Goal: Task Accomplishment & Management: Use online tool/utility

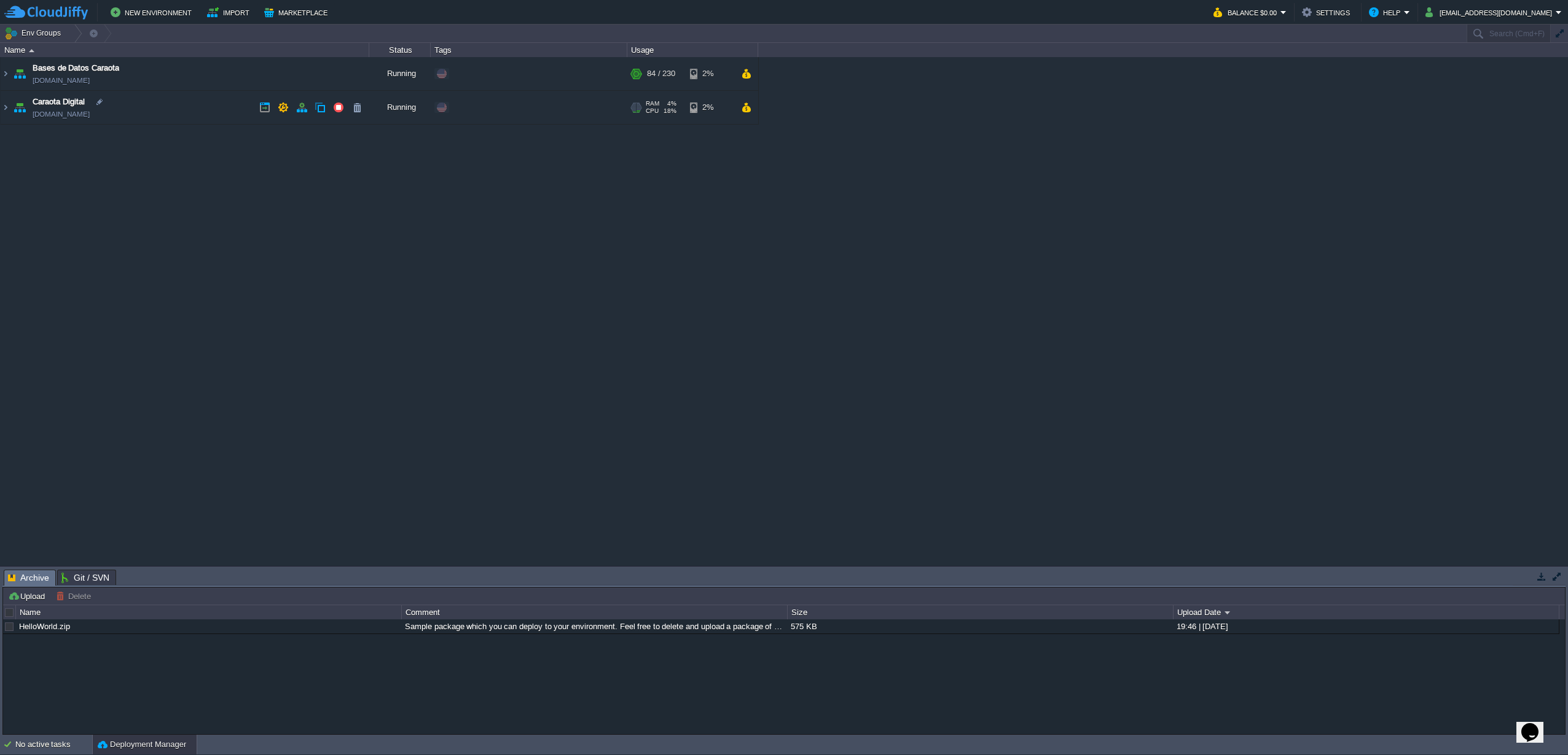
click at [11, 109] on img at bounding box center [19, 107] width 17 height 33
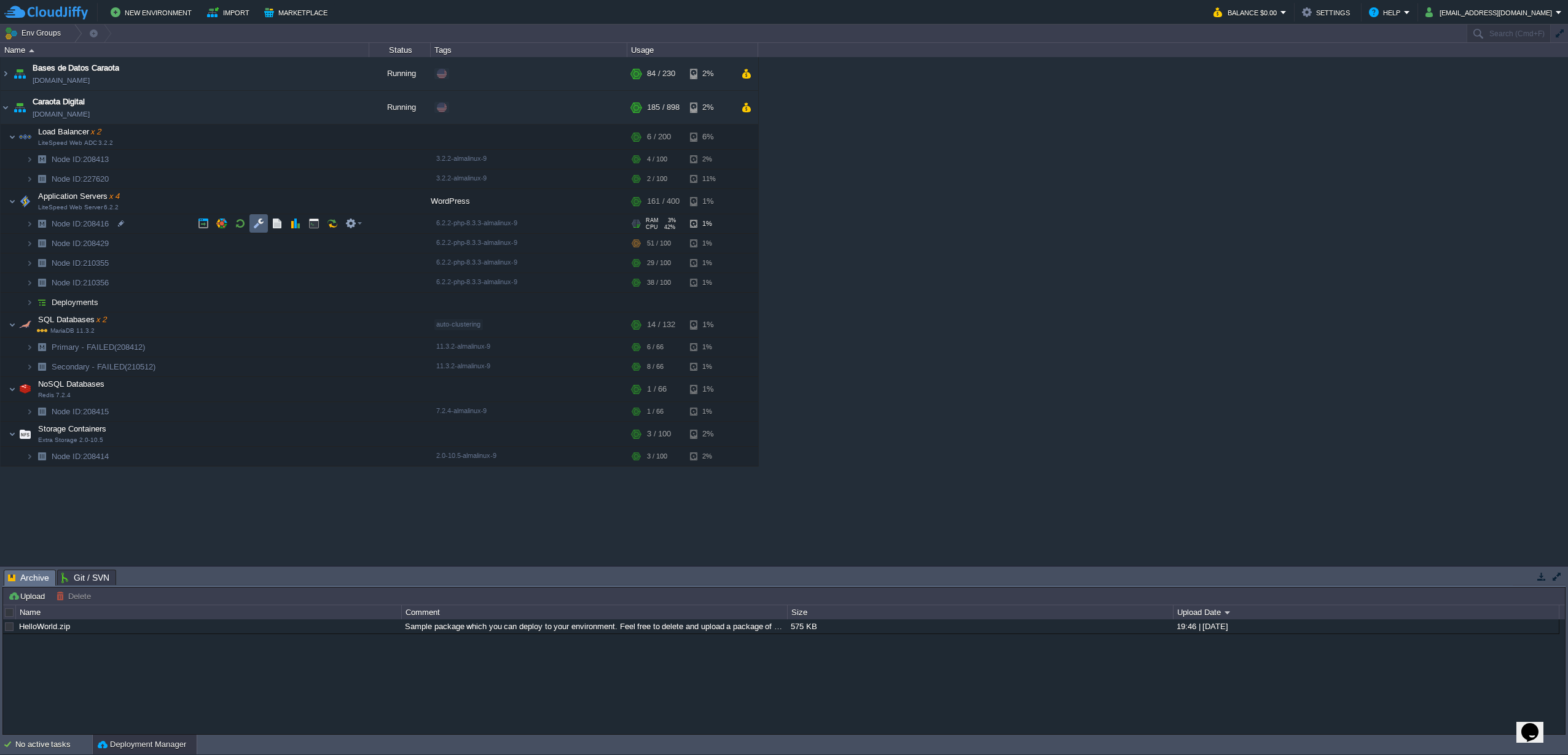
click at [255, 224] on button "button" at bounding box center [258, 223] width 11 height 11
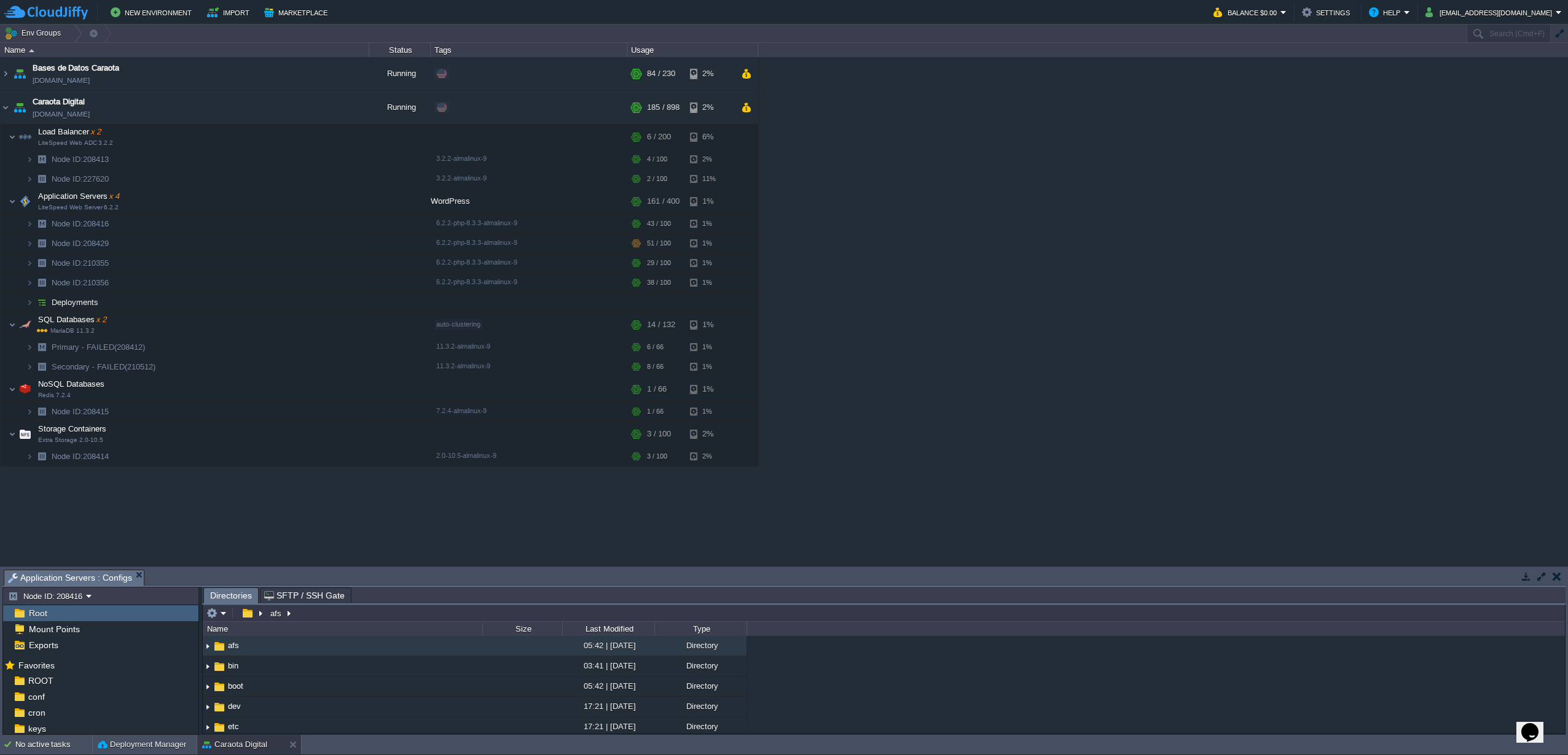
click at [1539, 580] on button "button" at bounding box center [1542, 577] width 11 height 11
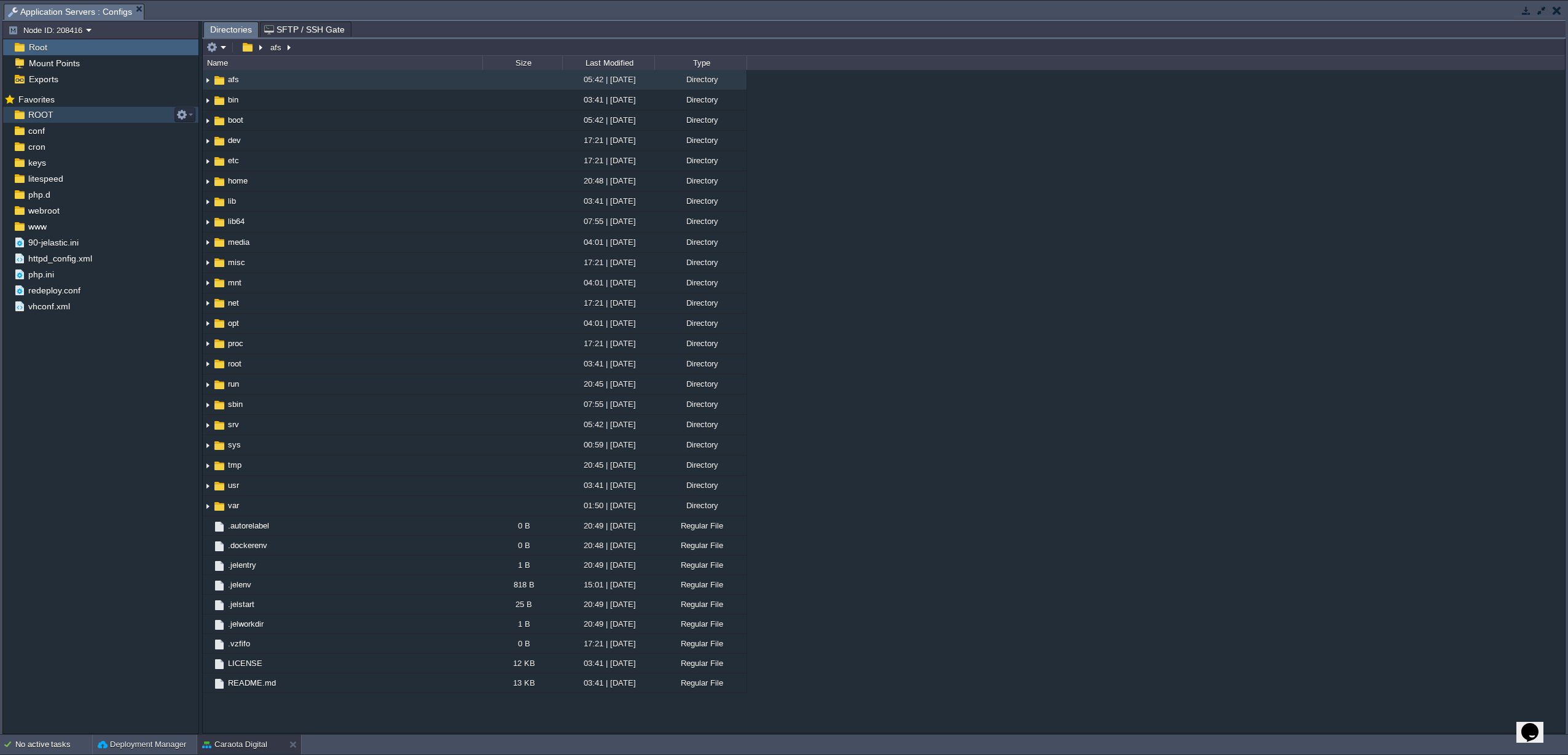
click at [38, 117] on span "ROOT" at bounding box center [40, 115] width 29 height 11
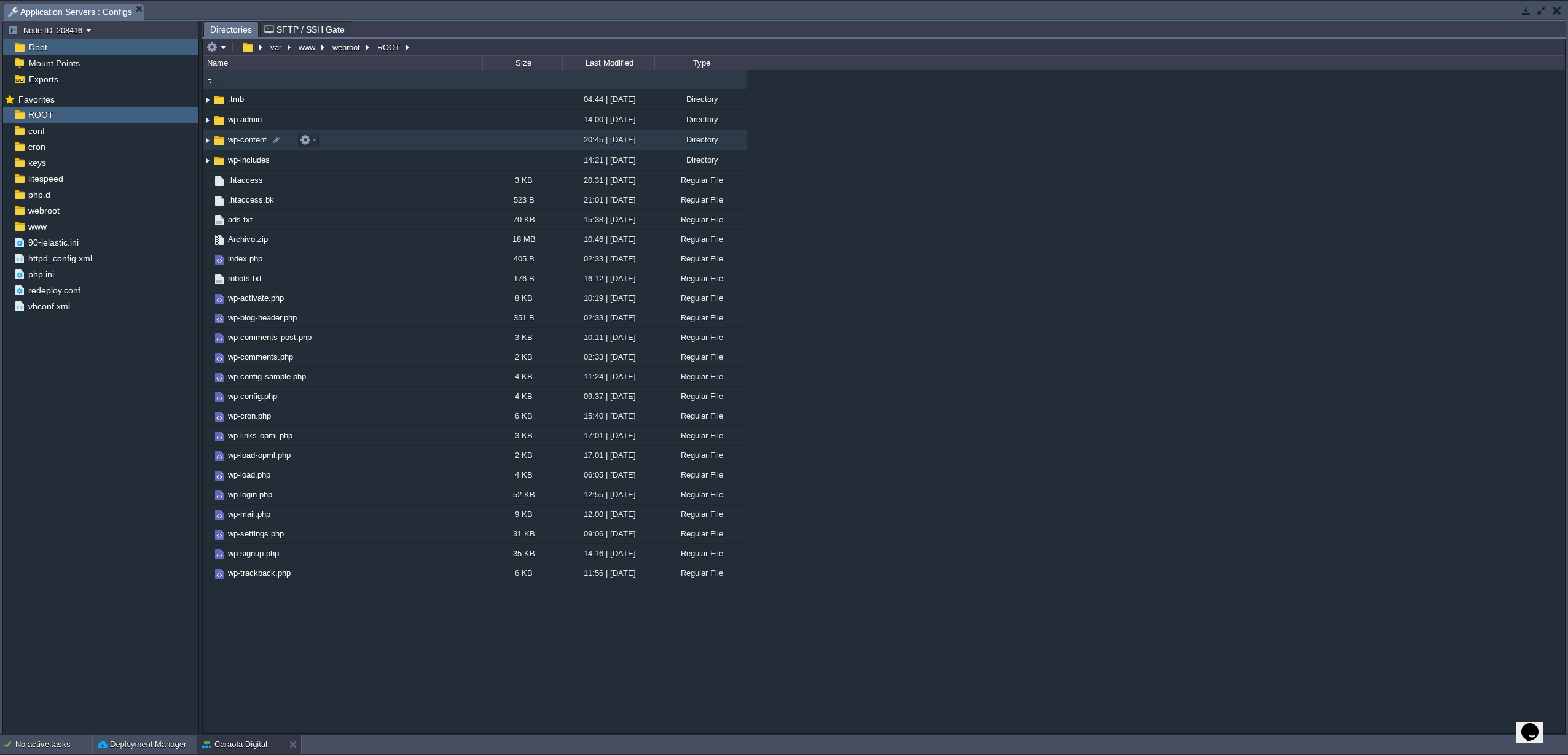
click at [244, 149] on td "wp-content" at bounding box center [342, 140] width 279 height 20
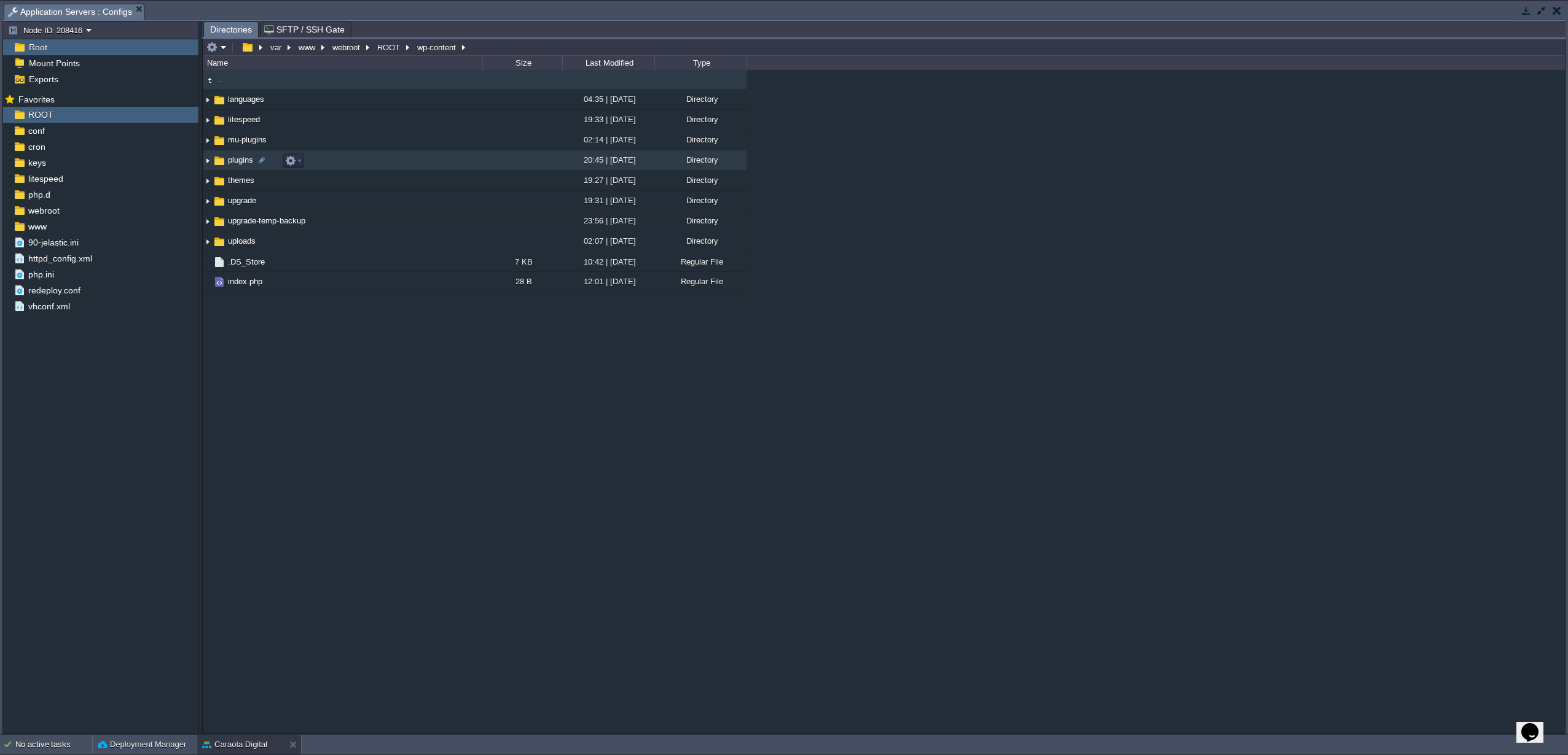
click at [239, 161] on span "plugins" at bounding box center [240, 159] width 29 height 10
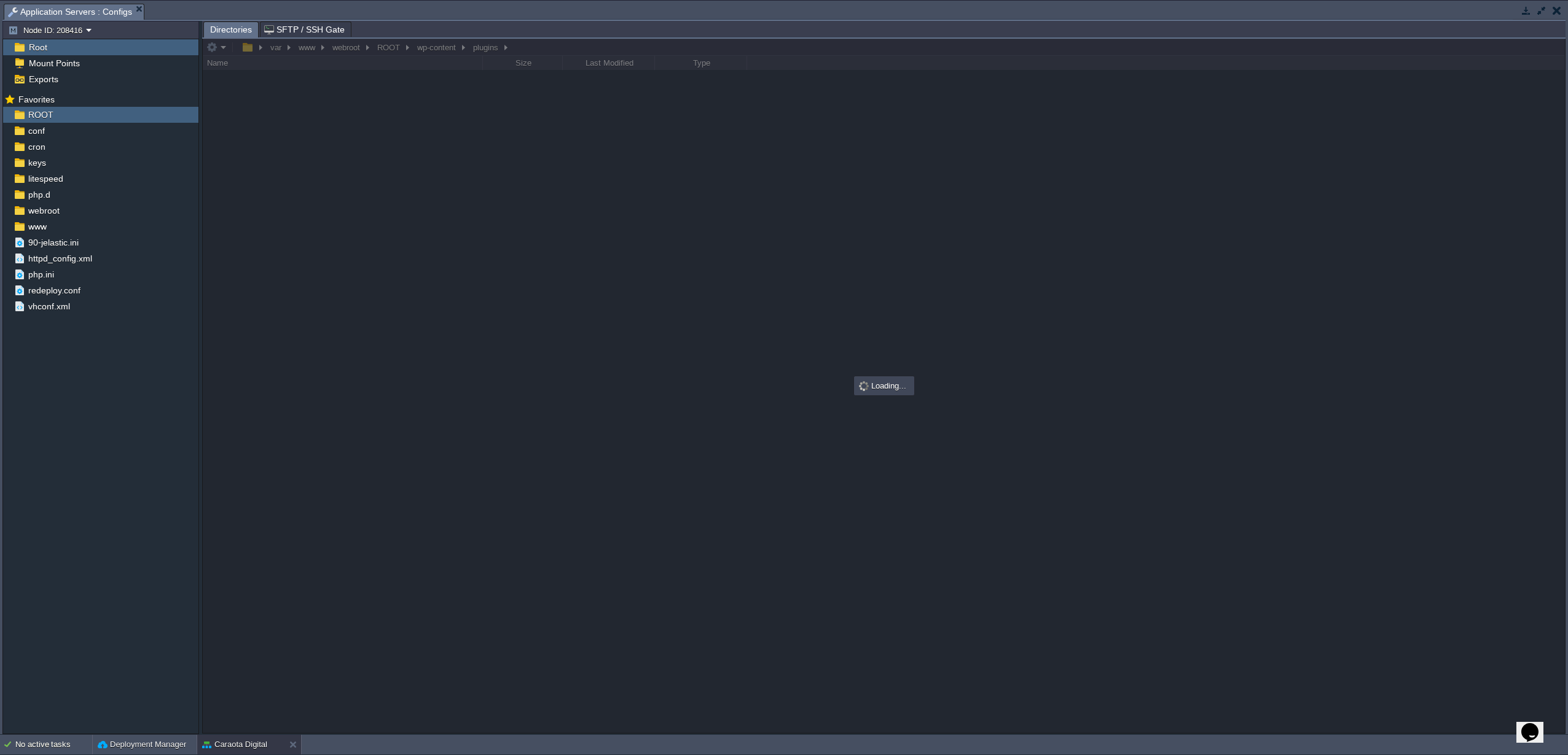
click at [239, 161] on div at bounding box center [883, 386] width 1362 height 694
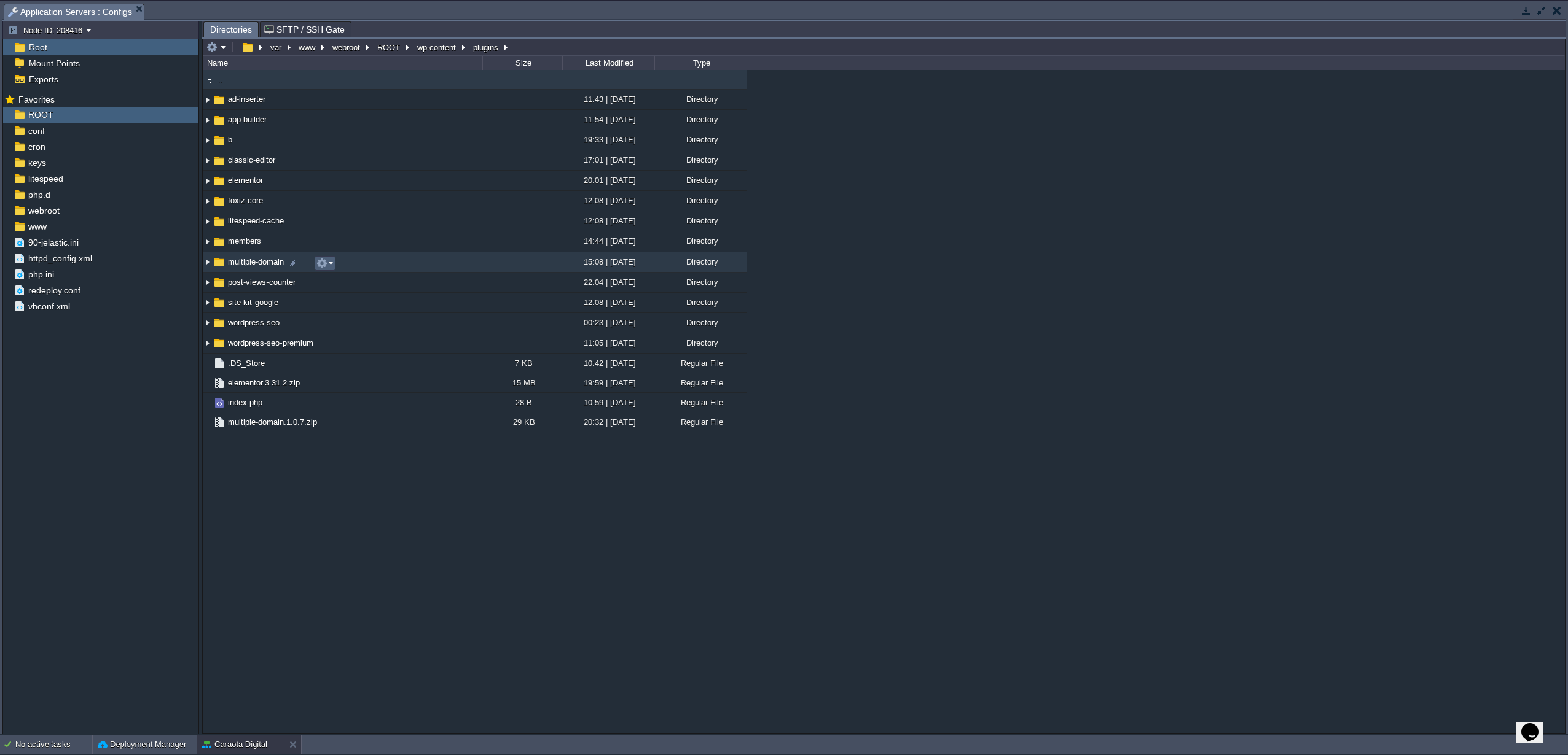
click at [328, 266] on em at bounding box center [324, 263] width 16 height 11
drag, startPoint x: 293, startPoint y: 523, endPoint x: 404, endPoint y: 81, distance: 455.7
click at [293, 525] on div ".. ad-inserter 11:43 | 11 Aug 2025 Directory app-builder 11:54 | 11 May 2025 Di…" at bounding box center [883, 401] width 1362 height 663
click at [1523, 10] on button "button" at bounding box center [1526, 10] width 11 height 11
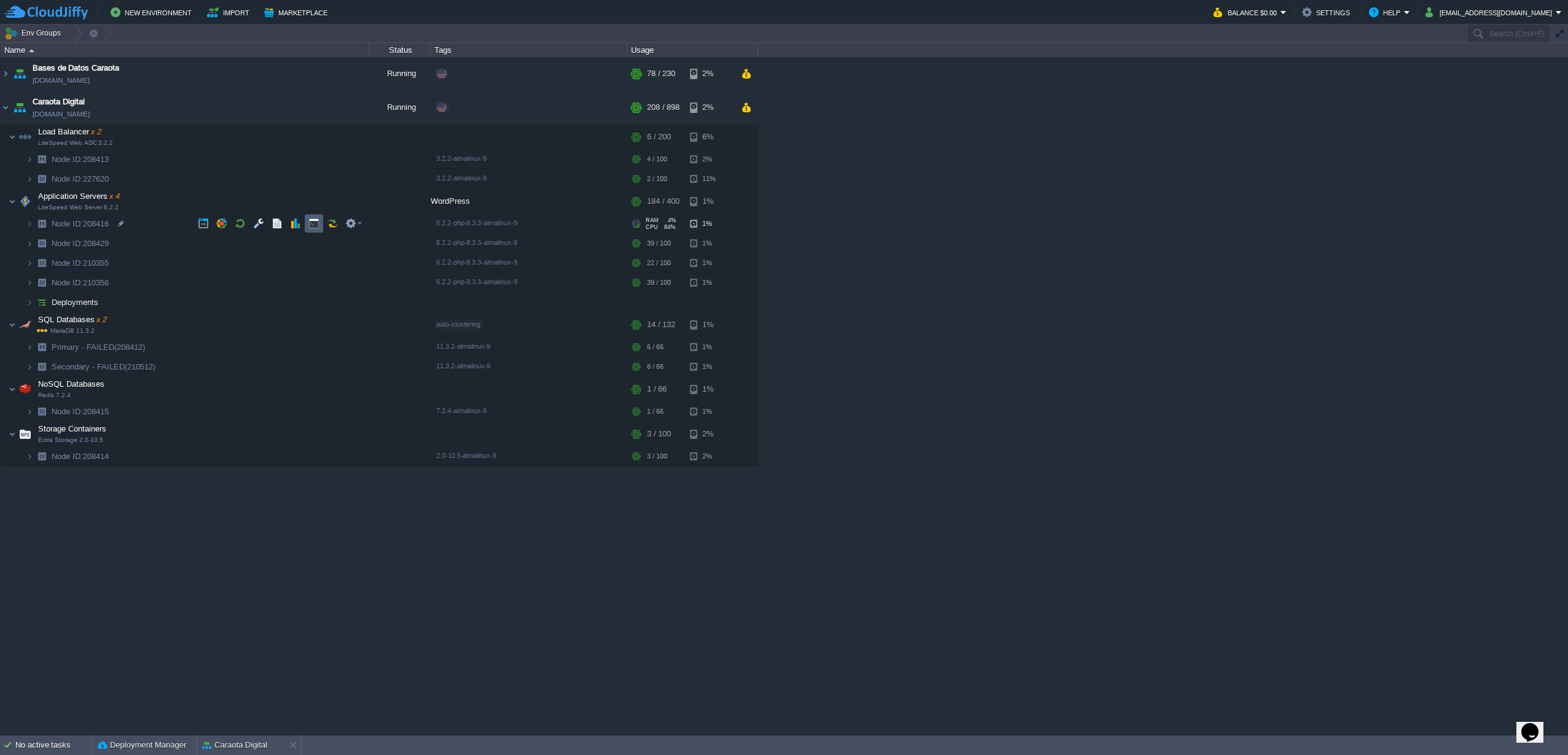
click at [309, 224] on button "button" at bounding box center [314, 223] width 11 height 11
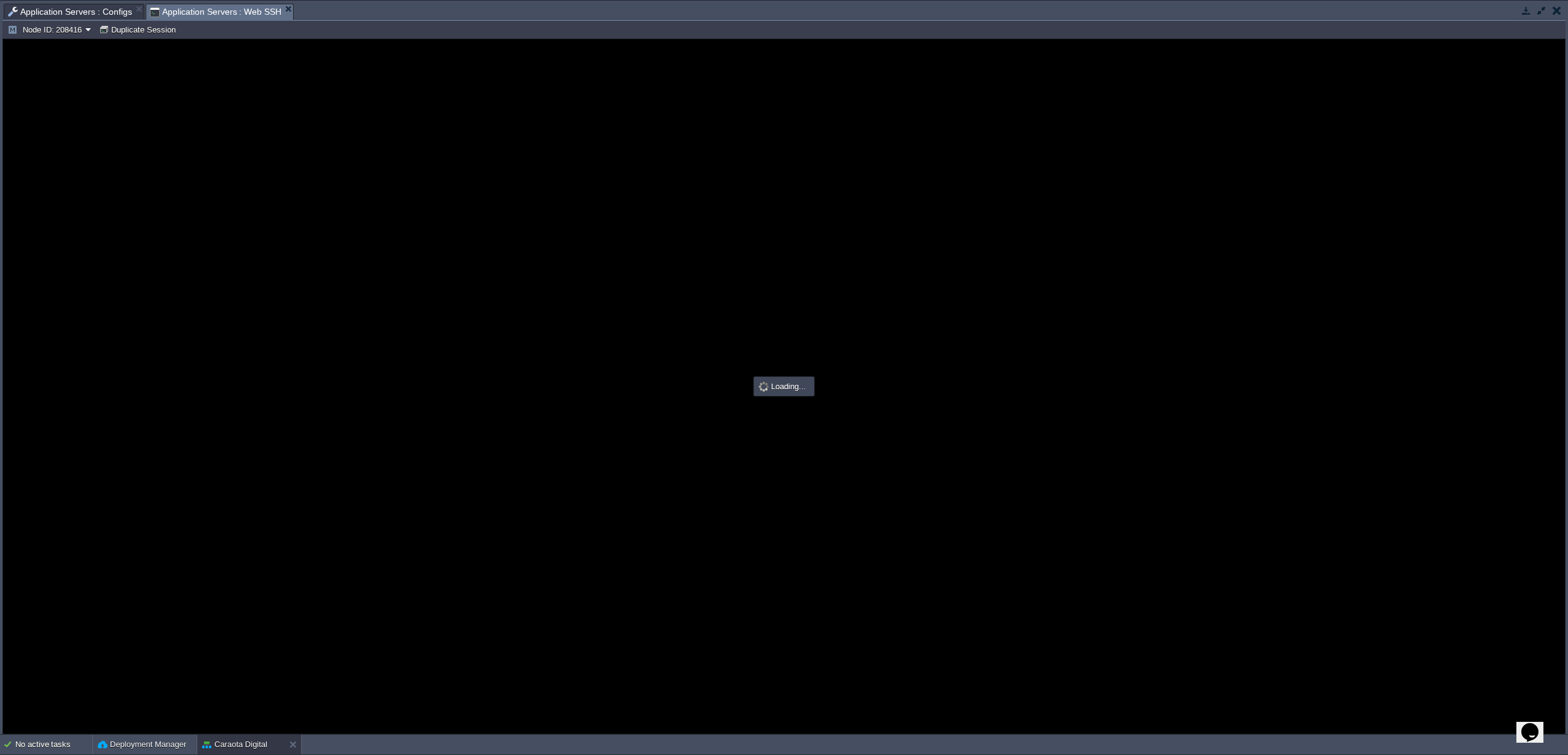
type input "#000000"
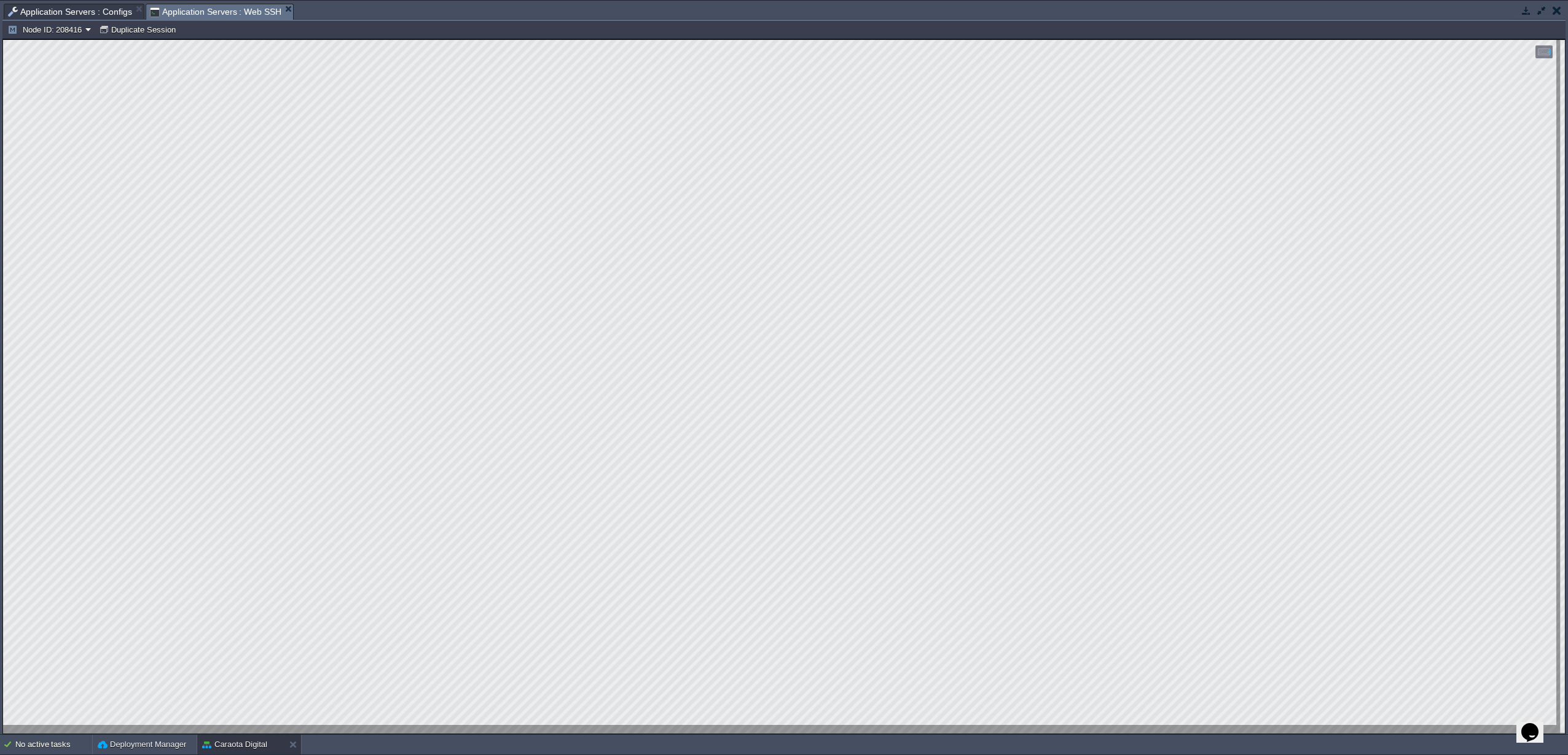
click at [106, 13] on span "Application Servers : Configs" at bounding box center [70, 12] width 124 height 15
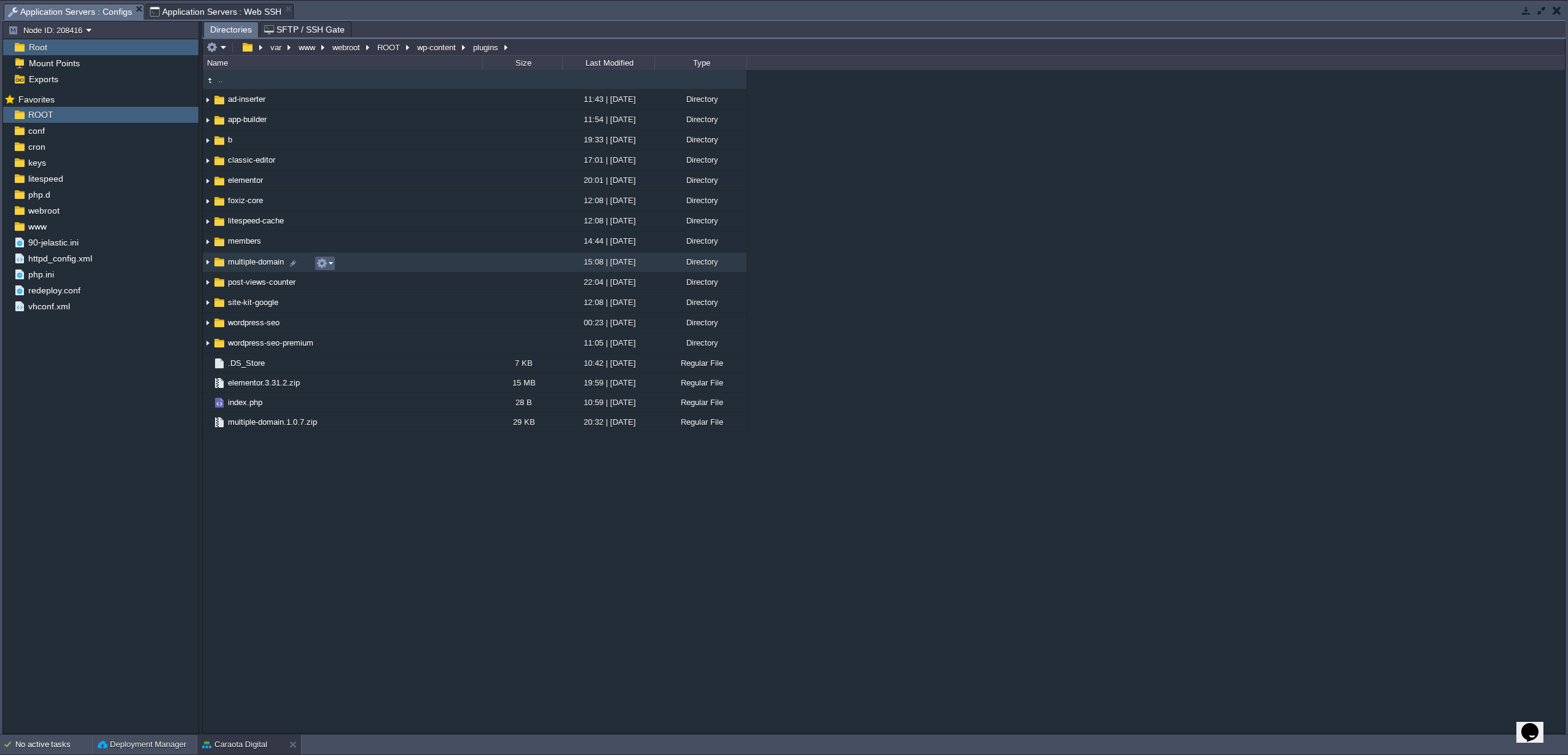
click at [331, 265] on em at bounding box center [324, 263] width 16 height 11
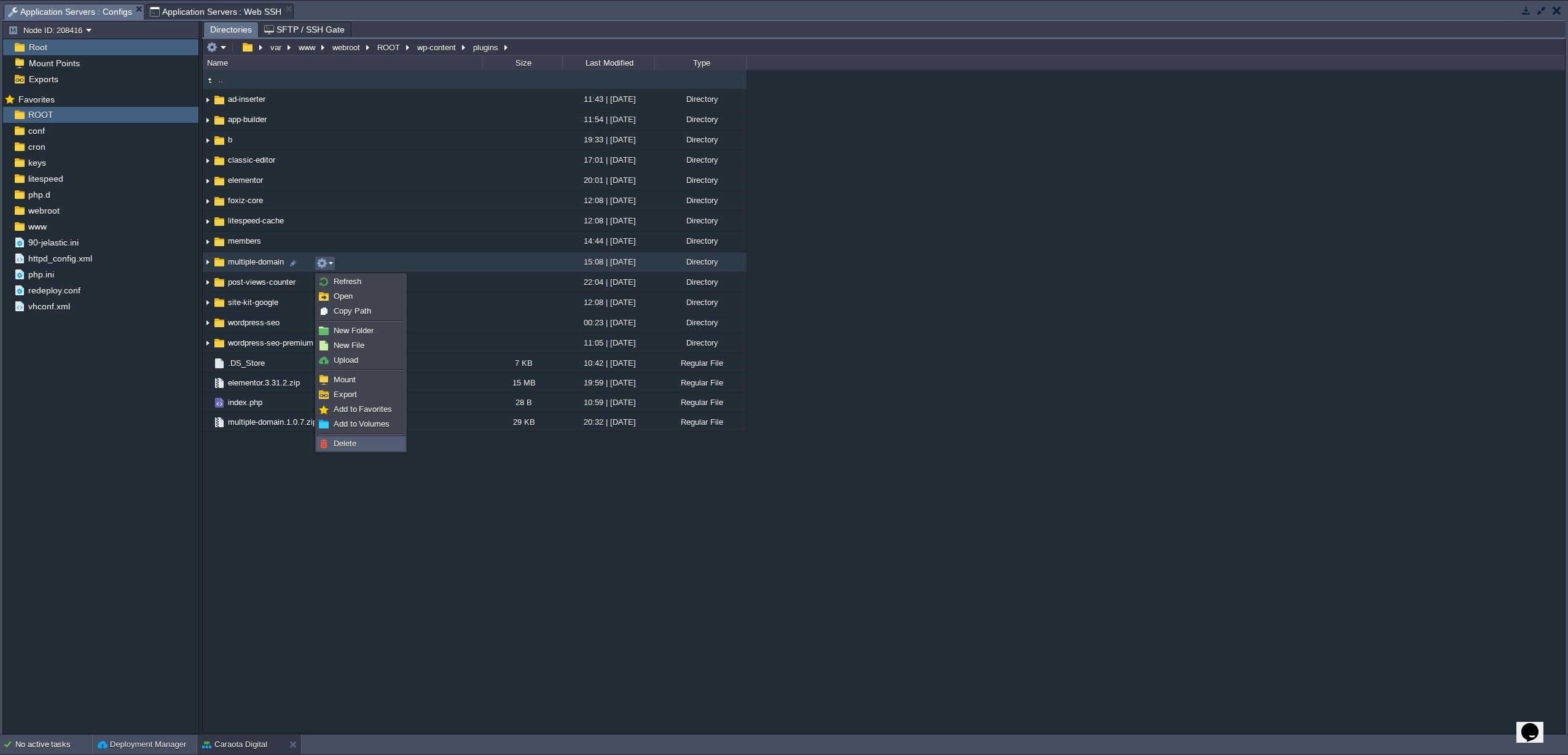
click at [345, 447] on span "Delete" at bounding box center [345, 444] width 23 height 9
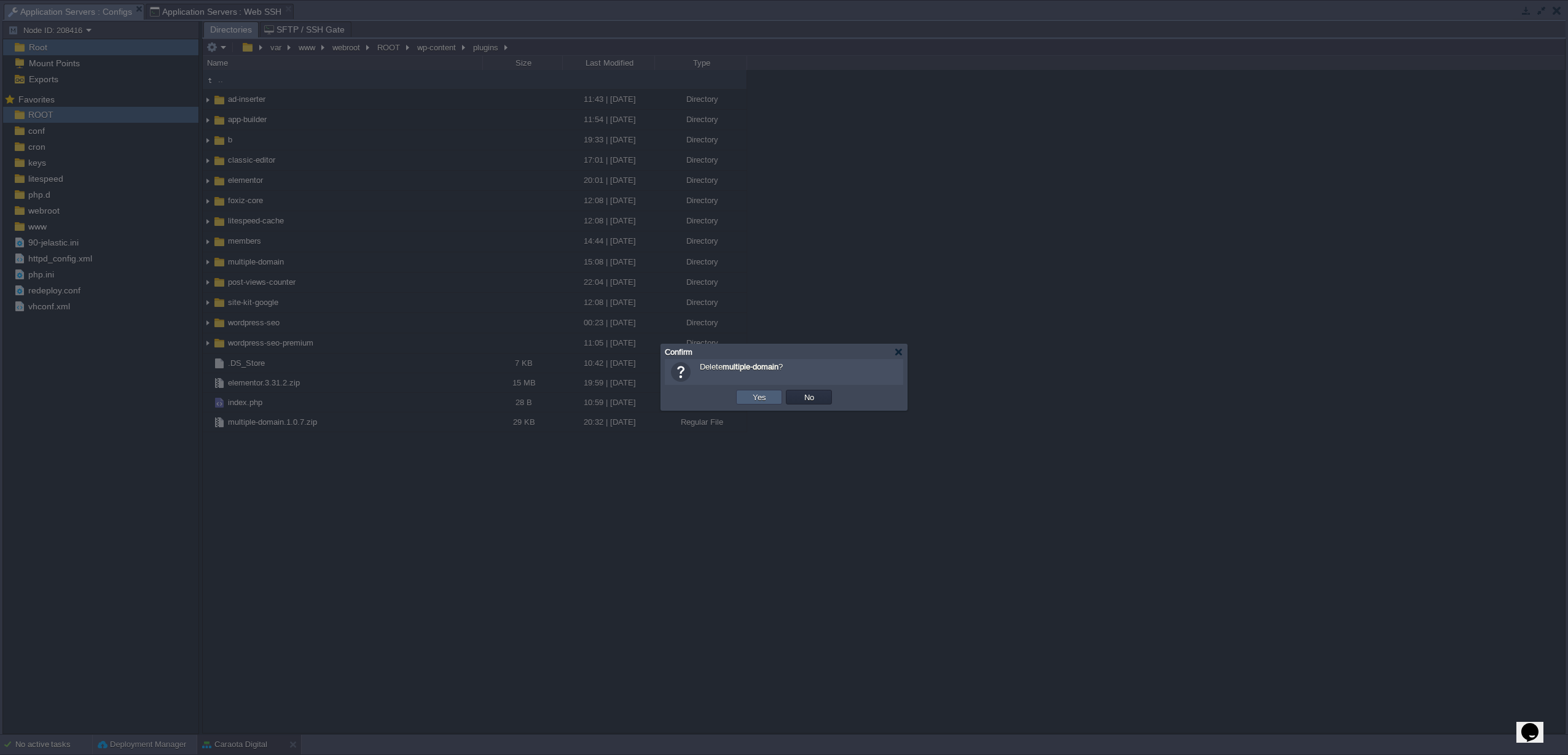
click at [741, 400] on td "Yes" at bounding box center [758, 397] width 46 height 15
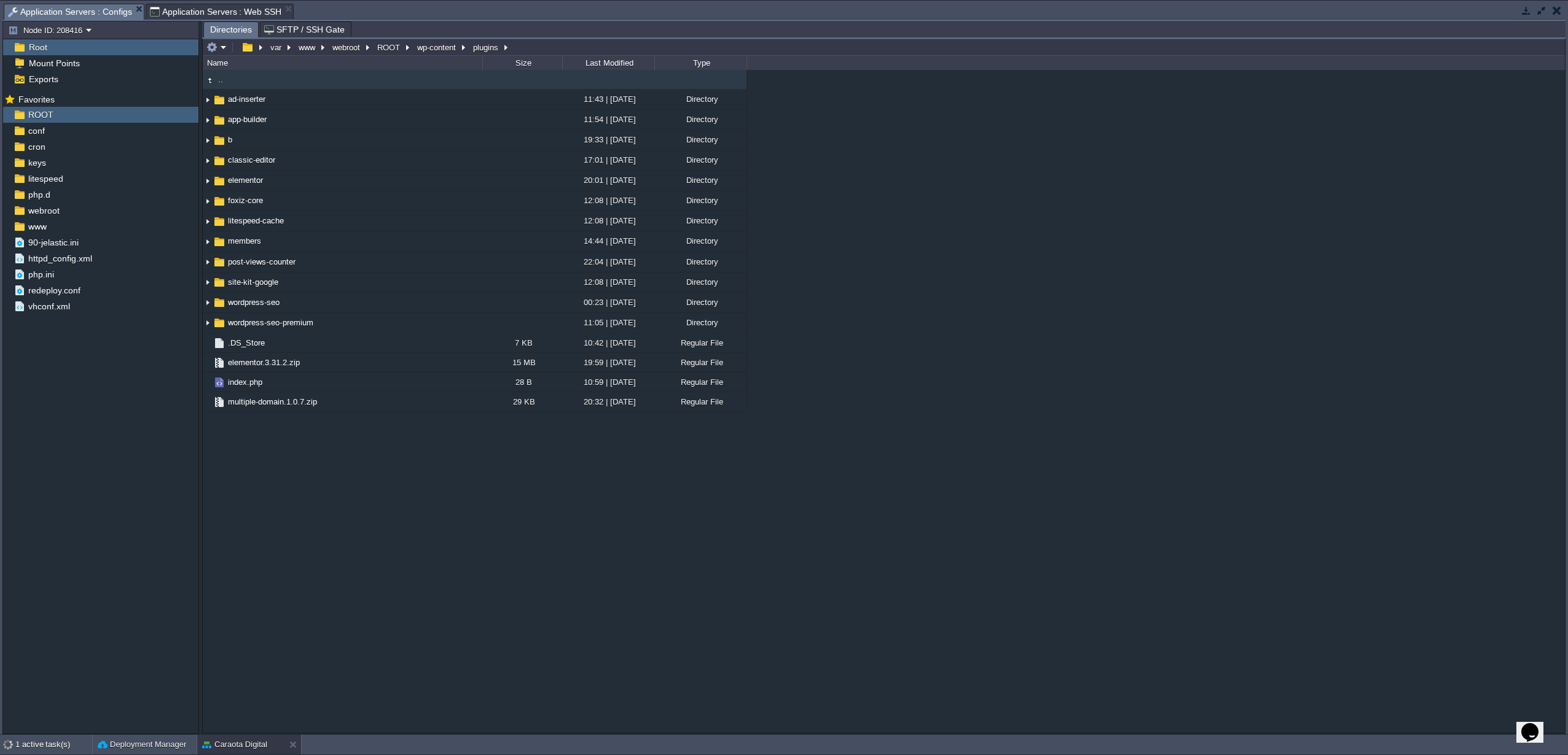
click at [207, 11] on span "Application Servers : Web SSH" at bounding box center [216, 12] width 132 height 15
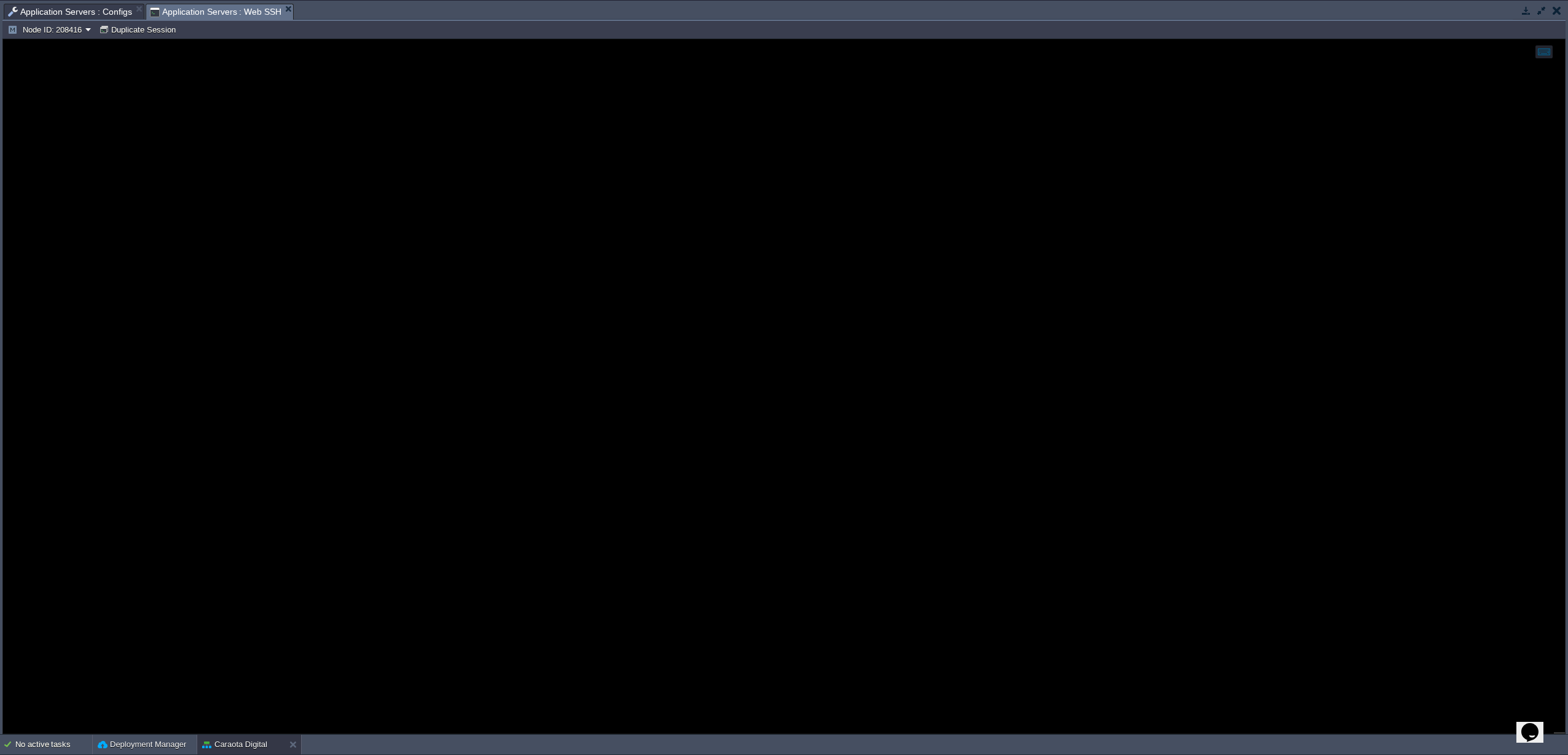
click at [60, 17] on span "Application Servers : Configs" at bounding box center [70, 12] width 124 height 15
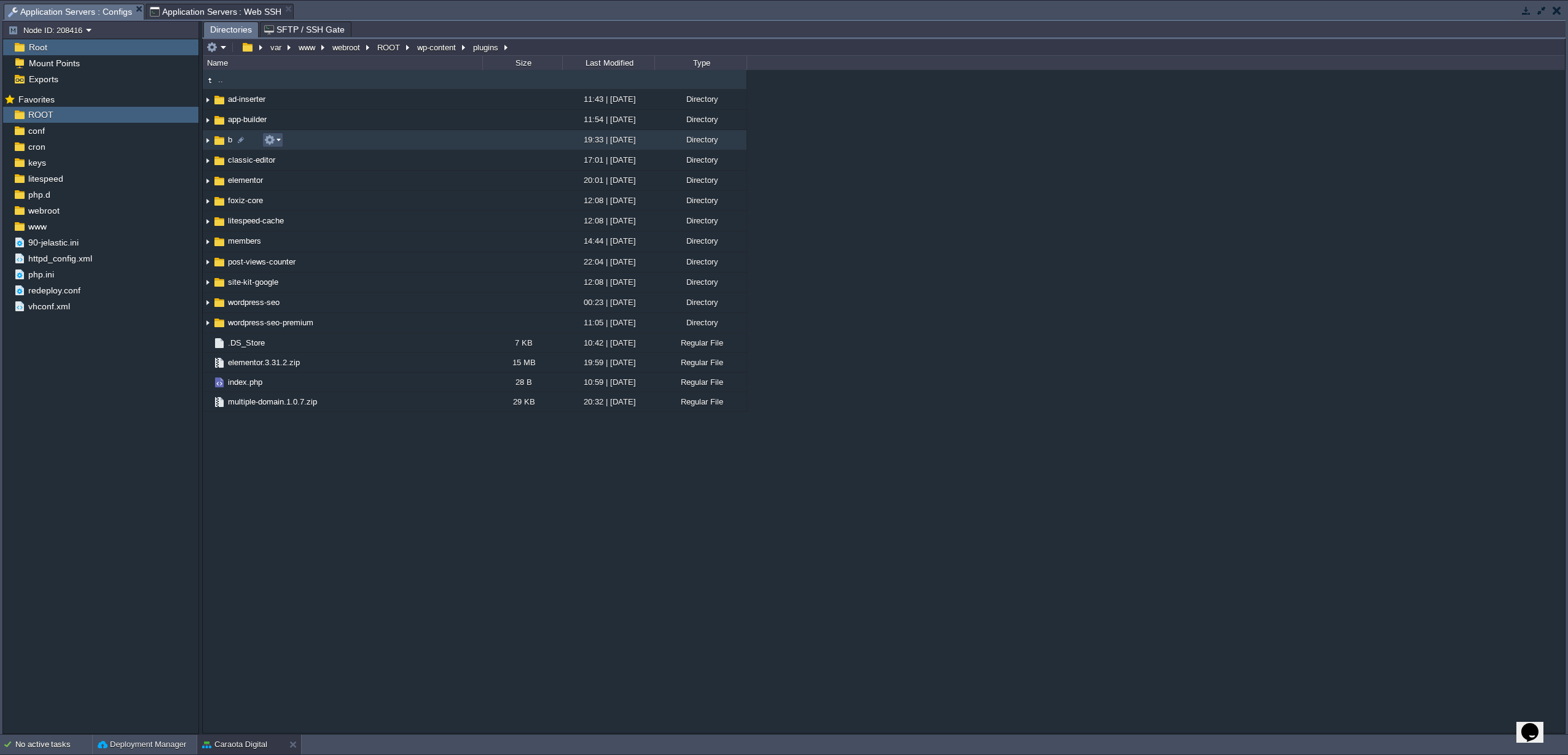
click at [274, 143] on button "button" at bounding box center [269, 140] width 11 height 11
click at [290, 317] on span "Delete" at bounding box center [292, 320] width 23 height 9
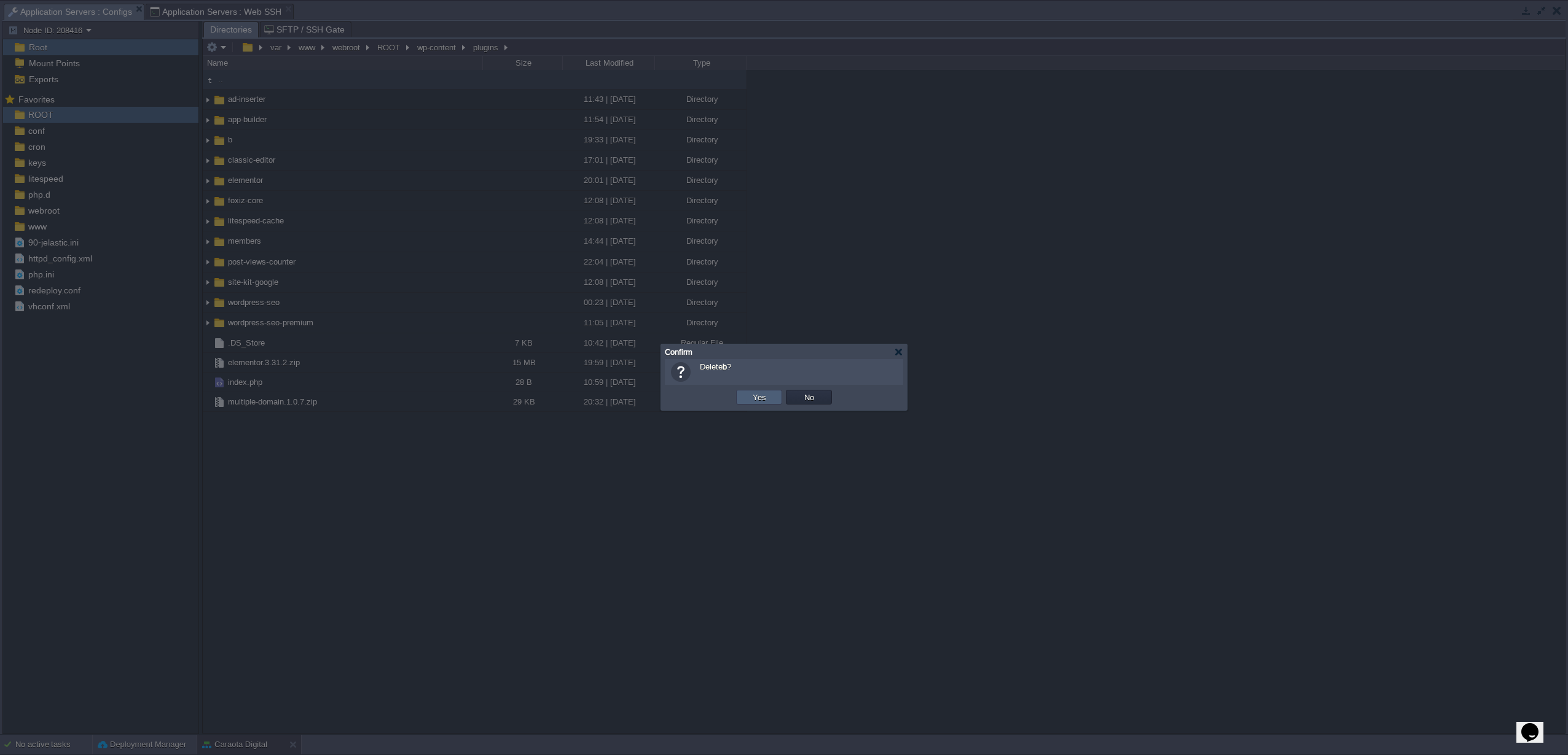
click at [752, 400] on button "Yes" at bounding box center [759, 397] width 21 height 11
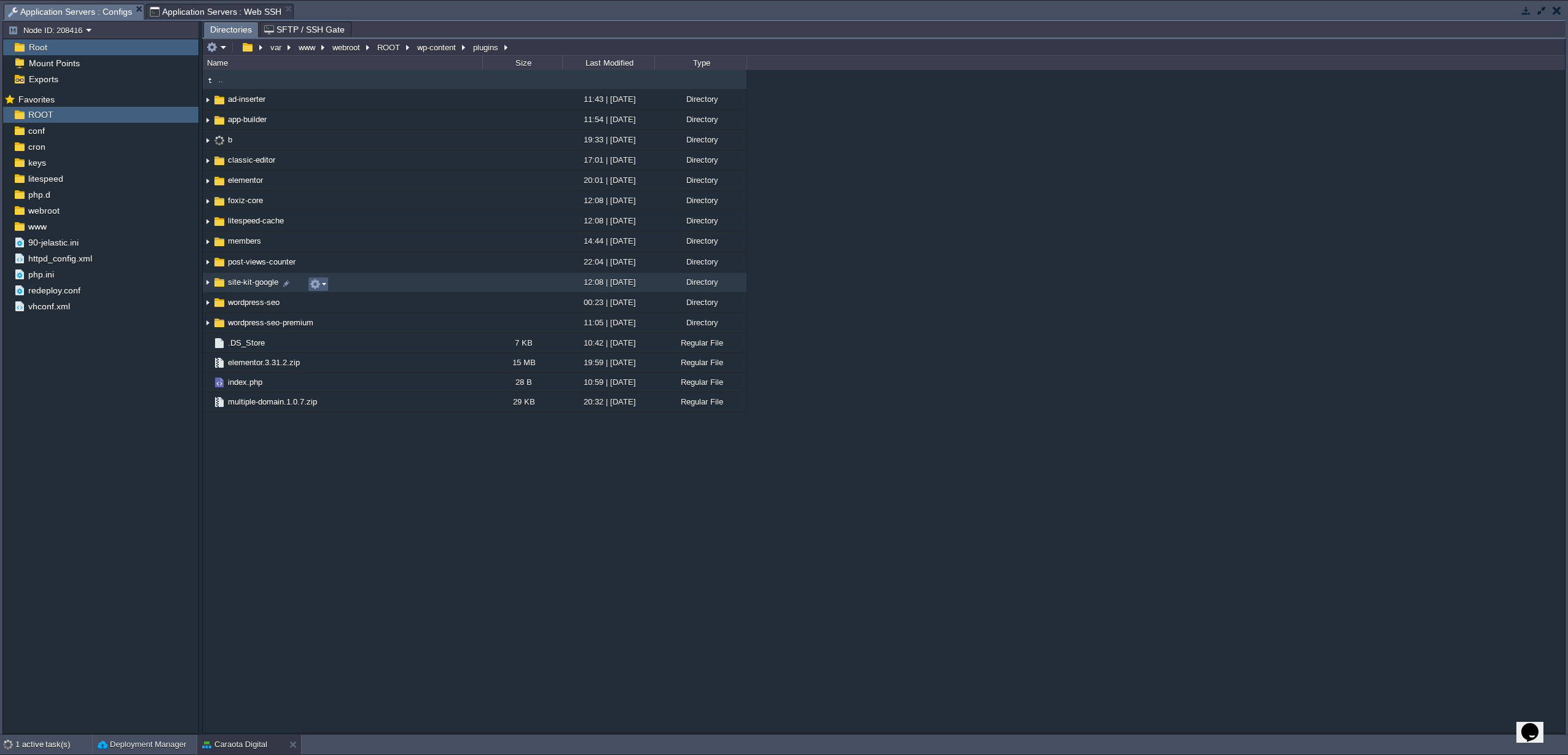
click at [314, 283] on button "button" at bounding box center [315, 284] width 11 height 11
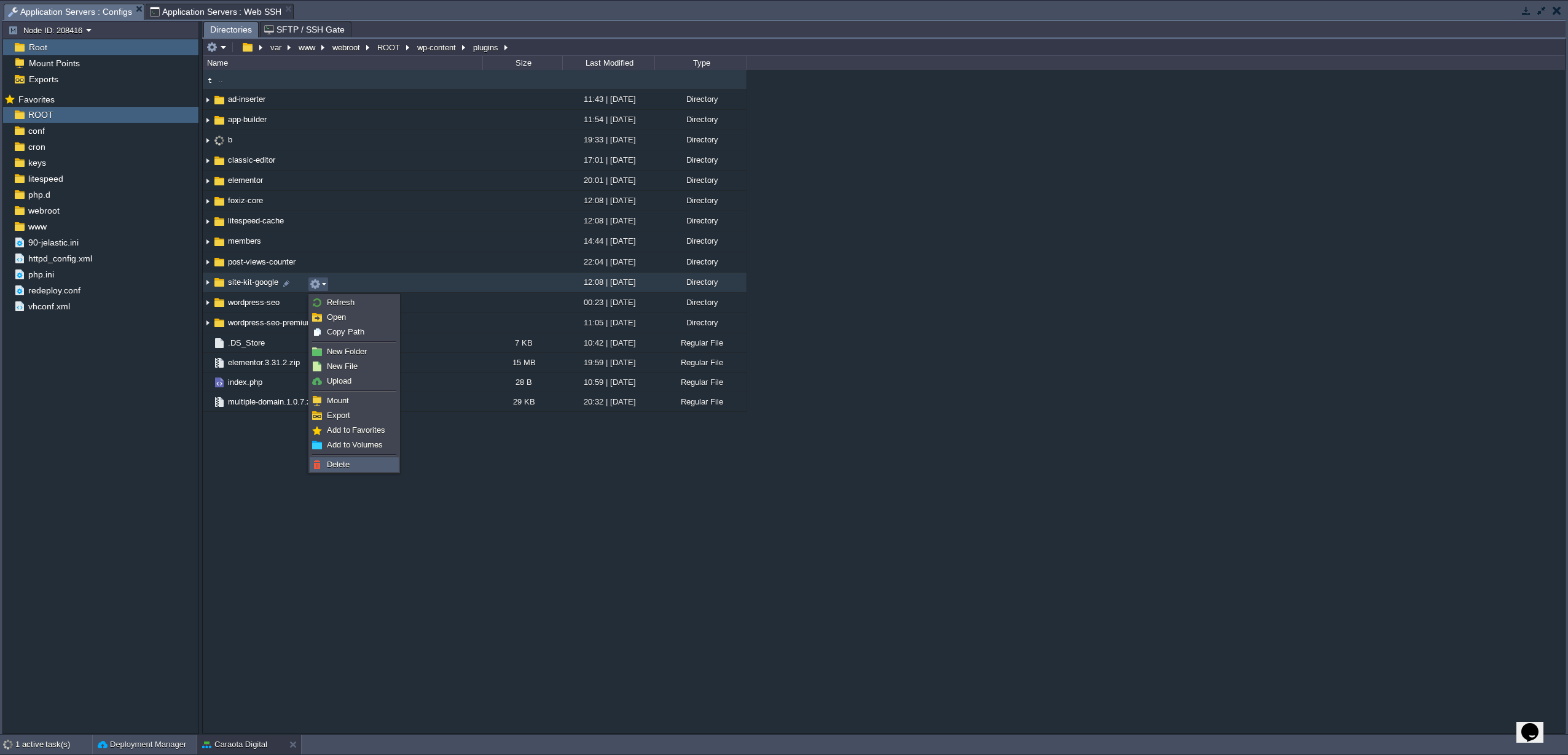
click at [346, 469] on link "Delete" at bounding box center [354, 464] width 88 height 13
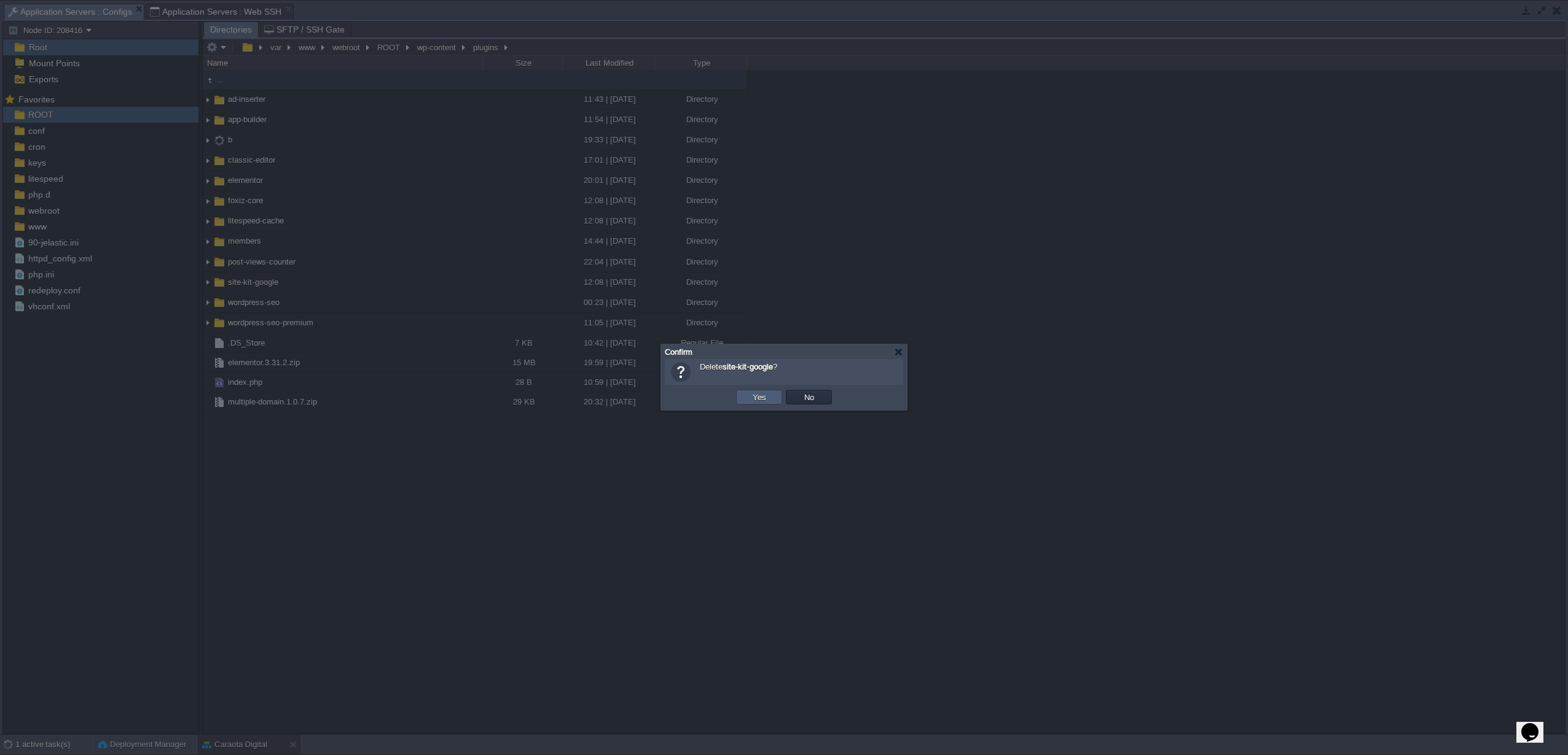
click at [751, 401] on button "Yes" at bounding box center [759, 397] width 21 height 11
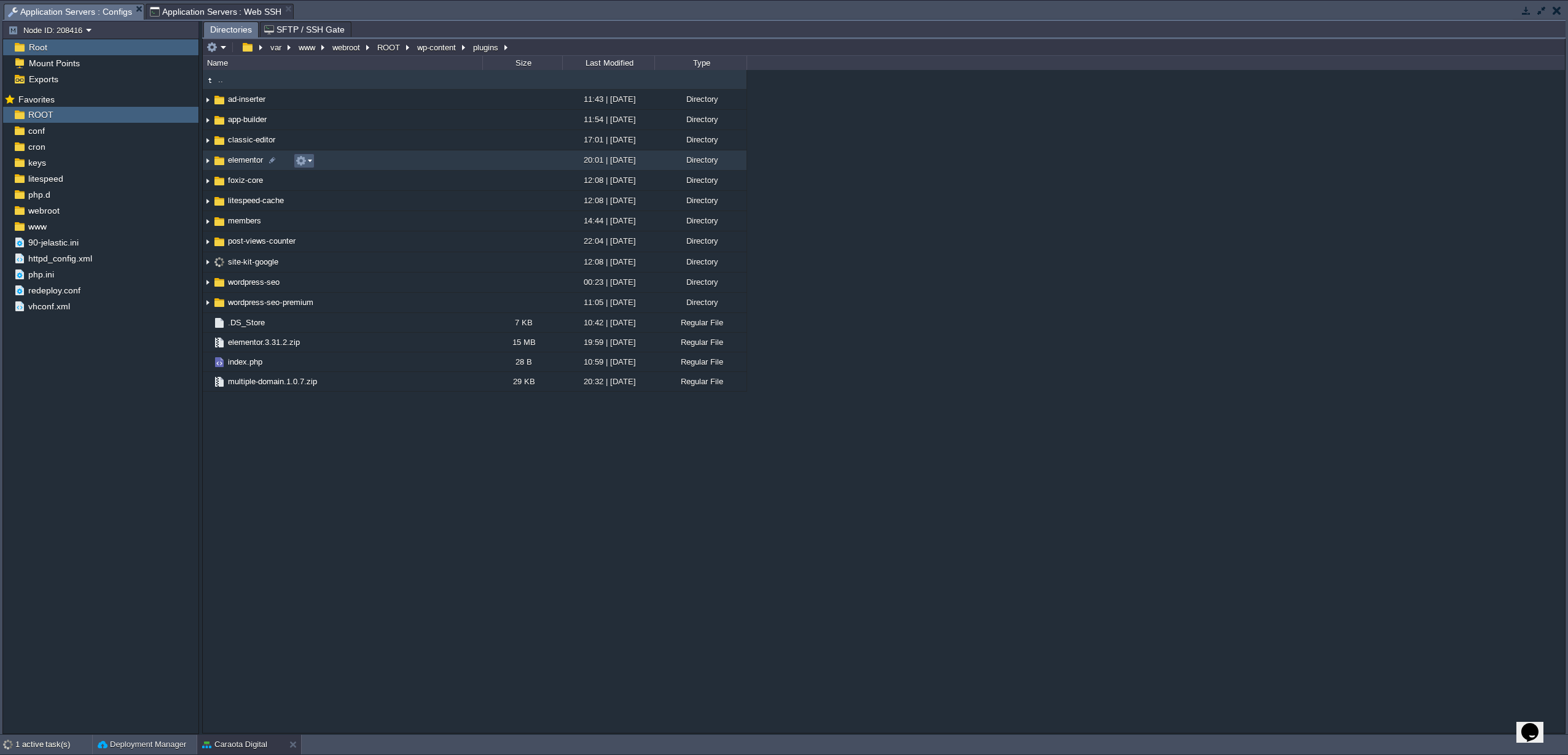
click at [300, 162] on button "button" at bounding box center [301, 161] width 11 height 11
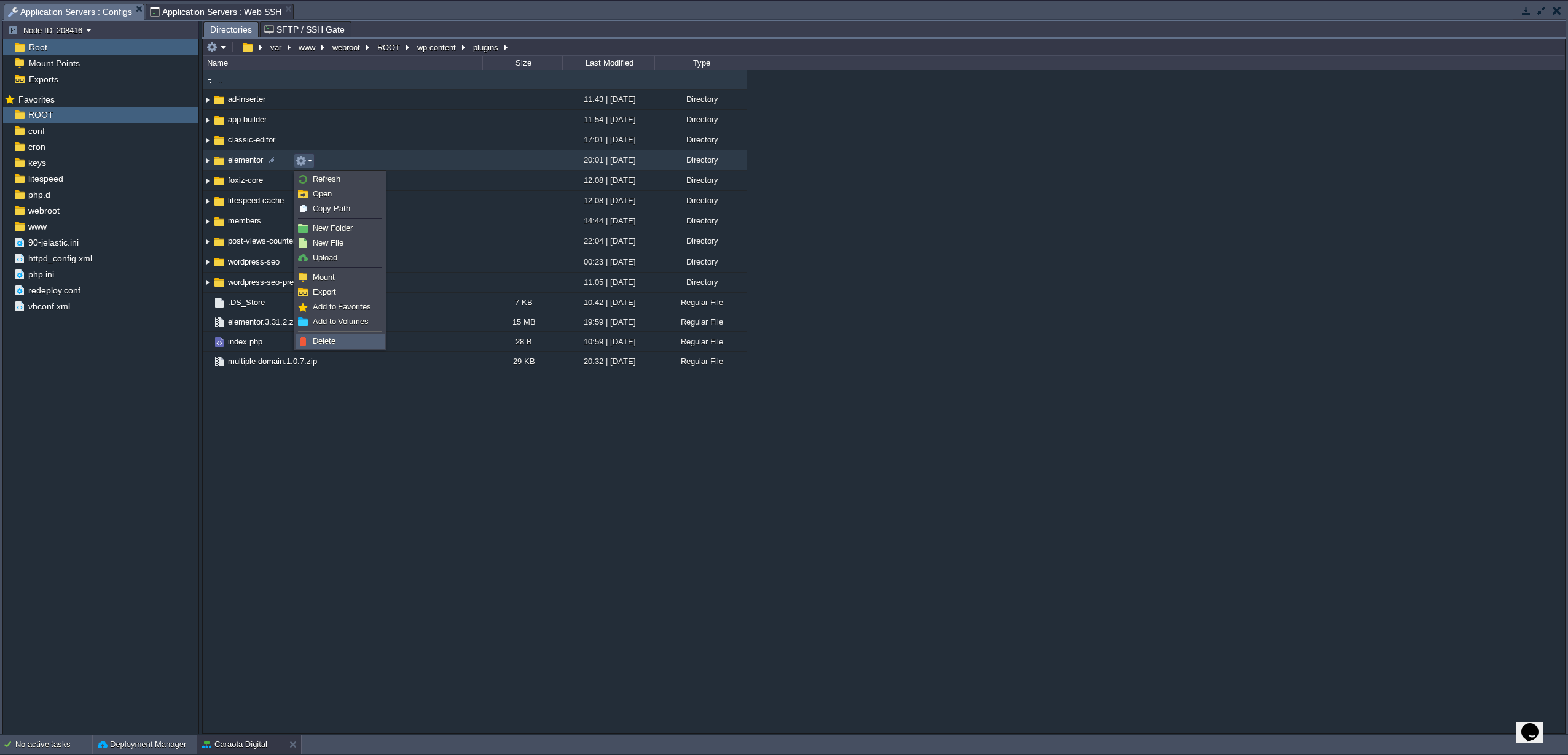
click at [334, 345] on span "Delete" at bounding box center [324, 341] width 23 height 9
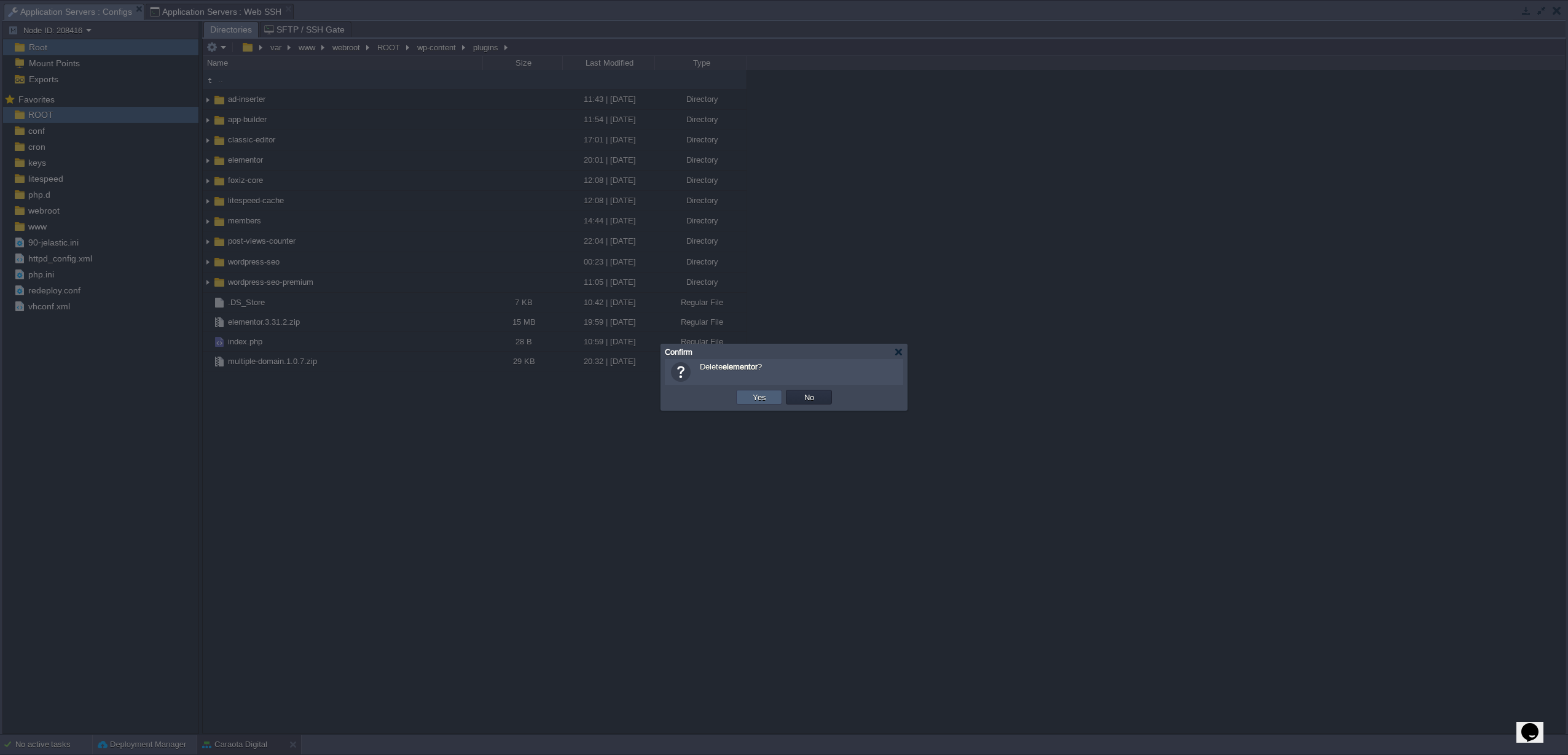
click at [762, 393] on button "Yes" at bounding box center [759, 397] width 21 height 11
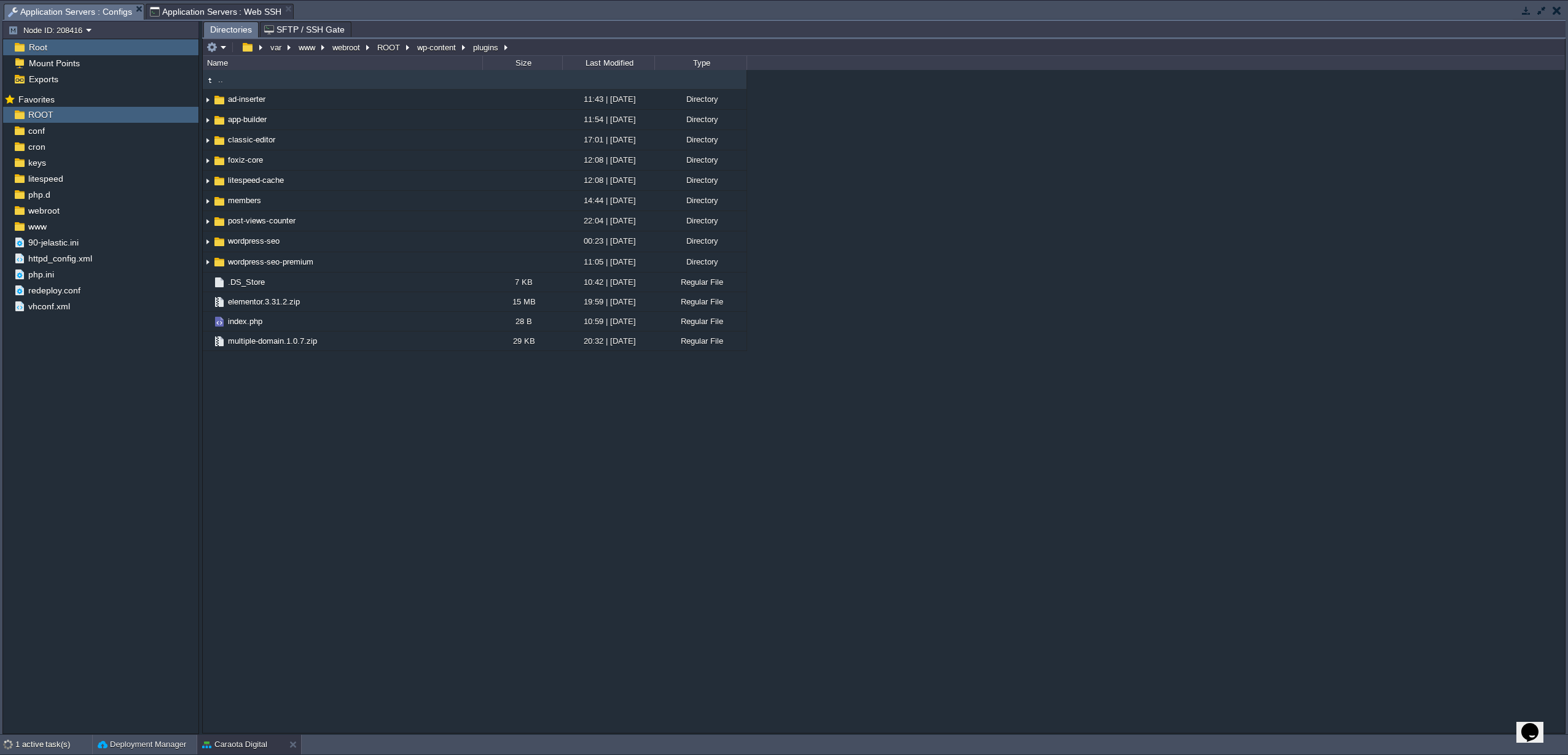
click at [203, 9] on span "Application Servers : Web SSH" at bounding box center [216, 12] width 132 height 15
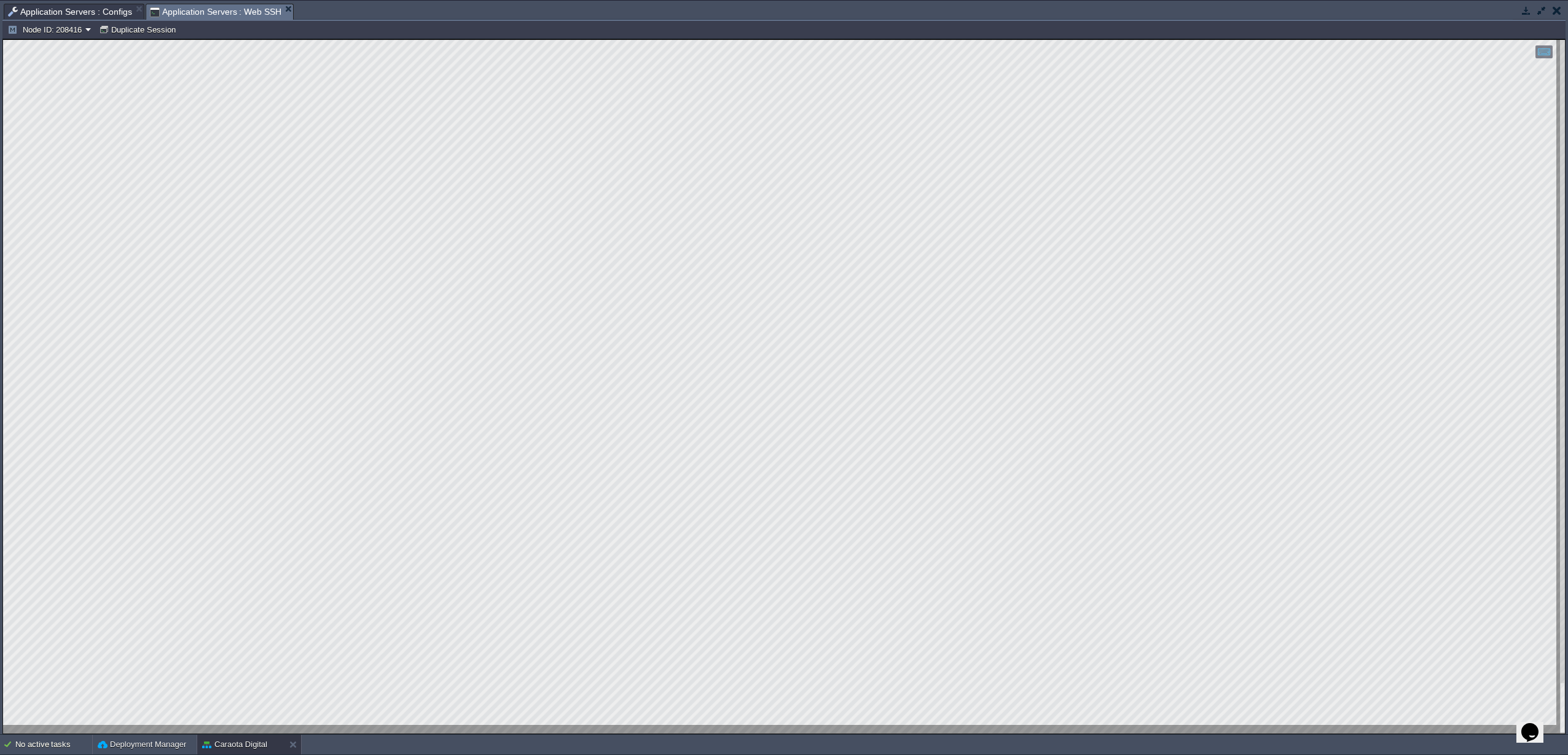
click at [77, 11] on span "Application Servers : Configs" at bounding box center [70, 12] width 124 height 15
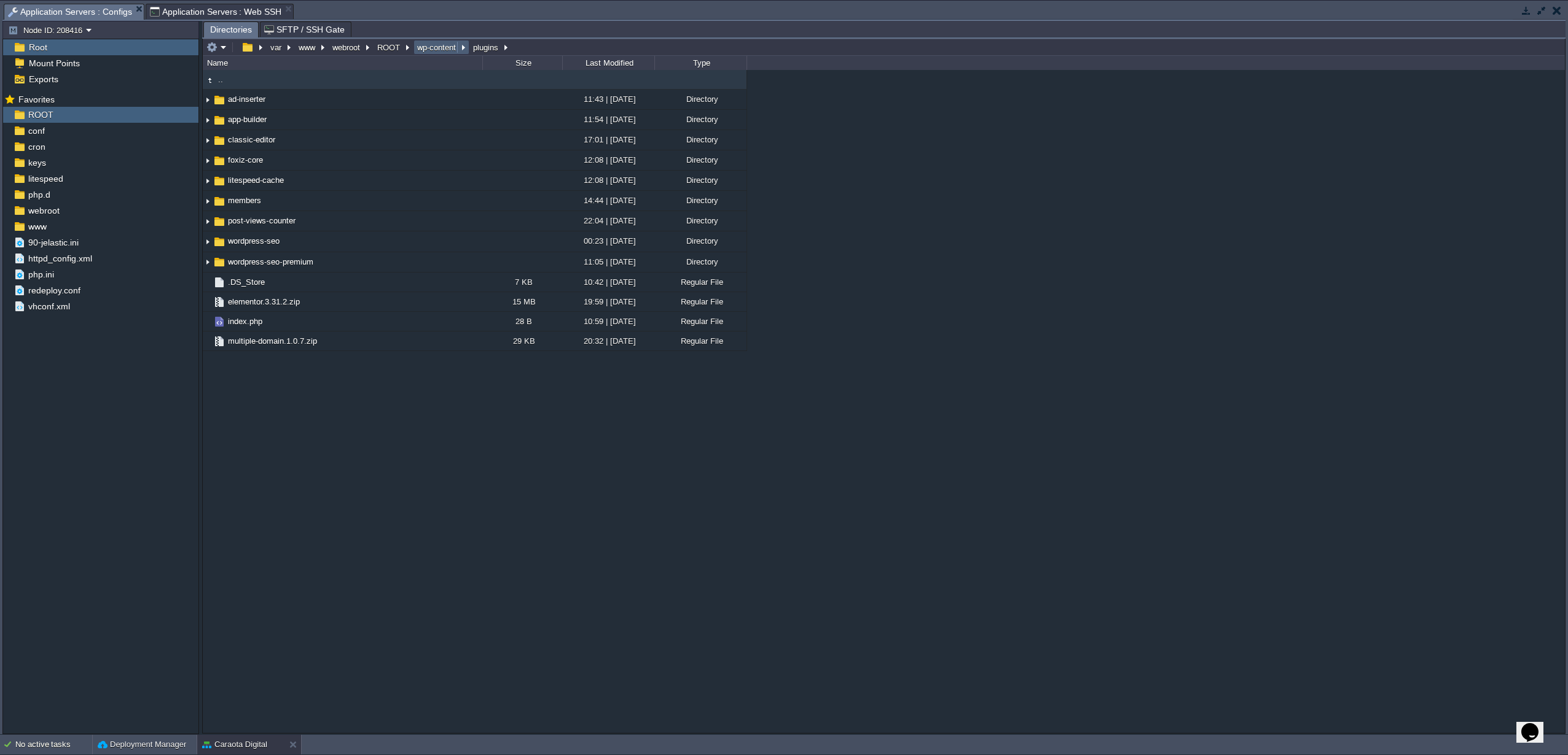
click at [425, 53] on button "wp-content" at bounding box center [437, 47] width 43 height 11
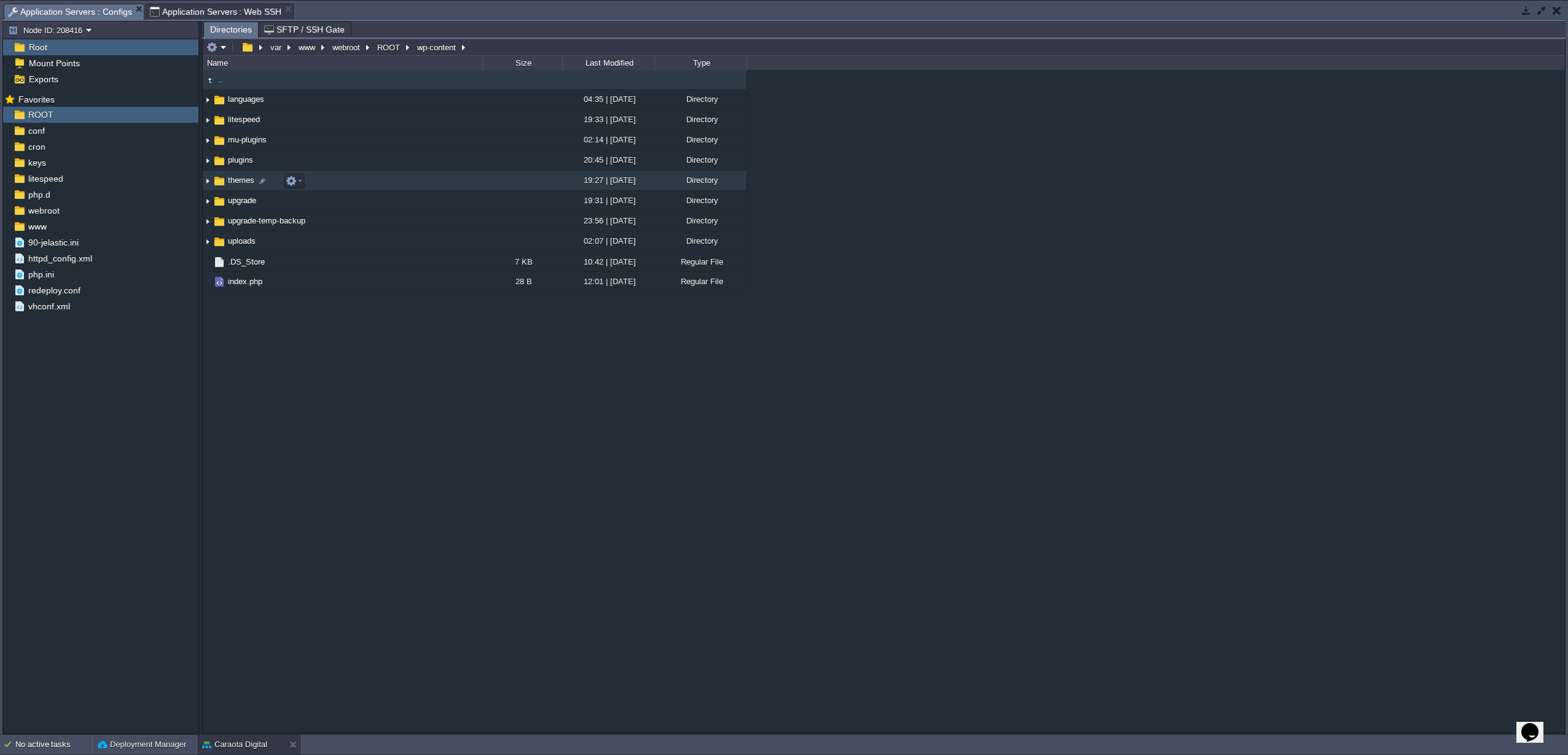
click at [232, 178] on span "themes" at bounding box center [241, 180] width 30 height 10
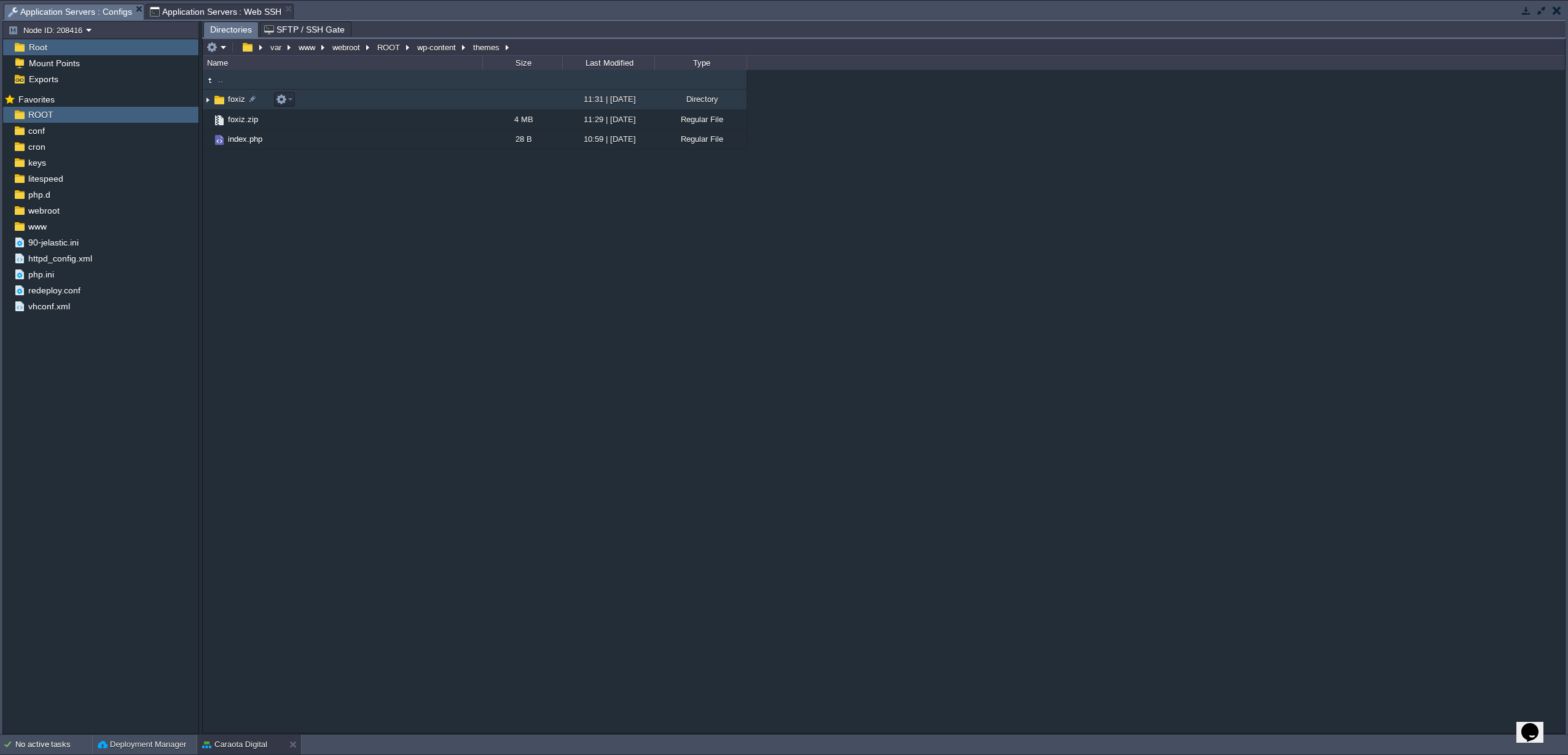
click at [210, 98] on img at bounding box center [207, 99] width 10 height 19
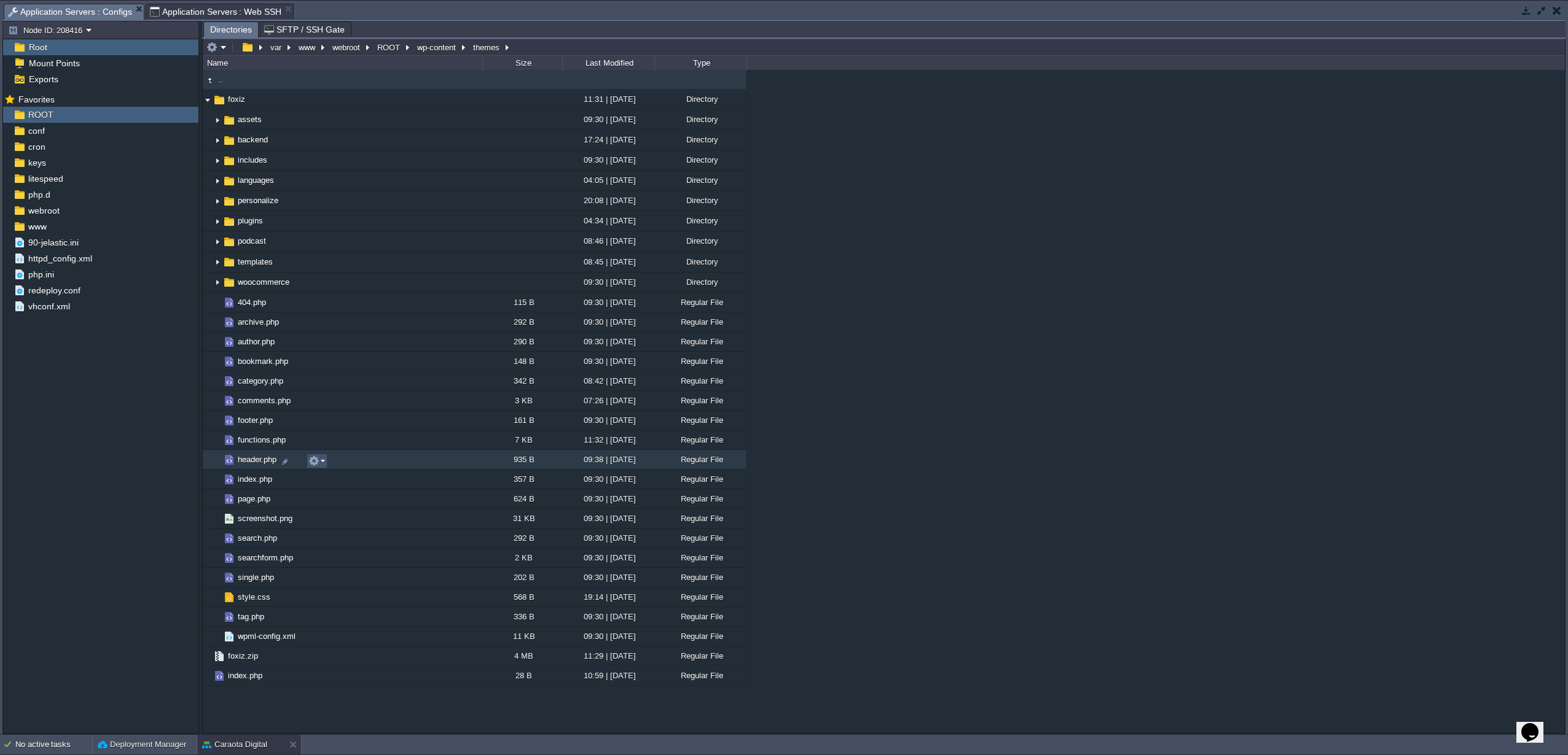
click at [317, 462] on button "button" at bounding box center [314, 461] width 11 height 11
click at [339, 480] on span "Open" at bounding box center [335, 480] width 19 height 9
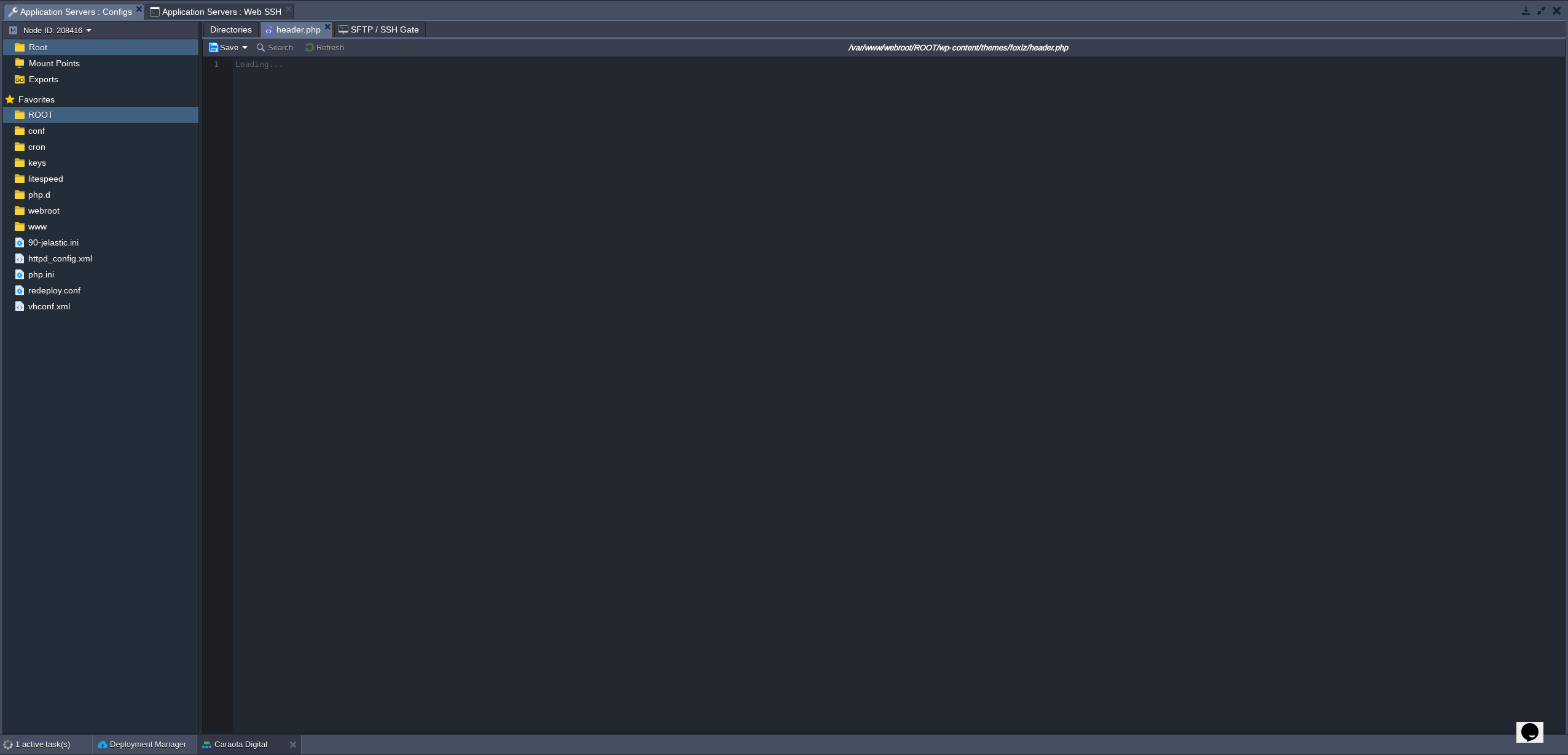
scroll to position [4, 0]
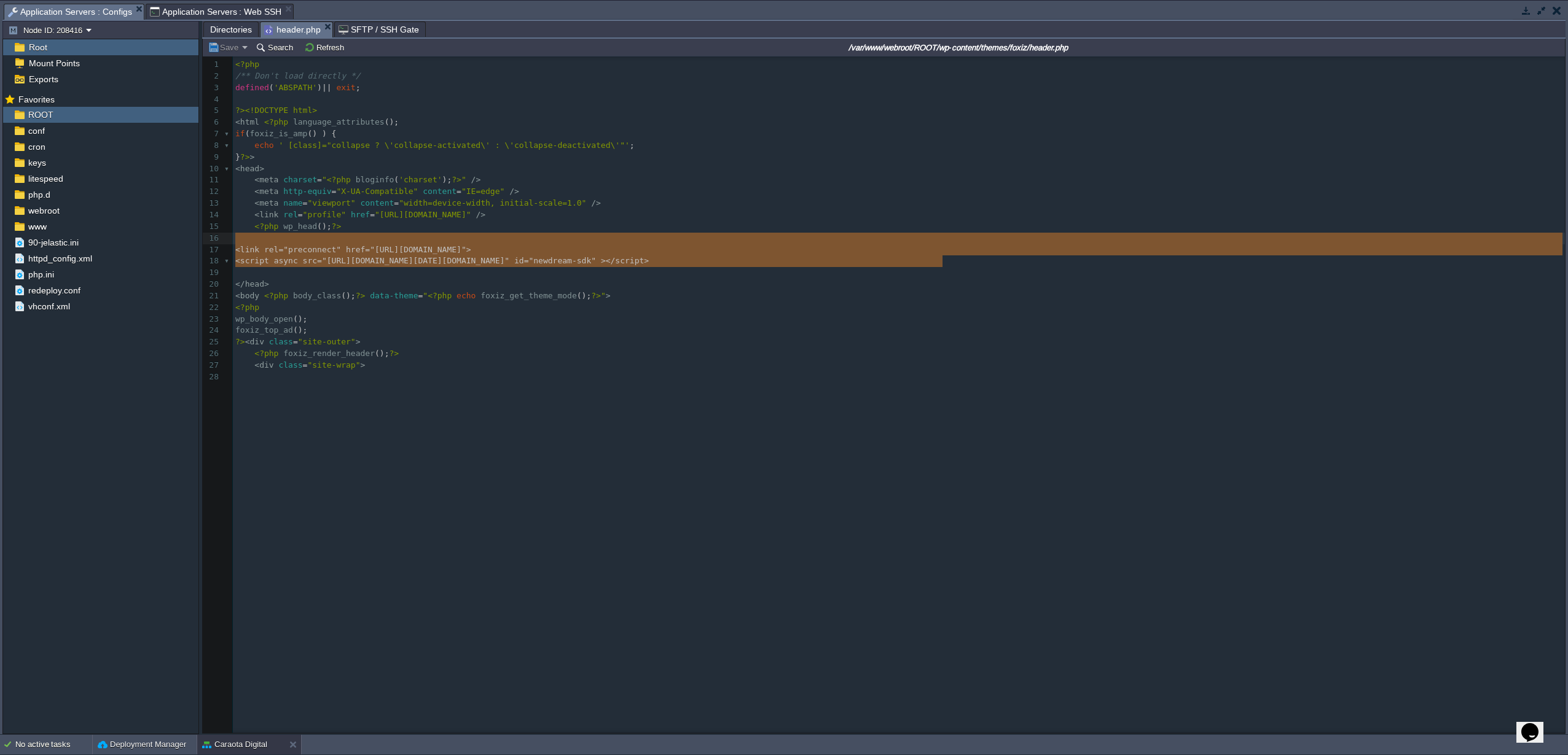
type textarea "<link rel="preconnect" href="https://tags.newdreamglobal.com"> <script async sr…"
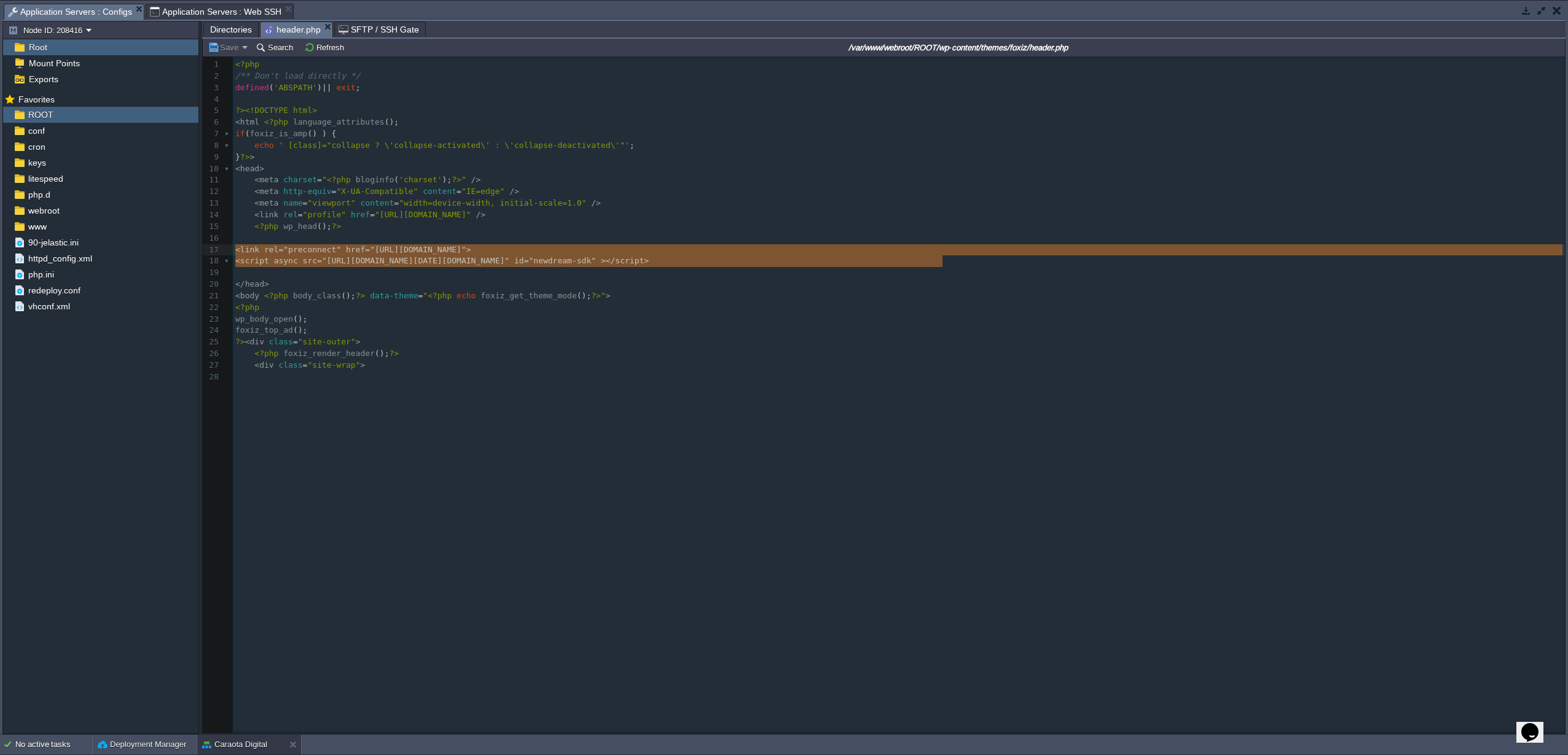
drag, startPoint x: 943, startPoint y: 266, endPoint x: 234, endPoint y: 246, distance: 709.3
click at [227, 31] on span "Directories" at bounding box center [231, 29] width 42 height 15
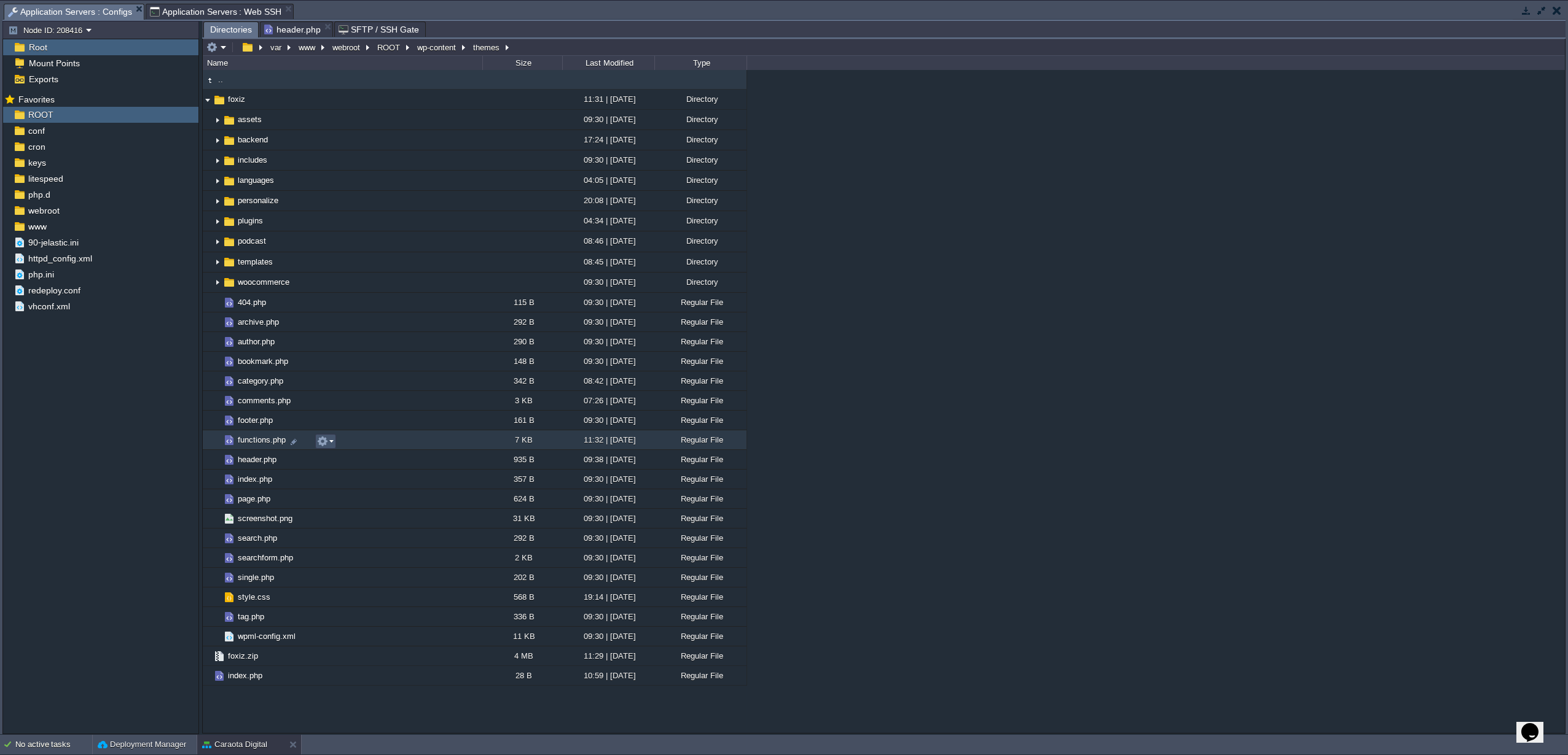
click at [325, 447] on button "button" at bounding box center [322, 442] width 11 height 11
click at [346, 462] on span "Open" at bounding box center [344, 459] width 19 height 9
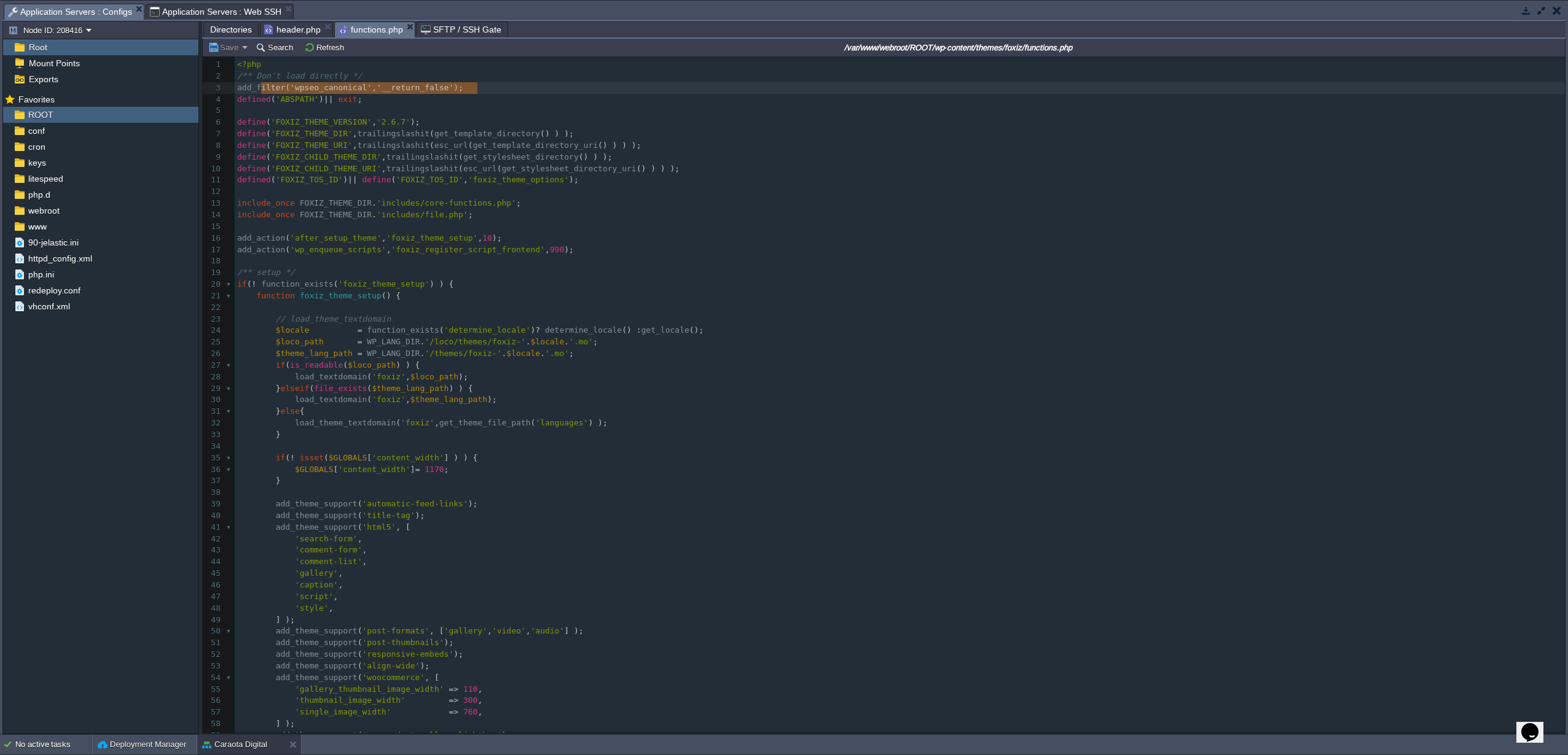
type textarea "add_filter( 'wpseo_canonical', '__return_false' );"
drag, startPoint x: 485, startPoint y: 87, endPoint x: 251, endPoint y: 92, distance: 234.1
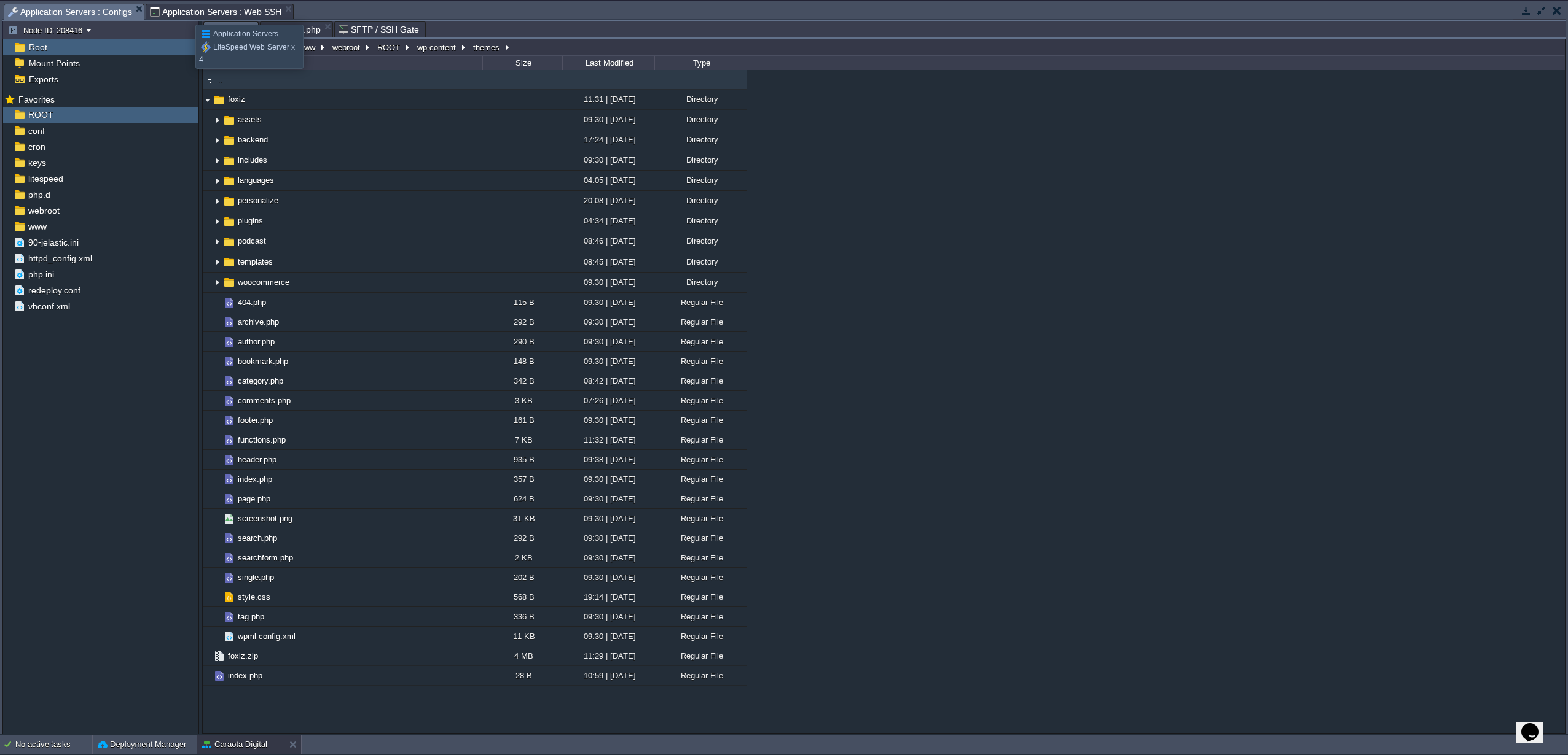
click at [186, 13] on span "Application Servers : Web SSH" at bounding box center [216, 12] width 132 height 15
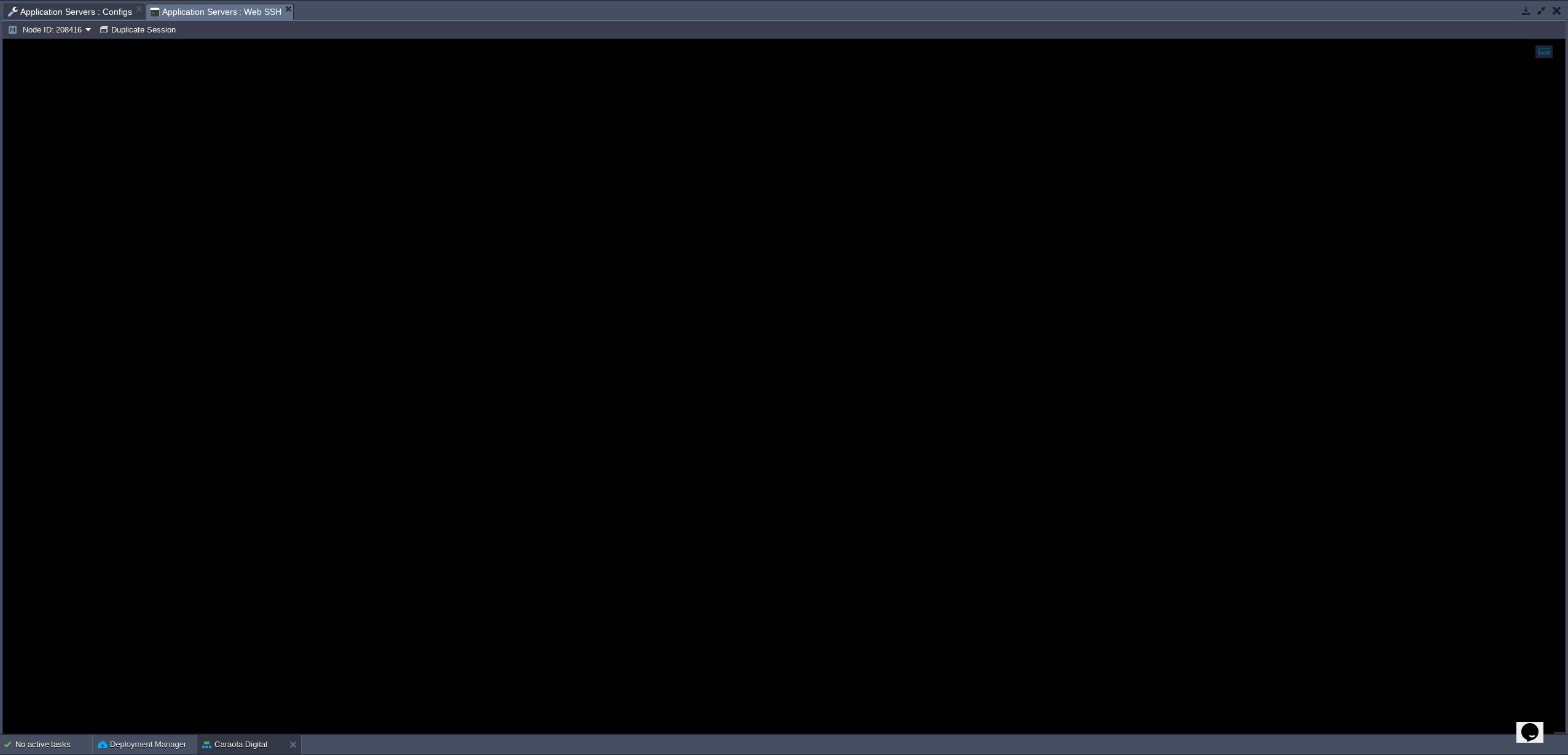
click at [69, 10] on span "Application Servers : Configs" at bounding box center [70, 12] width 124 height 15
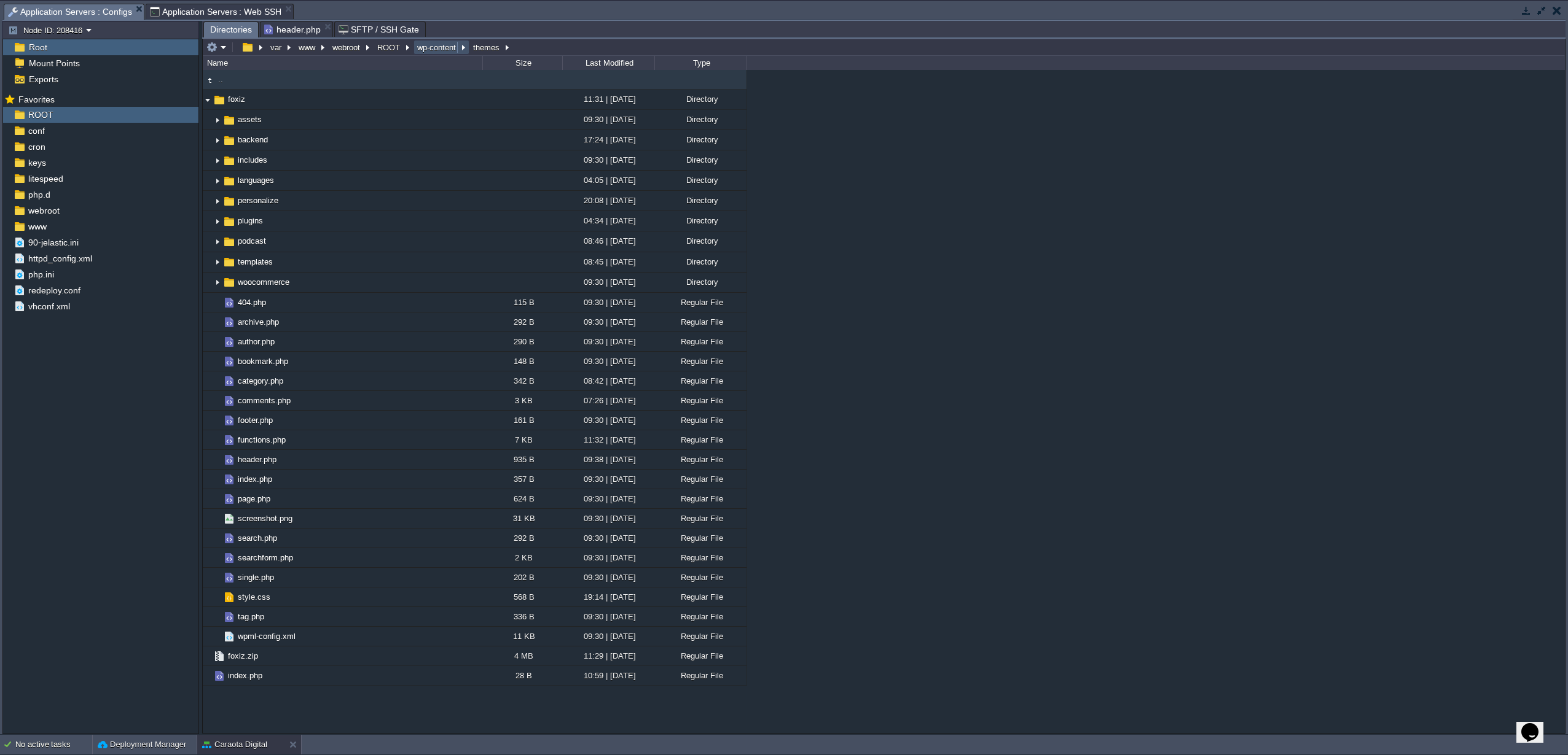
click at [431, 51] on button "wp-content" at bounding box center [437, 47] width 43 height 11
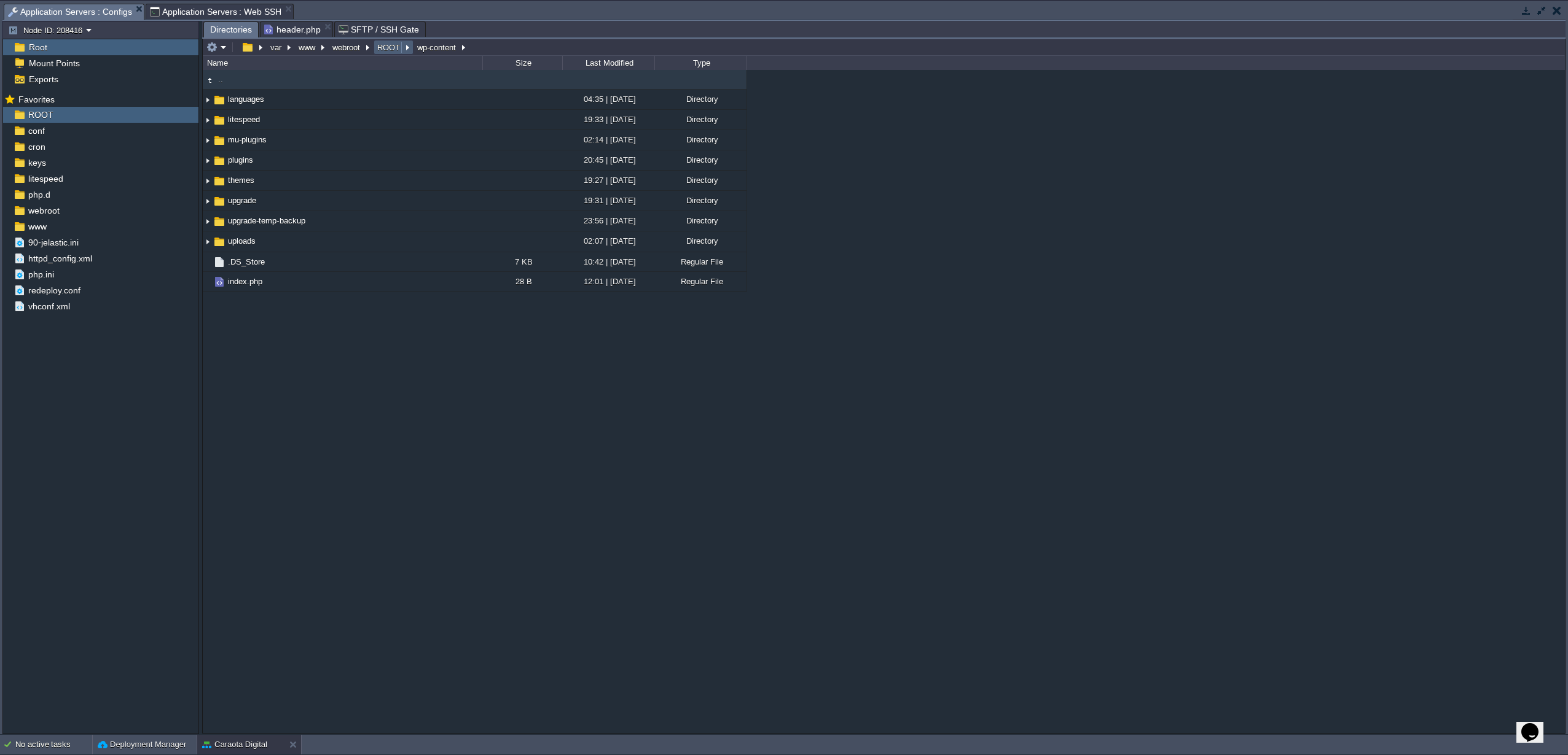
click at [390, 54] on td "ROOT" at bounding box center [393, 47] width 40 height 15
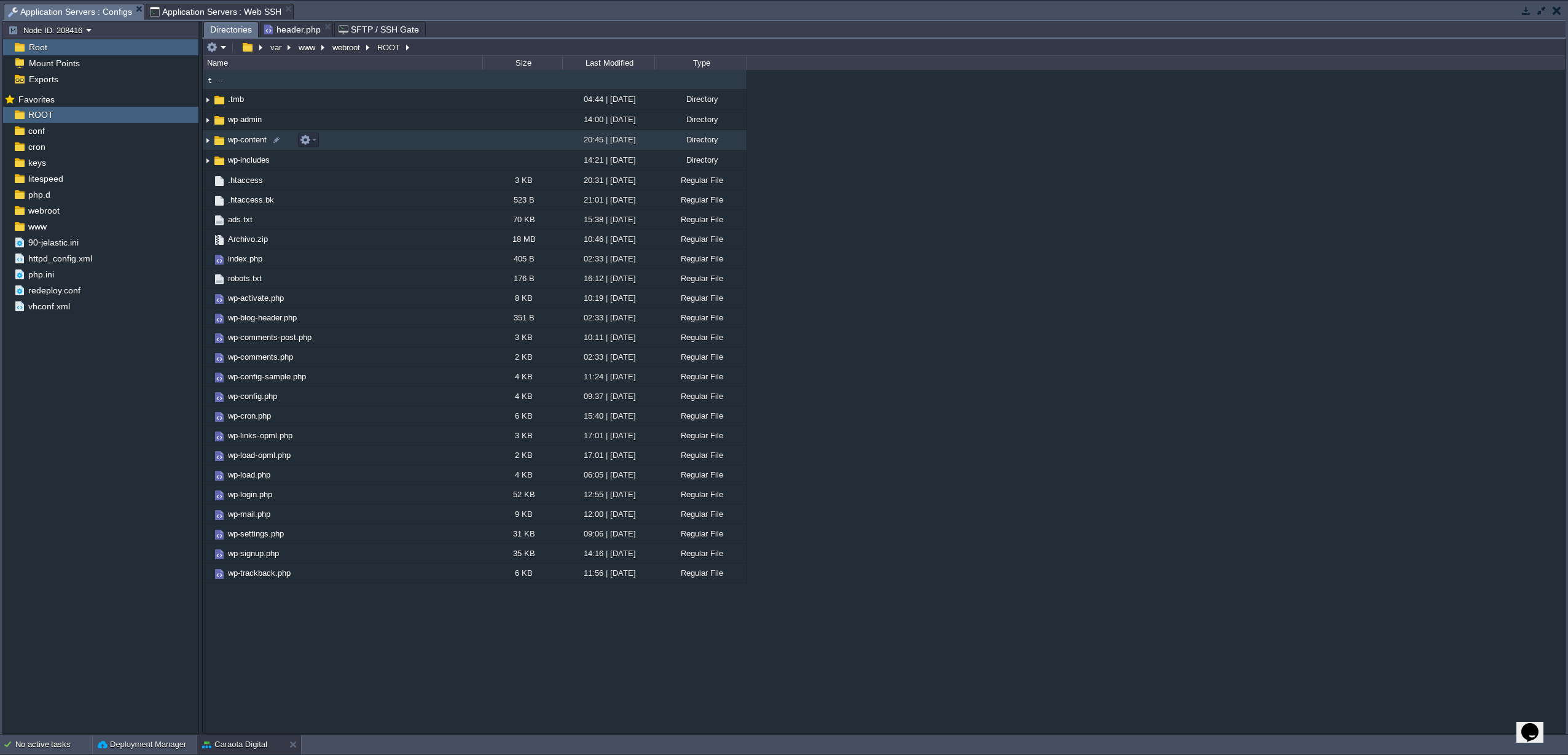
click at [228, 145] on span "wp-content" at bounding box center [247, 139] width 43 height 10
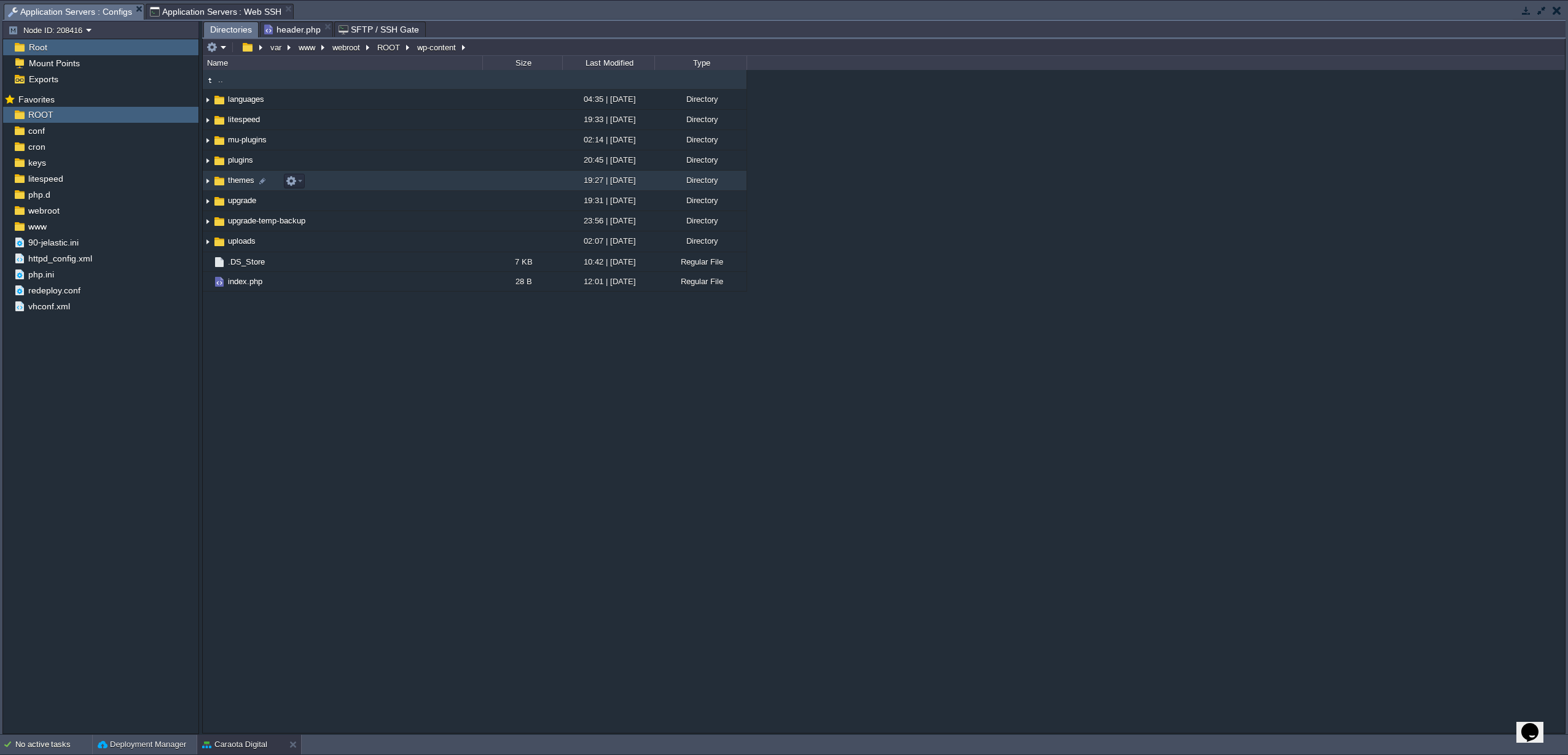
click at [234, 182] on span "themes" at bounding box center [241, 180] width 30 height 10
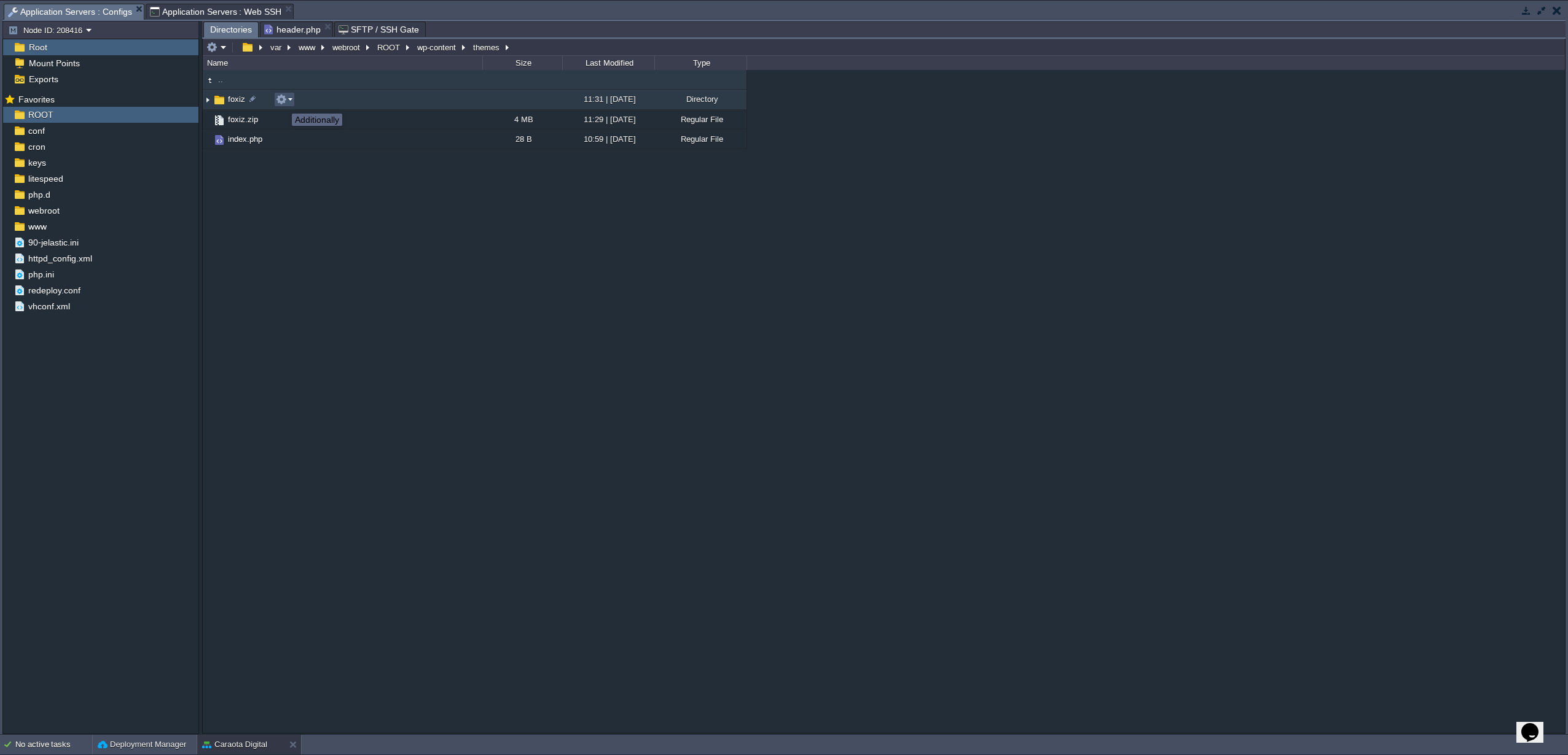
click at [283, 102] on button "button" at bounding box center [281, 99] width 11 height 11
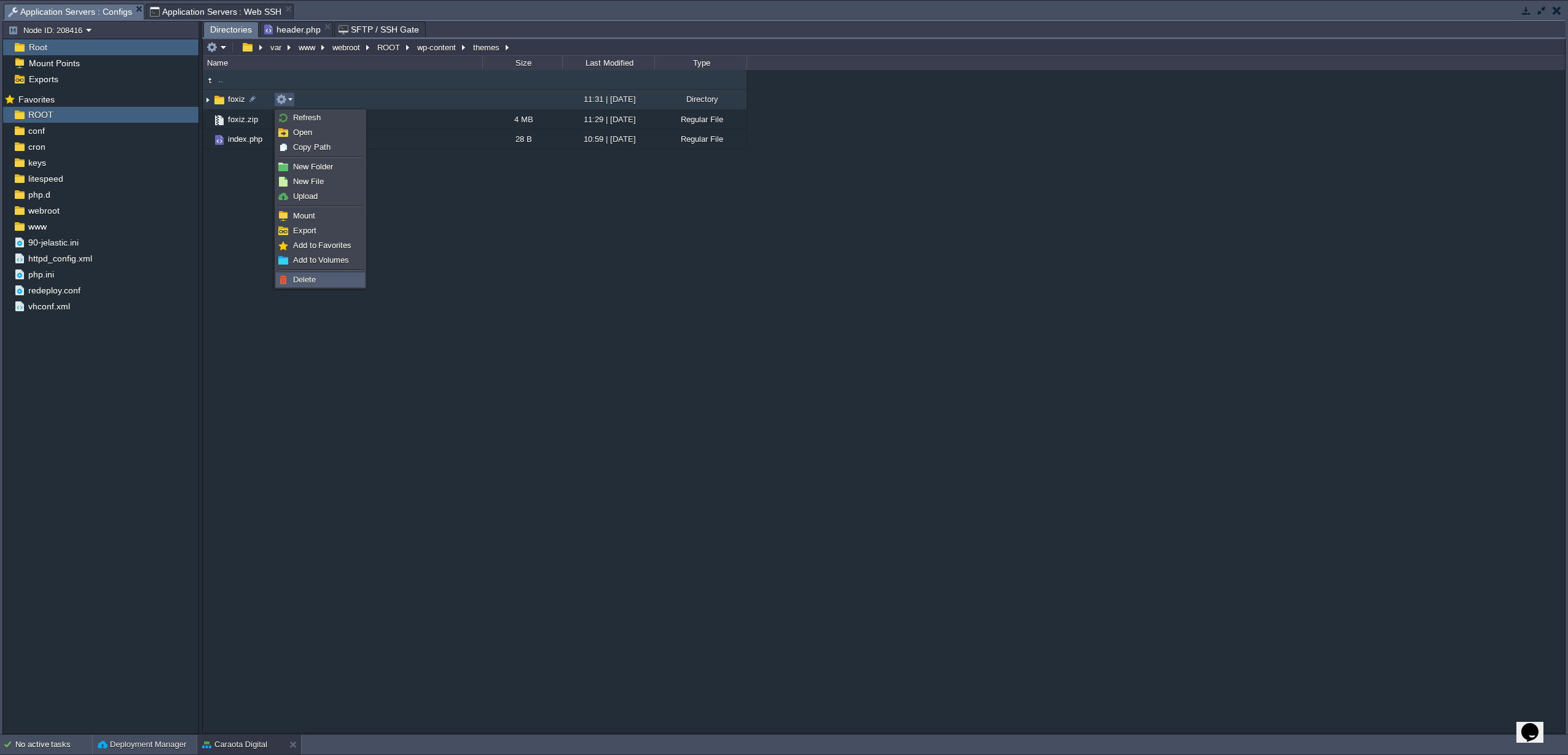
click at [297, 282] on span "Delete" at bounding box center [304, 280] width 23 height 9
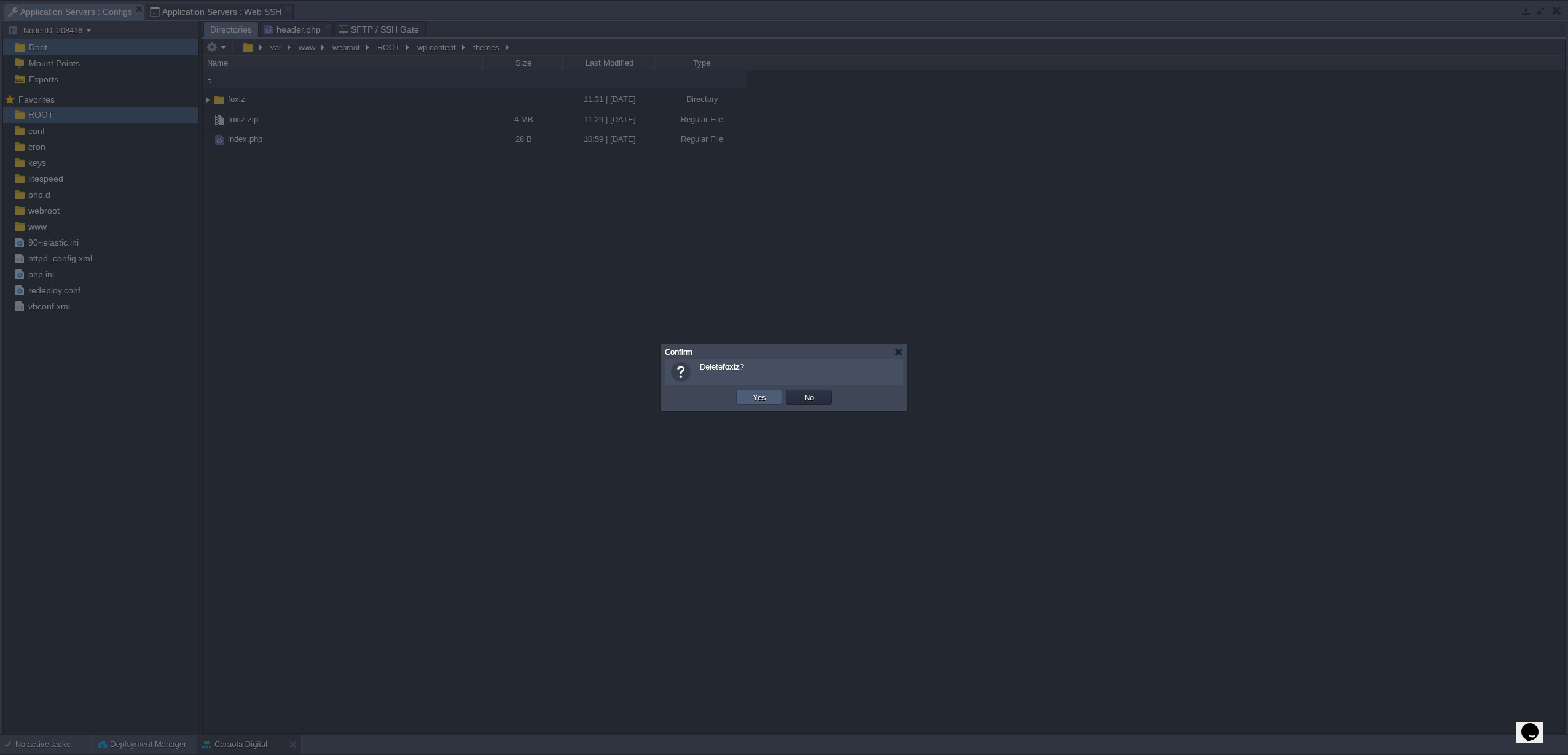
click at [758, 396] on button "Yes" at bounding box center [759, 397] width 21 height 11
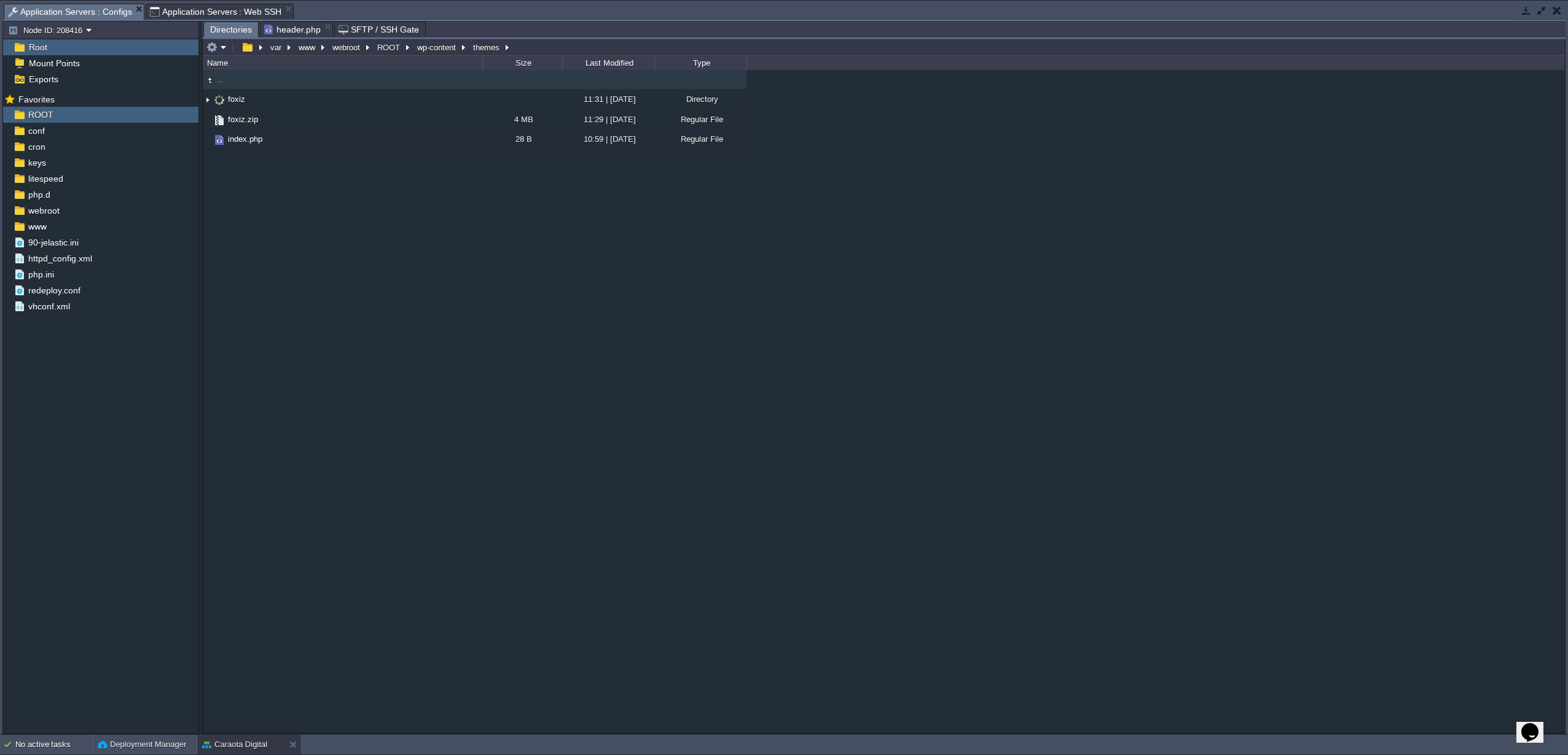
click at [217, 9] on span "Application Servers : Web SSH" at bounding box center [216, 12] width 132 height 15
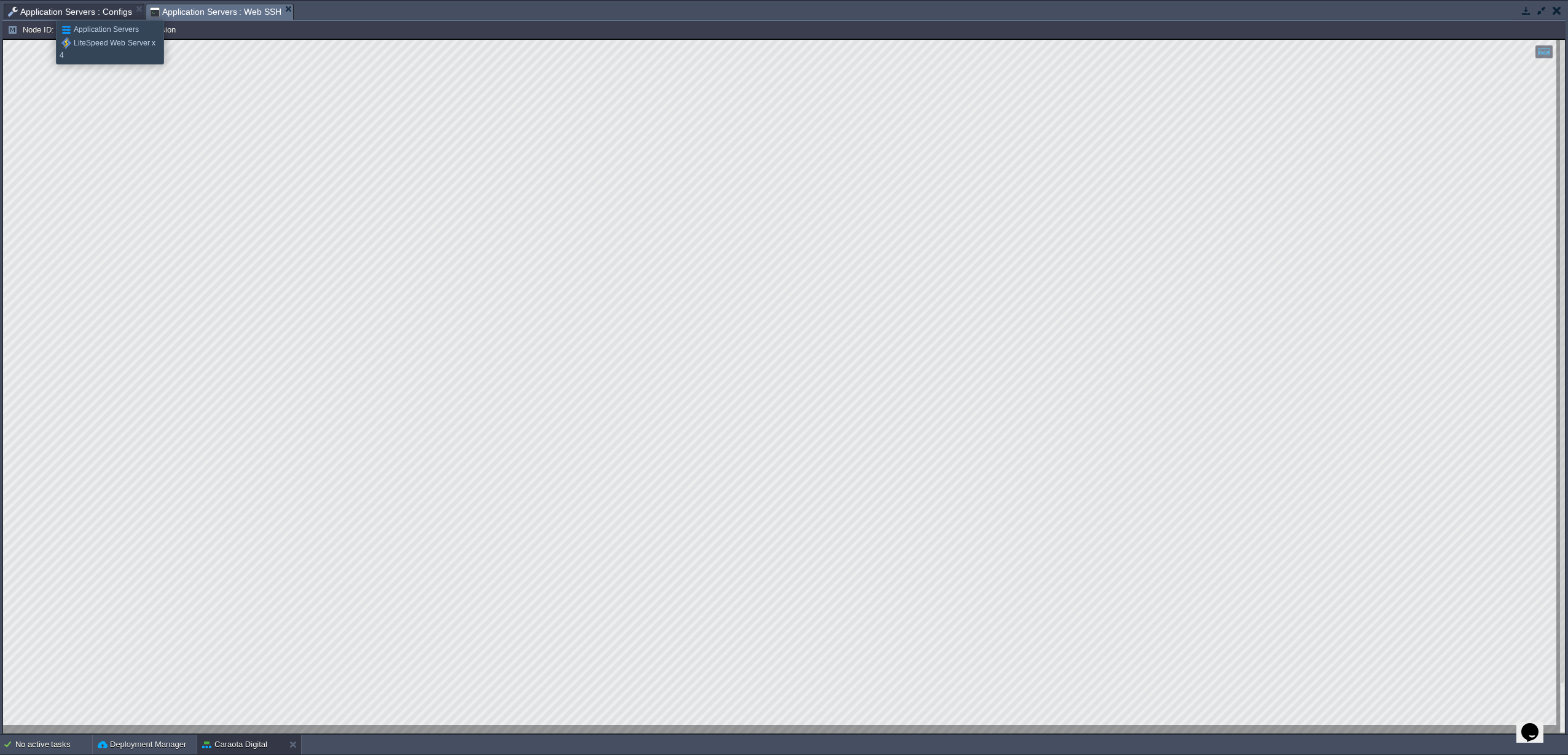
click at [47, 9] on span "Application Servers : Configs" at bounding box center [70, 12] width 124 height 15
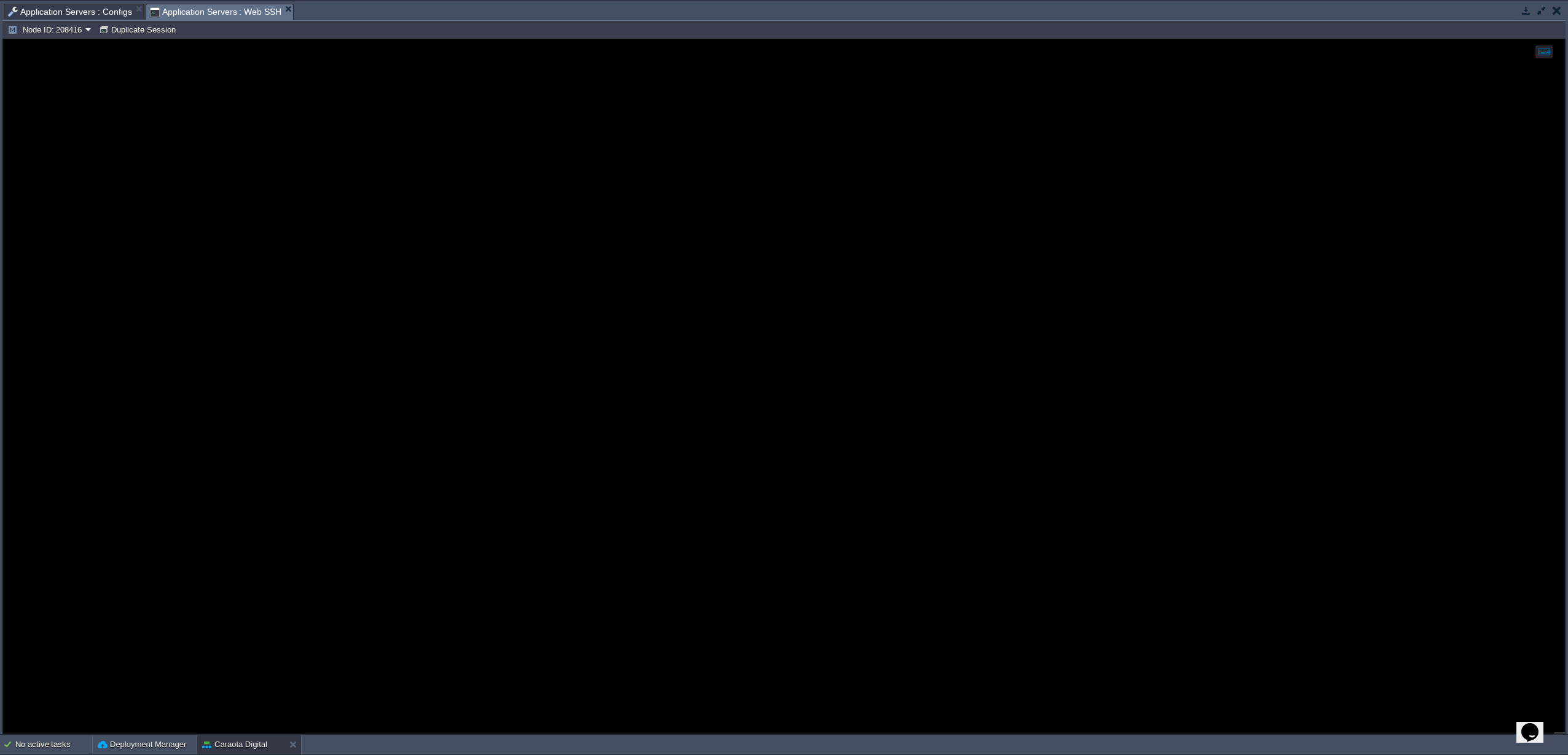
click at [190, 13] on span "Application Servers : Web SSH" at bounding box center [216, 12] width 132 height 16
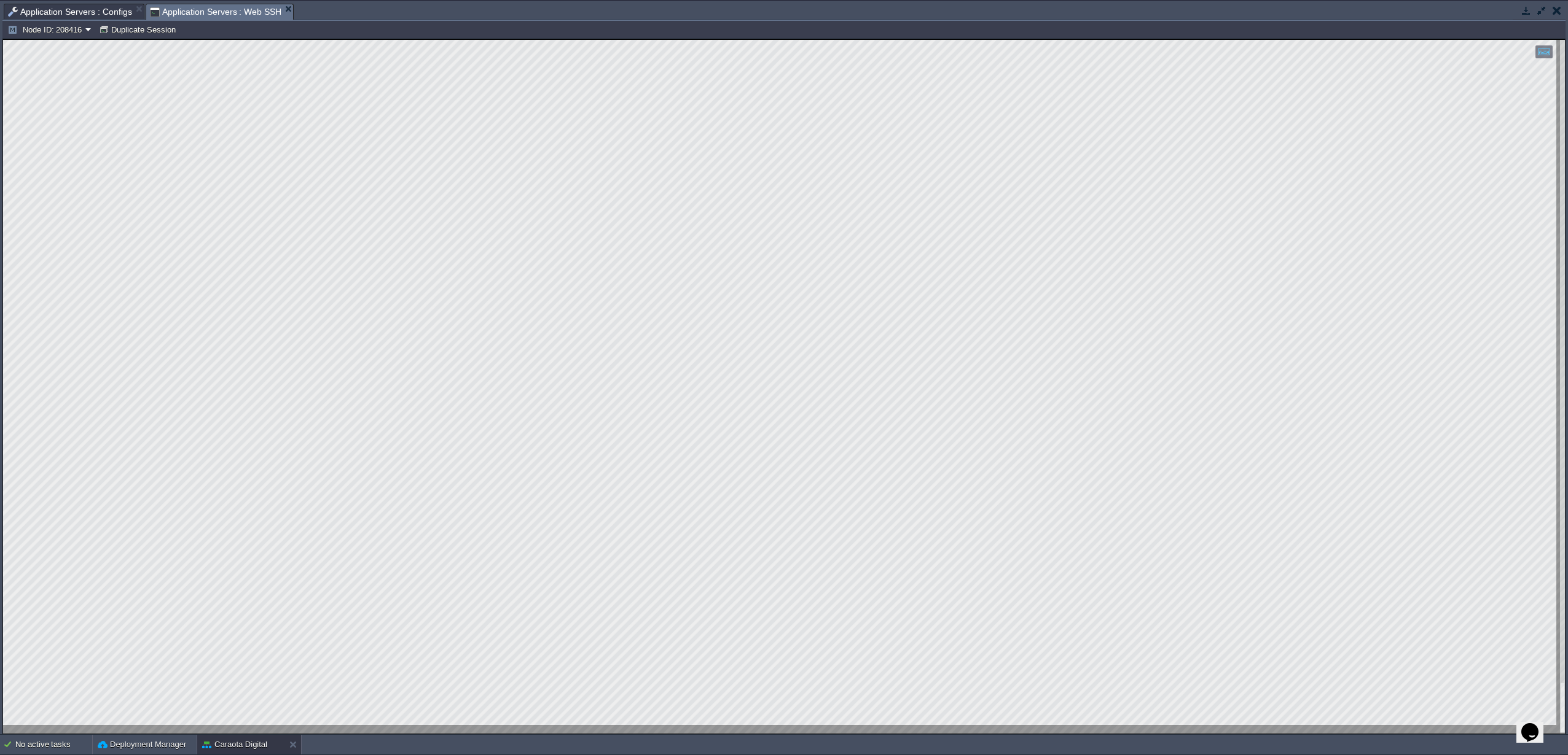
click at [66, 12] on span "Application Servers : Configs" at bounding box center [70, 12] width 124 height 15
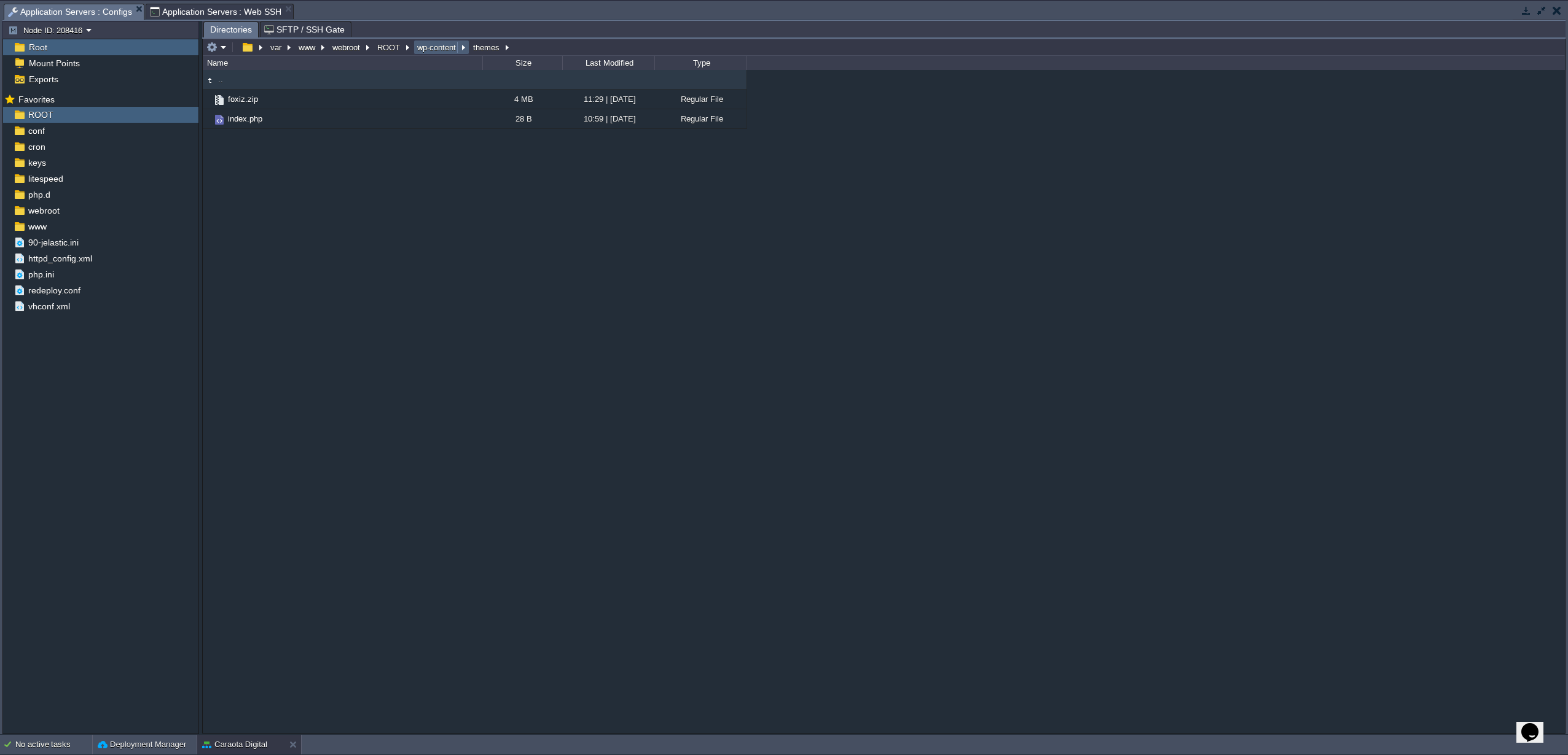
click at [425, 51] on button "wp-content" at bounding box center [437, 47] width 43 height 11
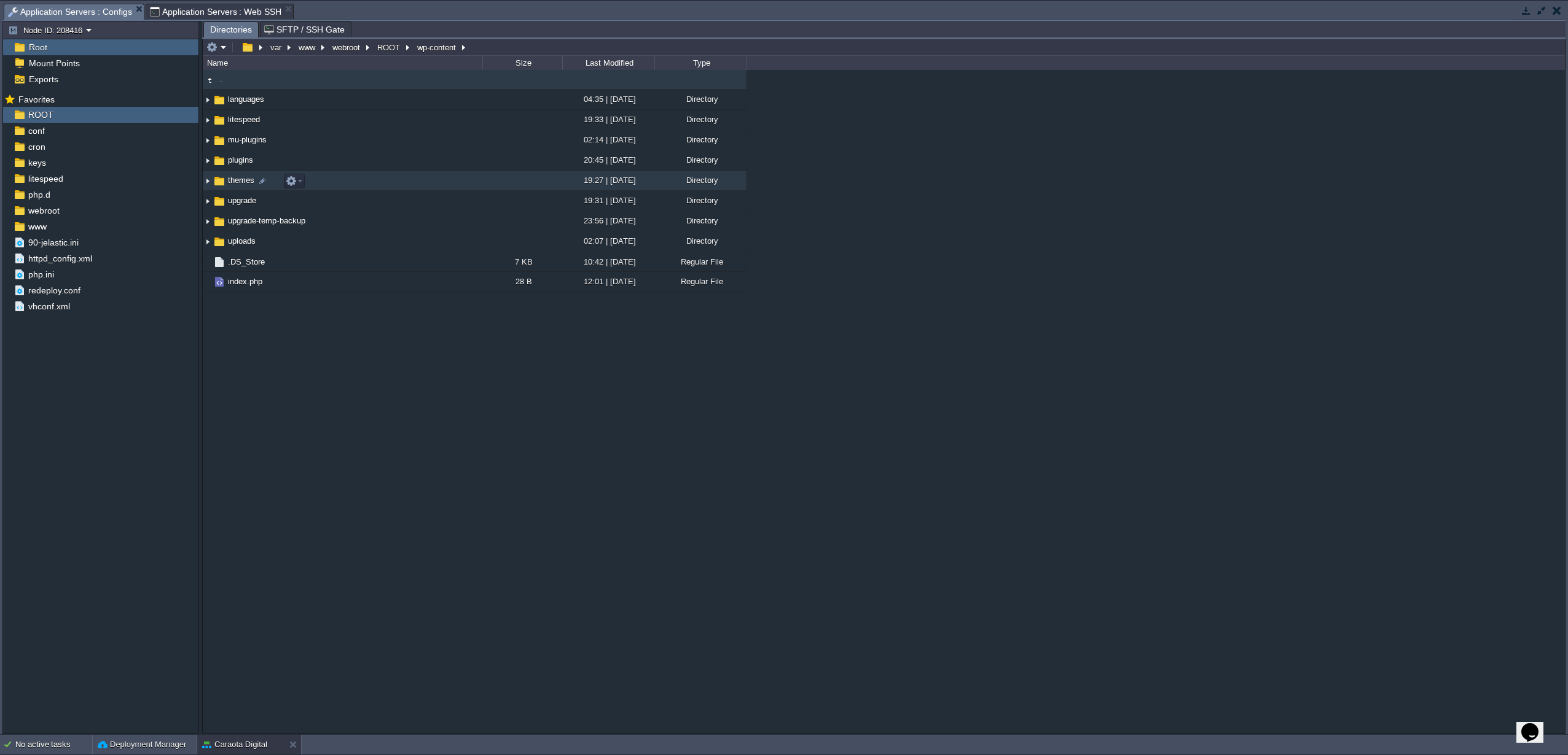
click at [231, 180] on span "themes" at bounding box center [241, 180] width 30 height 10
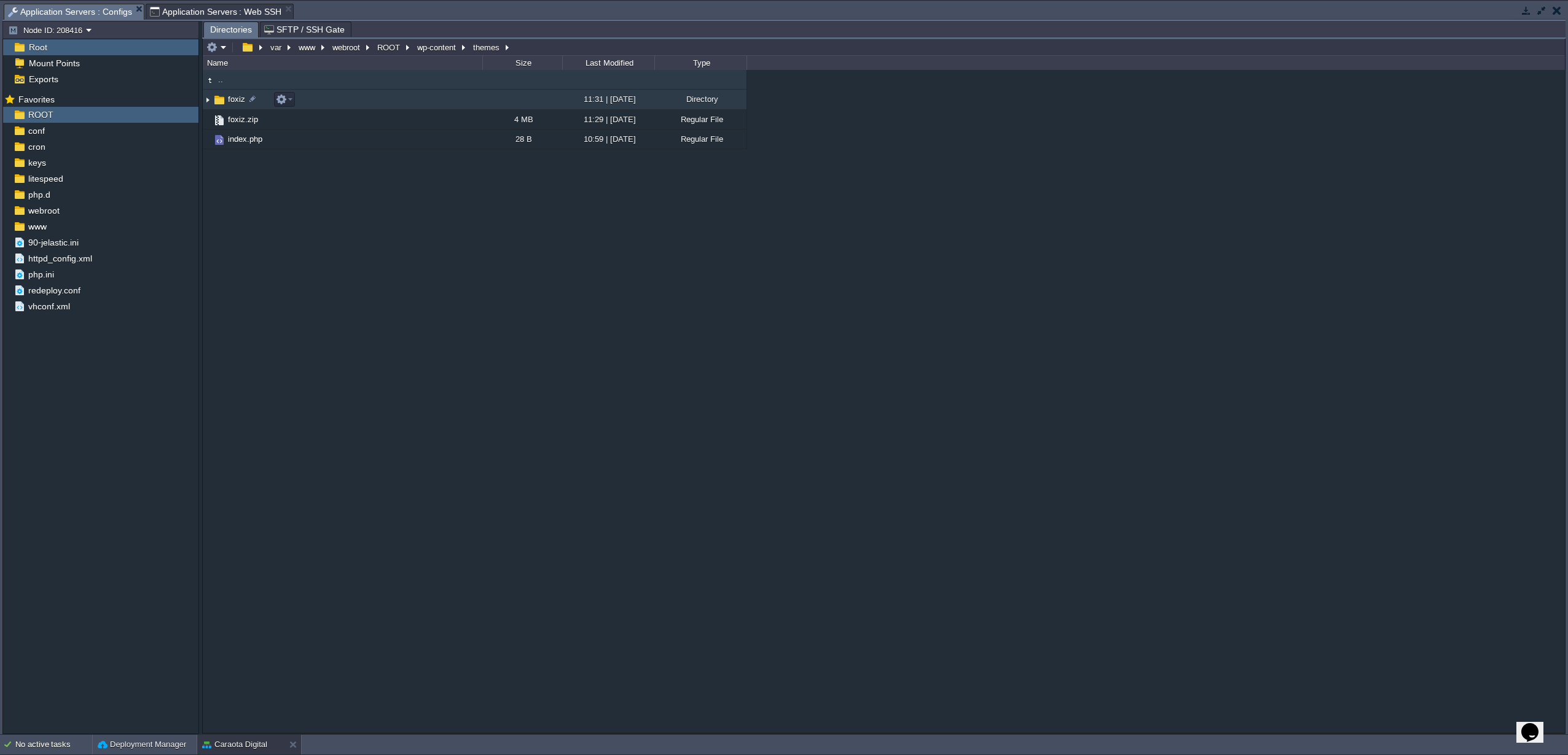
click at [230, 103] on span "foxiz" at bounding box center [236, 99] width 21 height 10
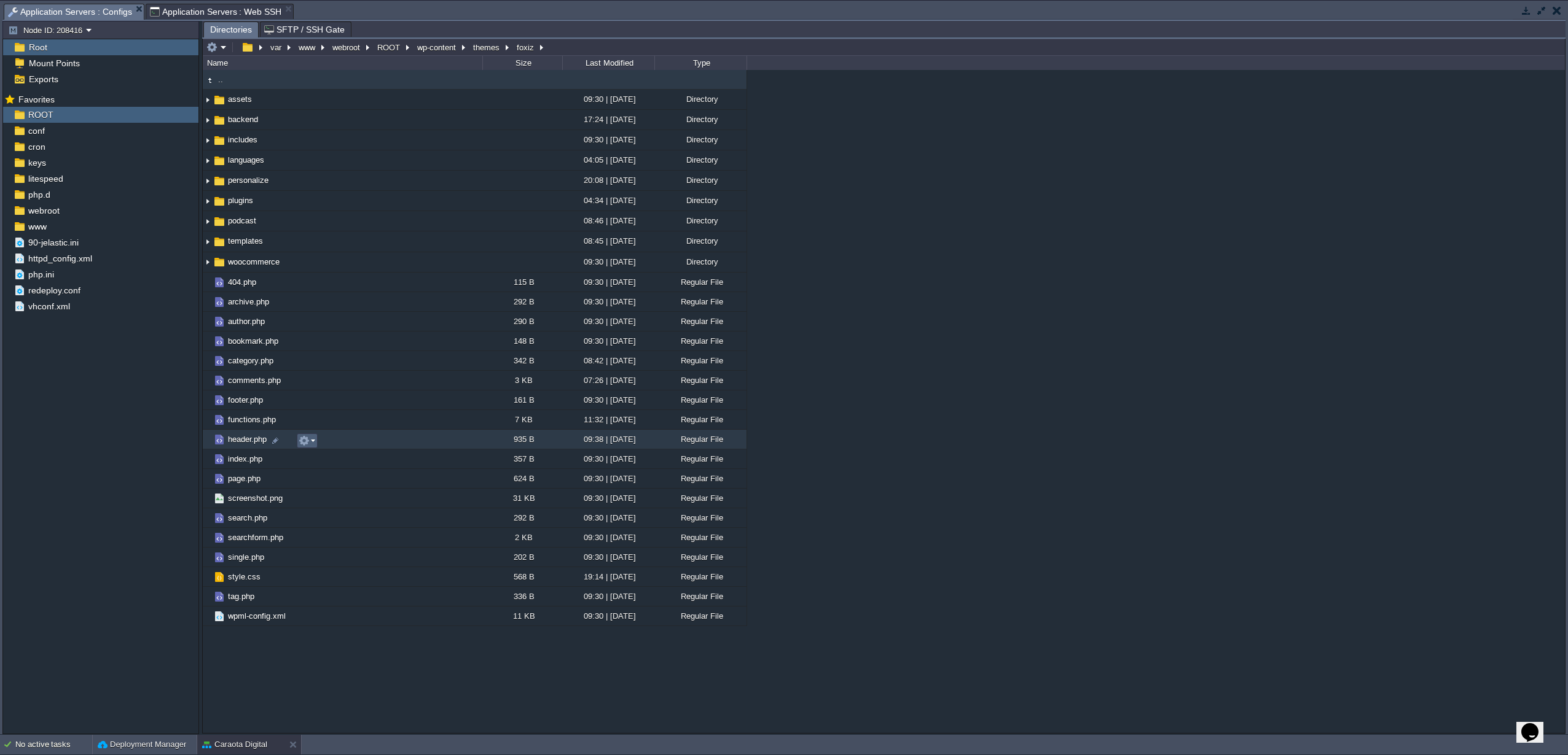
click at [305, 442] on button "button" at bounding box center [304, 441] width 11 height 11
click at [337, 462] on link "Open" at bounding box center [342, 459] width 88 height 13
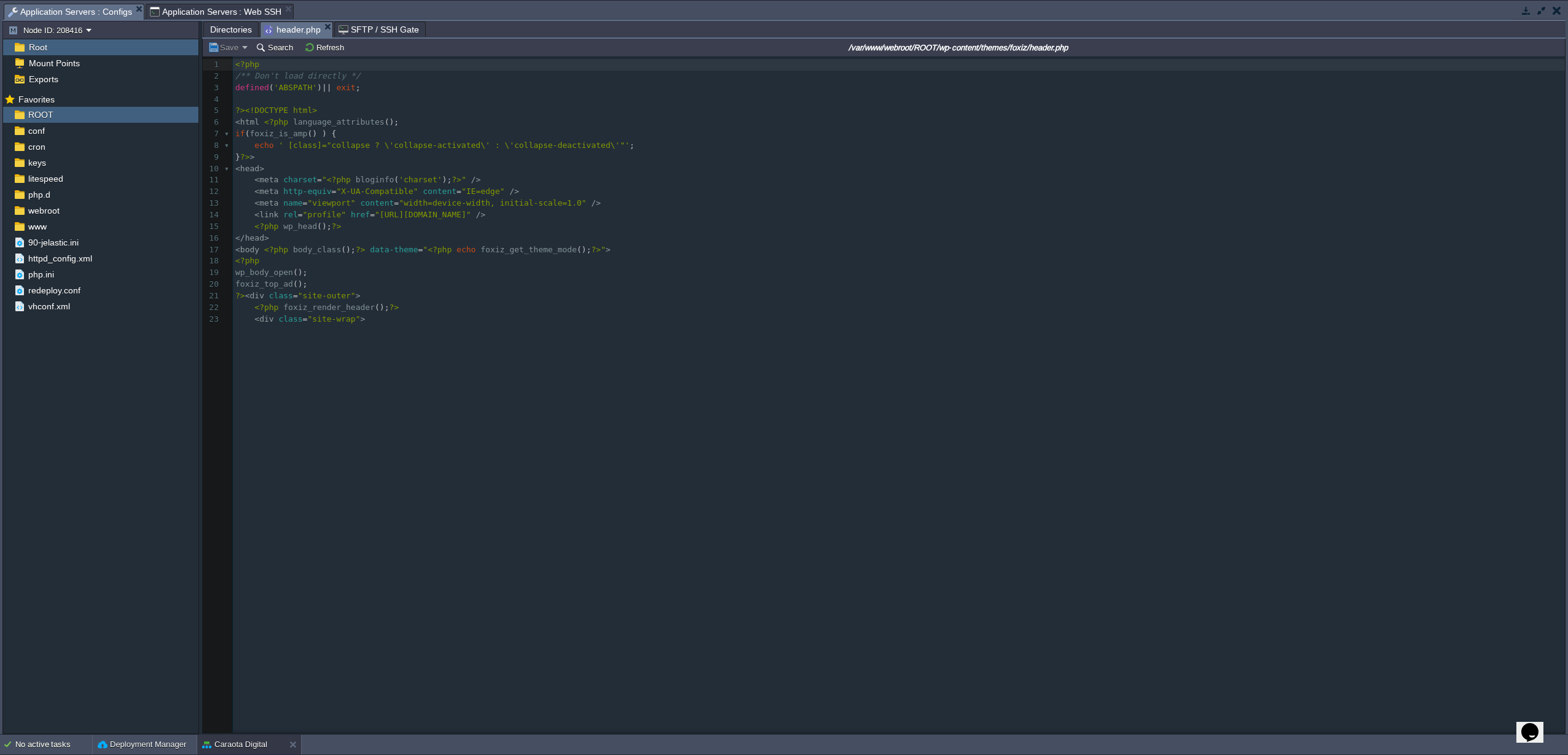
click at [358, 230] on pre "<?php wp_head (); ?>" at bounding box center [900, 227] width 1336 height 12
click at [230, 51] on button "Save" at bounding box center [224, 47] width 34 height 11
click at [255, 64] on span "Save only for the current instance" at bounding box center [283, 65] width 120 height 9
click at [220, 31] on span "Directories" at bounding box center [231, 29] width 42 height 15
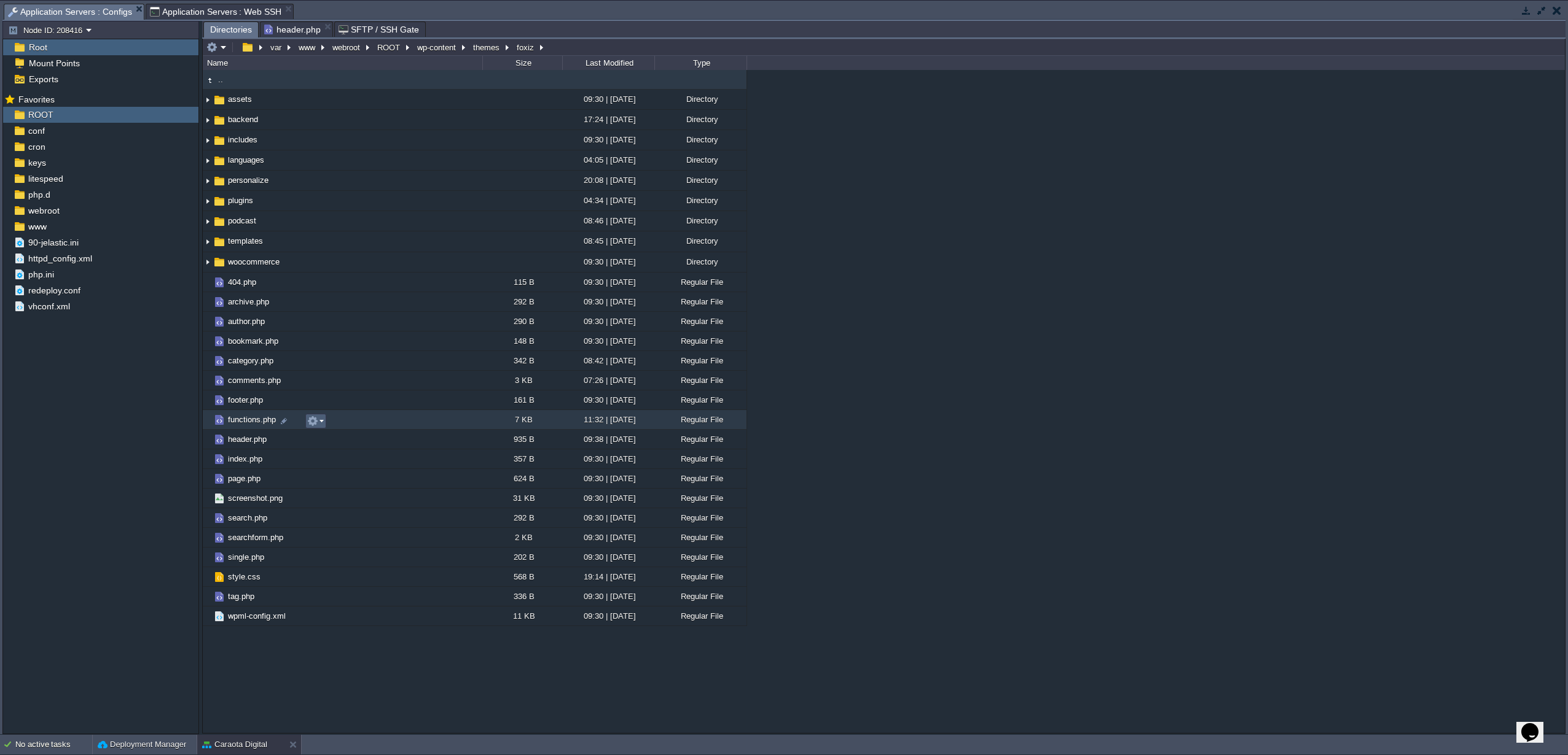
click at [320, 425] on em at bounding box center [315, 421] width 16 height 11
click at [325, 440] on span "Open" at bounding box center [334, 439] width 19 height 9
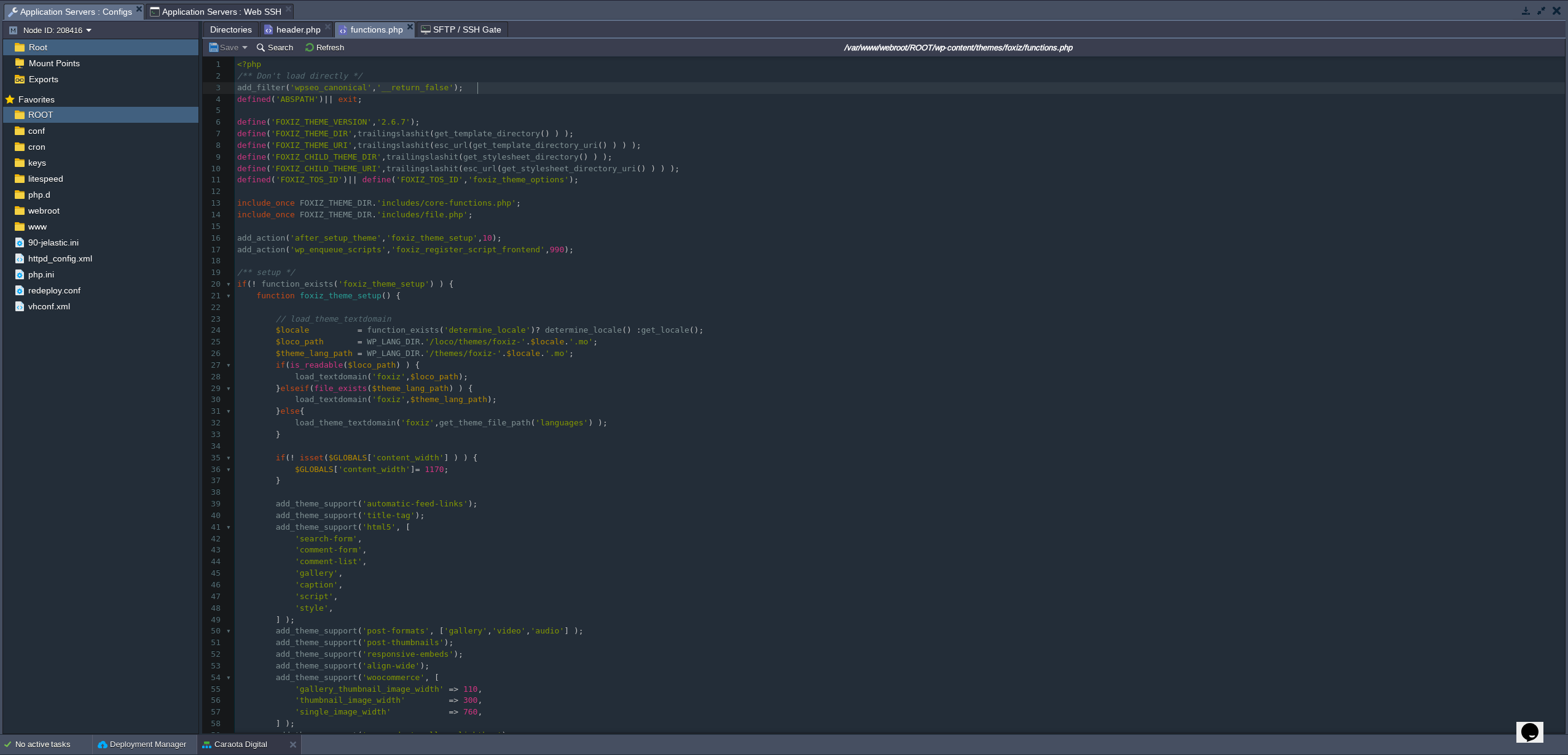
click at [487, 87] on pre "add_filter ( 'wpseo_canonical' , '__return_false' );" at bounding box center [899, 88] width 1330 height 12
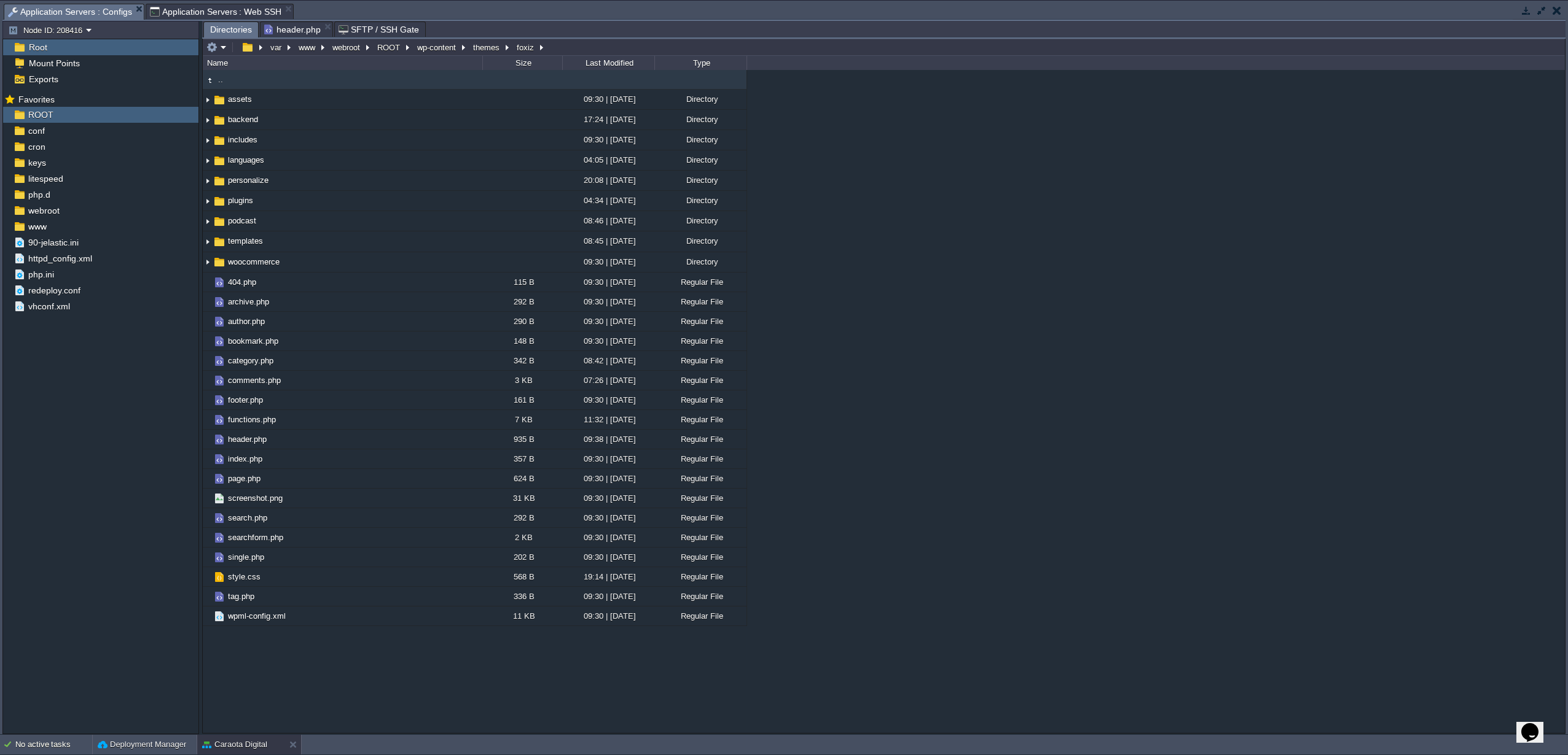
click at [292, 29] on span "header.php" at bounding box center [292, 29] width 57 height 15
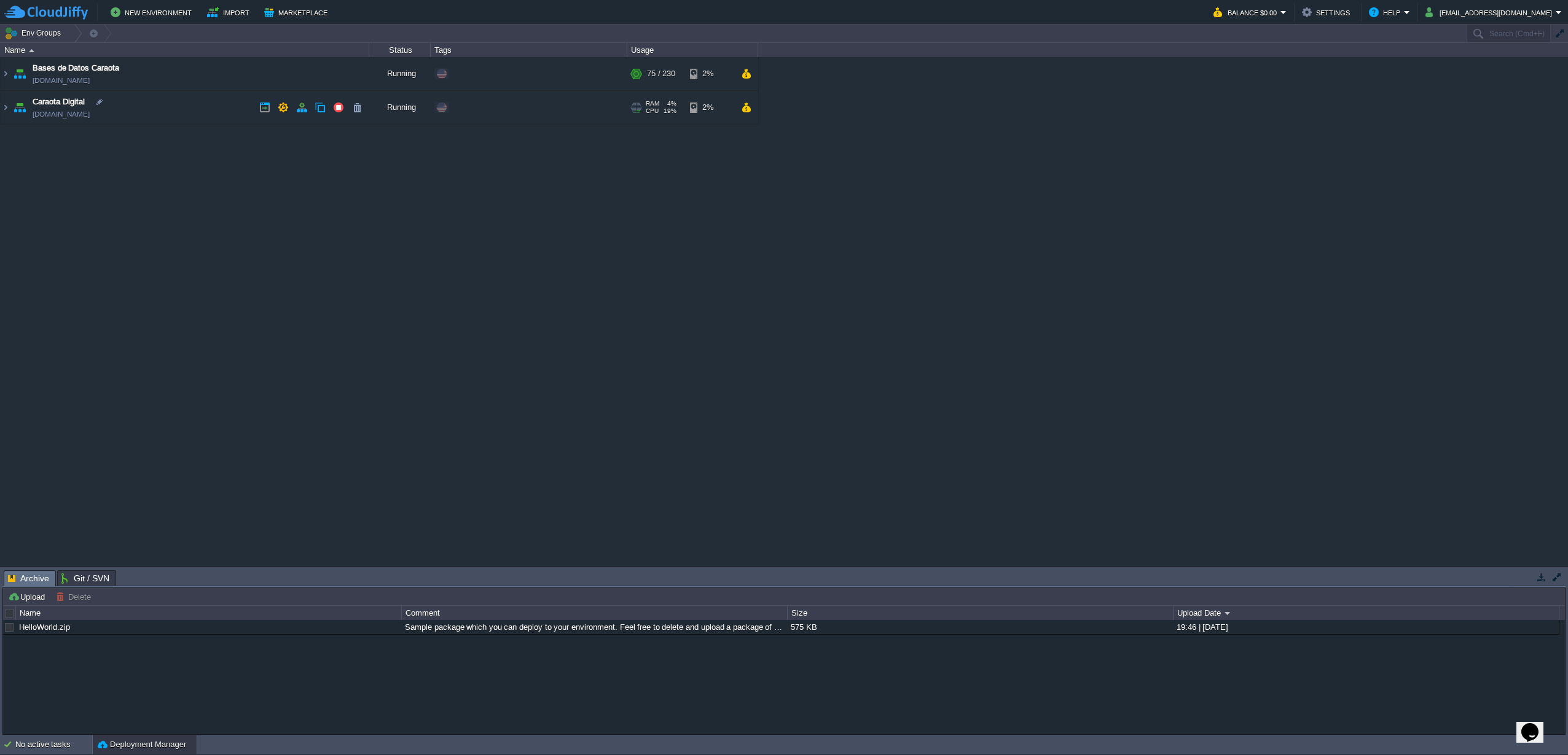
click at [15, 110] on img at bounding box center [19, 107] width 17 height 33
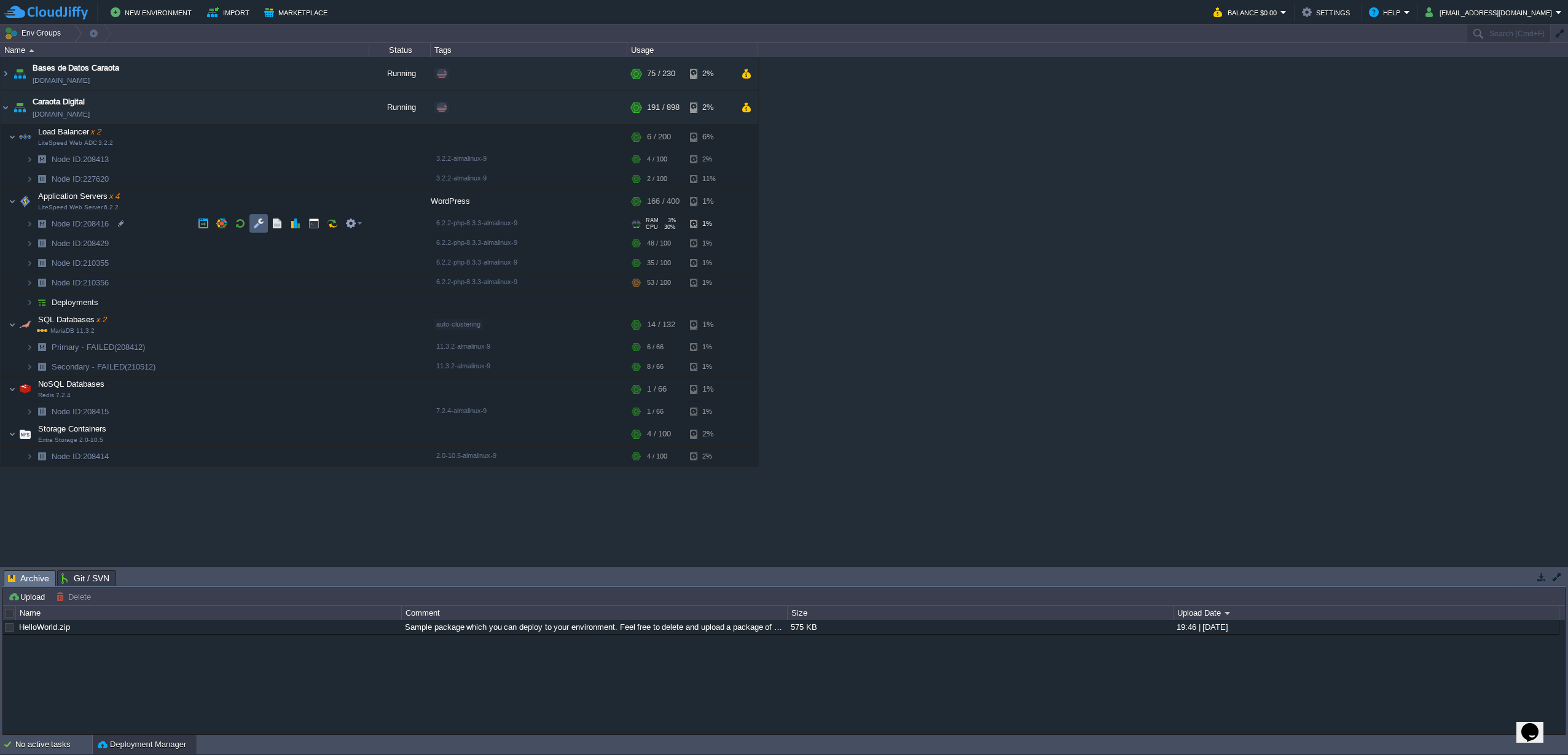
click at [258, 223] on button "button" at bounding box center [258, 223] width 11 height 11
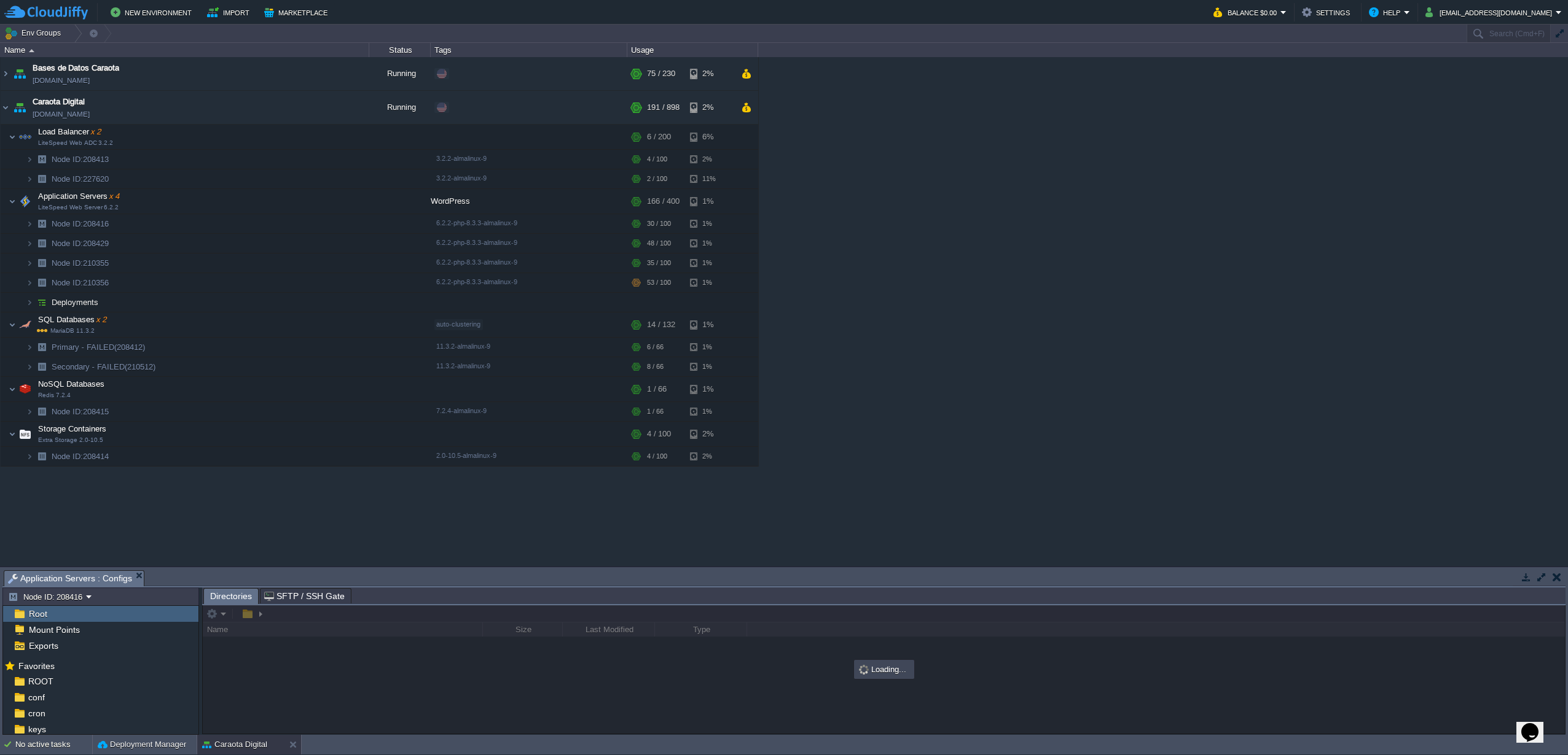
click at [1545, 576] on button "button" at bounding box center [1542, 577] width 11 height 11
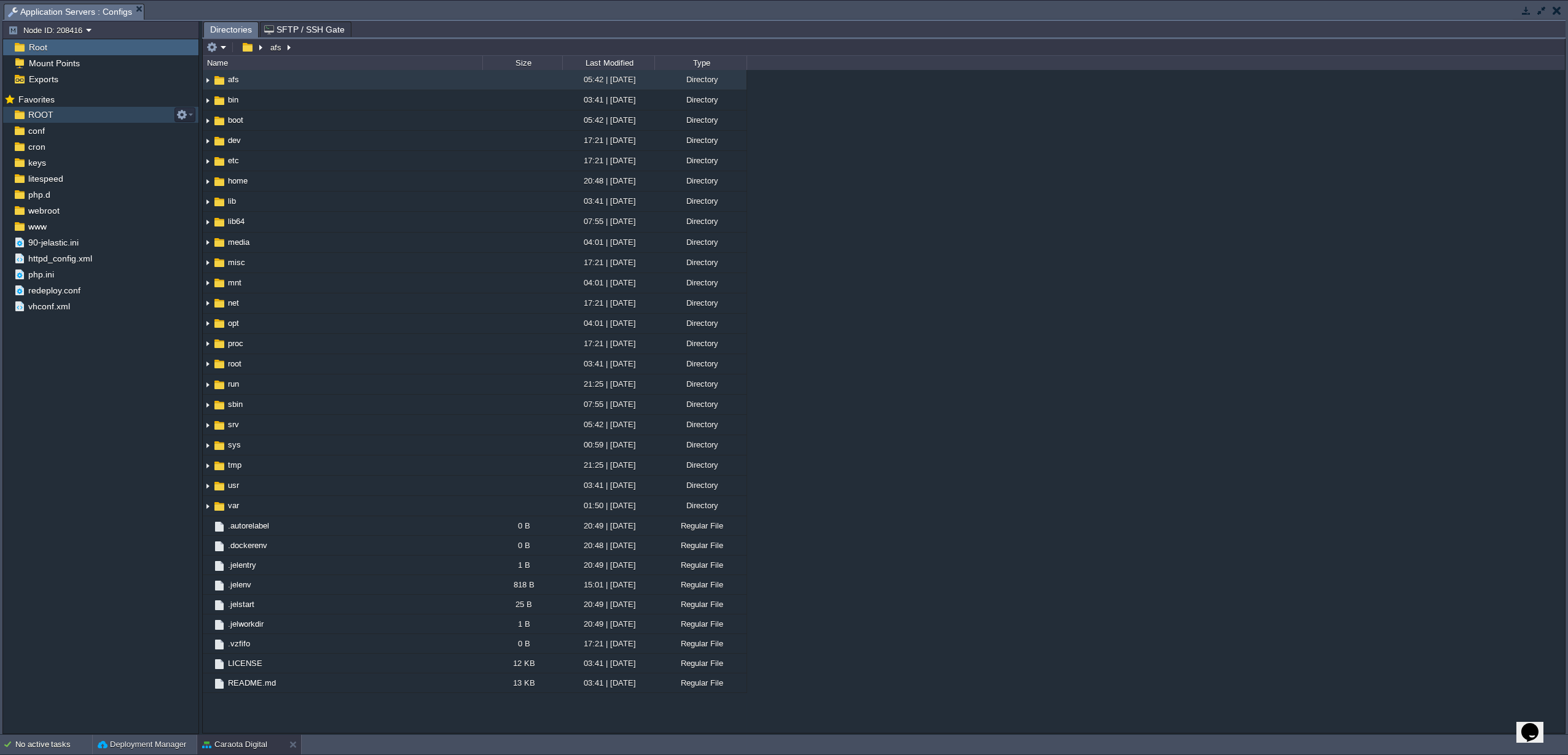
click at [35, 110] on span "ROOT" at bounding box center [40, 115] width 29 height 11
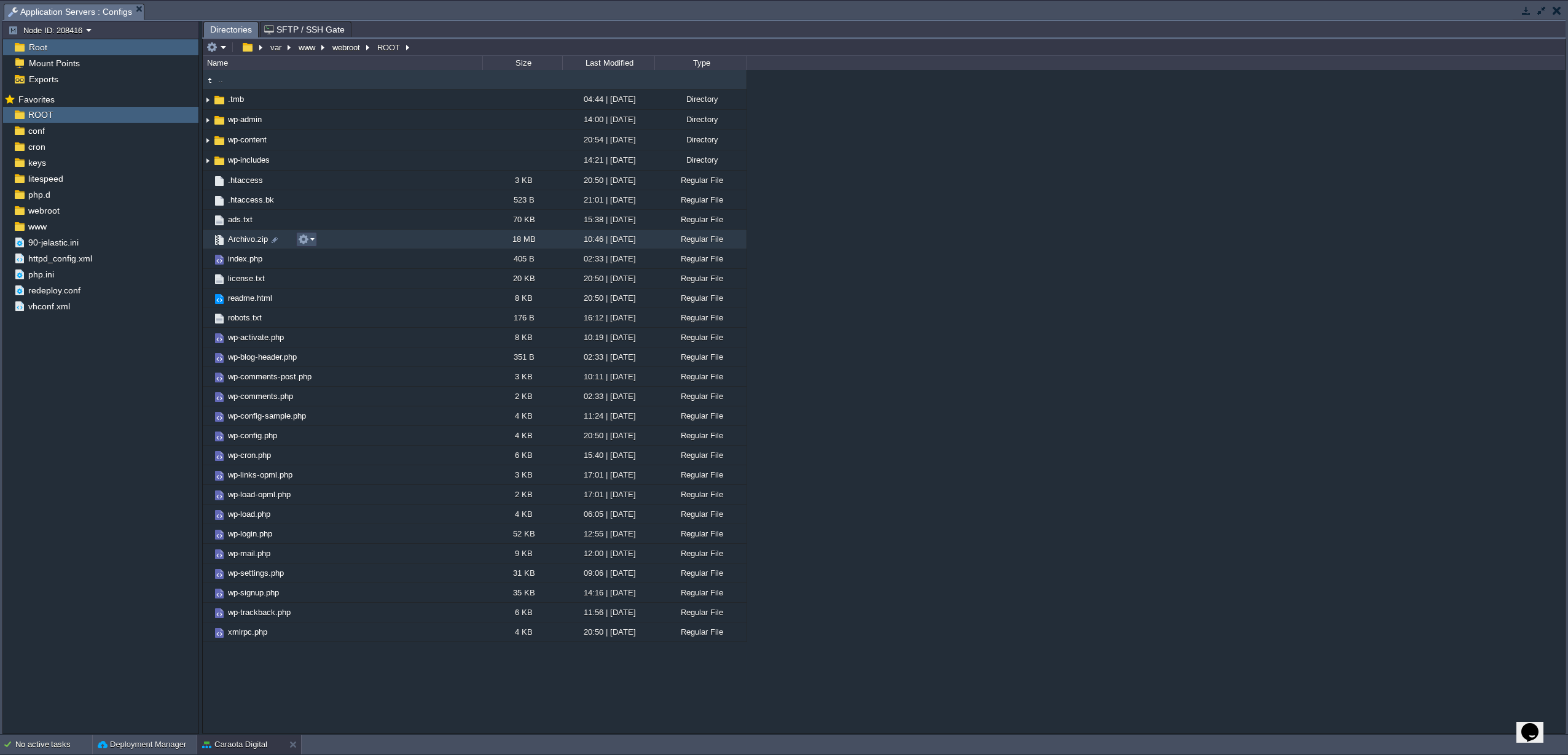
click at [302, 243] on button "button" at bounding box center [304, 240] width 11 height 11
click at [319, 337] on span "Delete" at bounding box center [326, 341] width 23 height 9
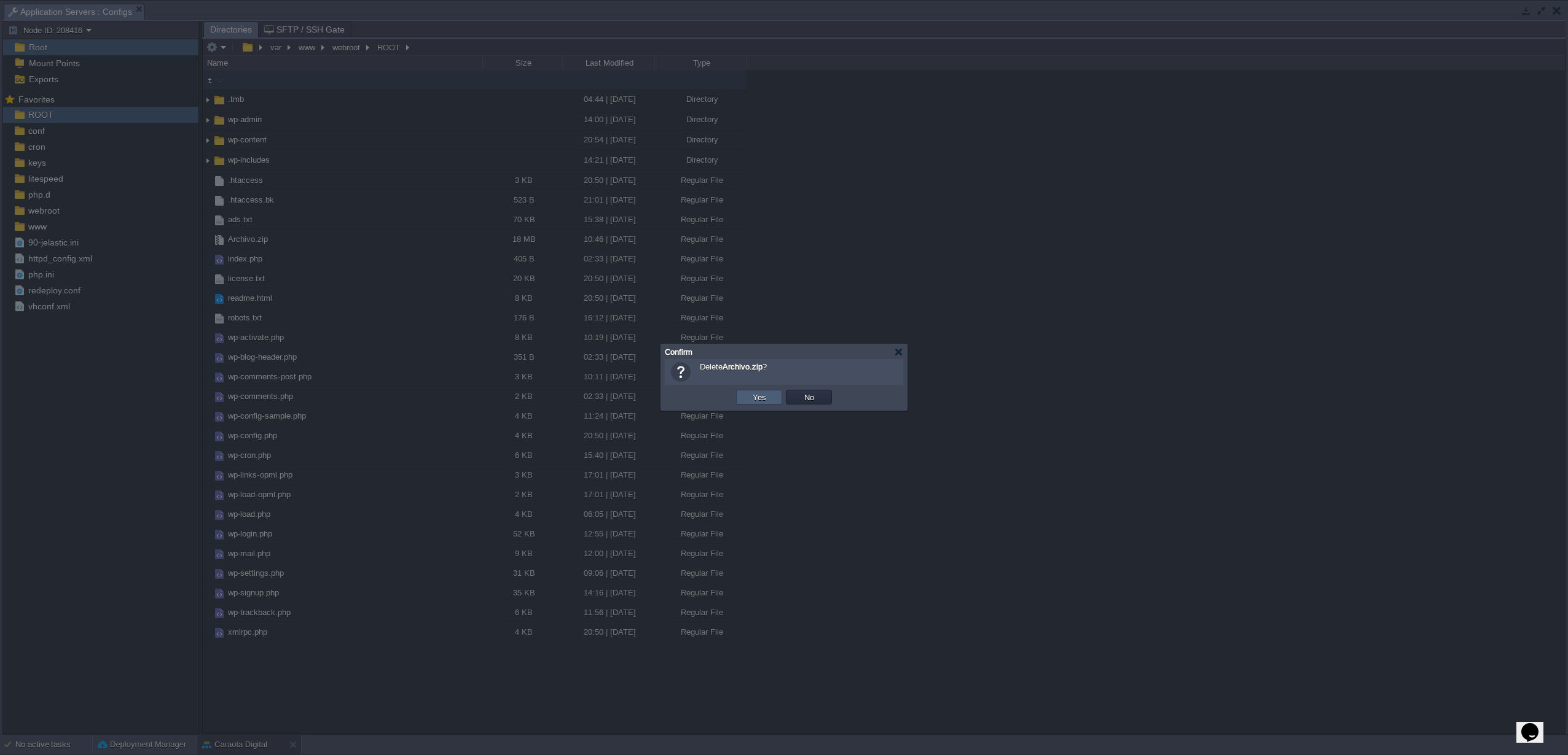
click at [751, 401] on button "Yes" at bounding box center [759, 397] width 21 height 11
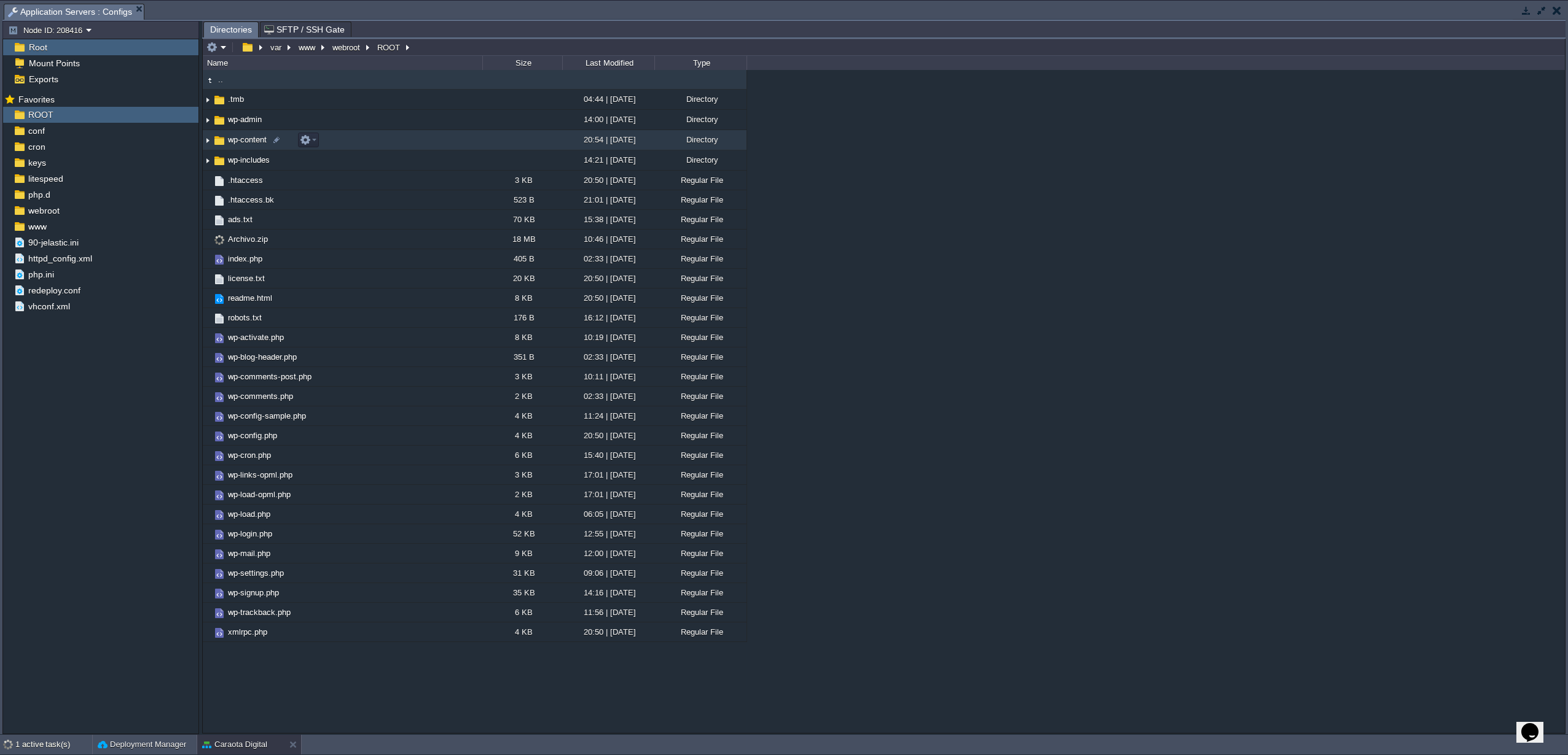
click at [243, 143] on span "wp-content" at bounding box center [247, 139] width 43 height 10
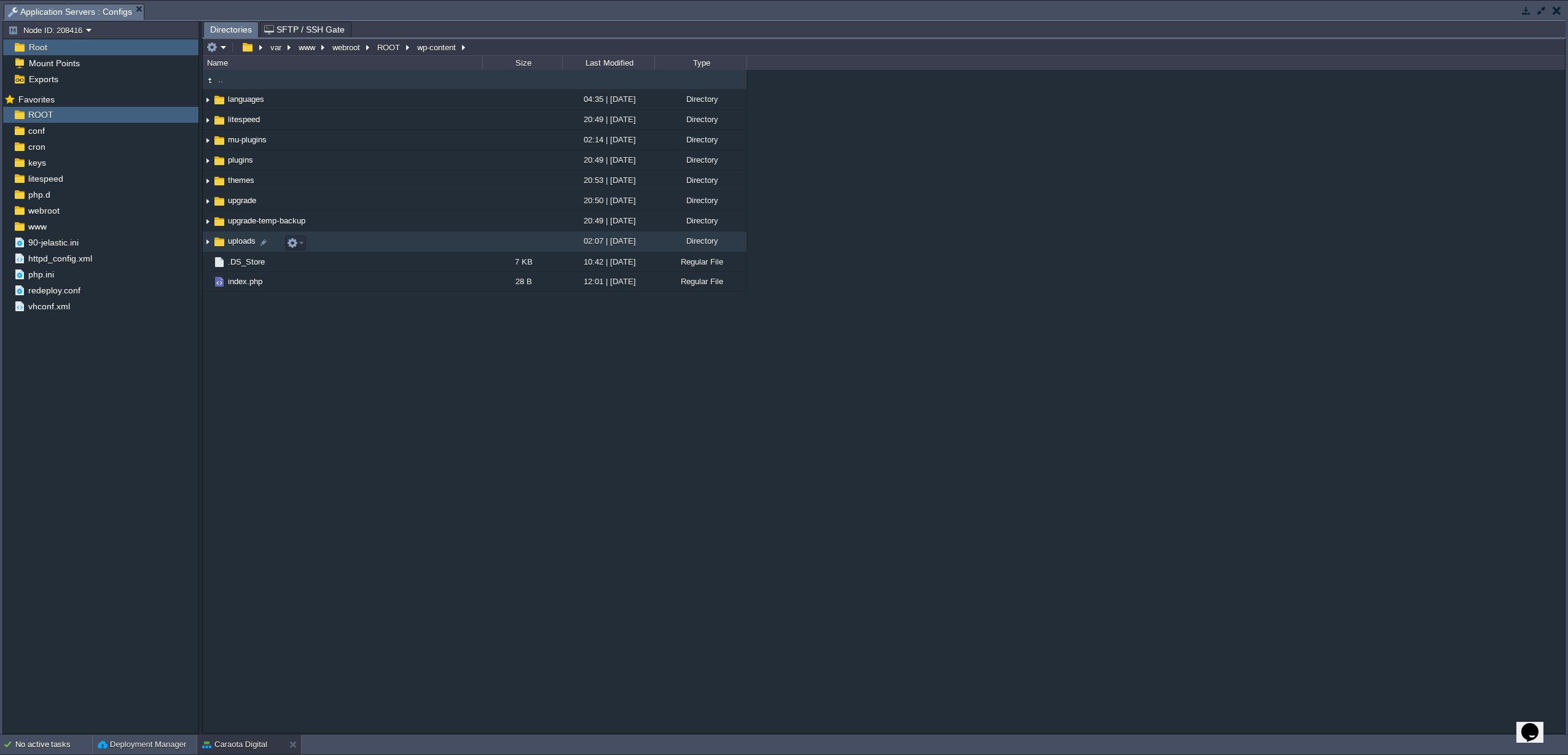
click at [231, 238] on span "uploads" at bounding box center [241, 241] width 31 height 10
click at [328, 244] on em at bounding box center [323, 243] width 16 height 11
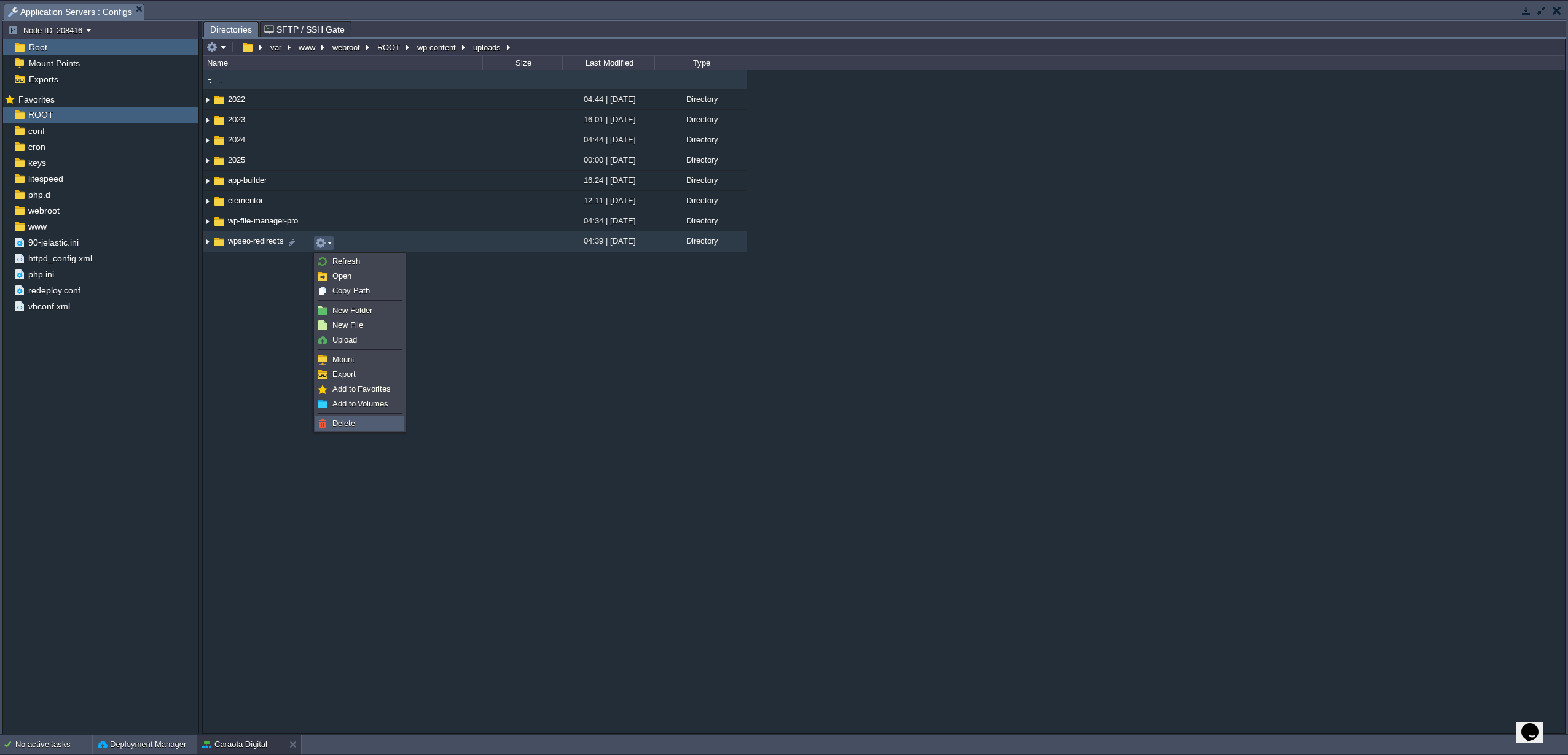
click at [341, 427] on span "Delete" at bounding box center [343, 424] width 23 height 9
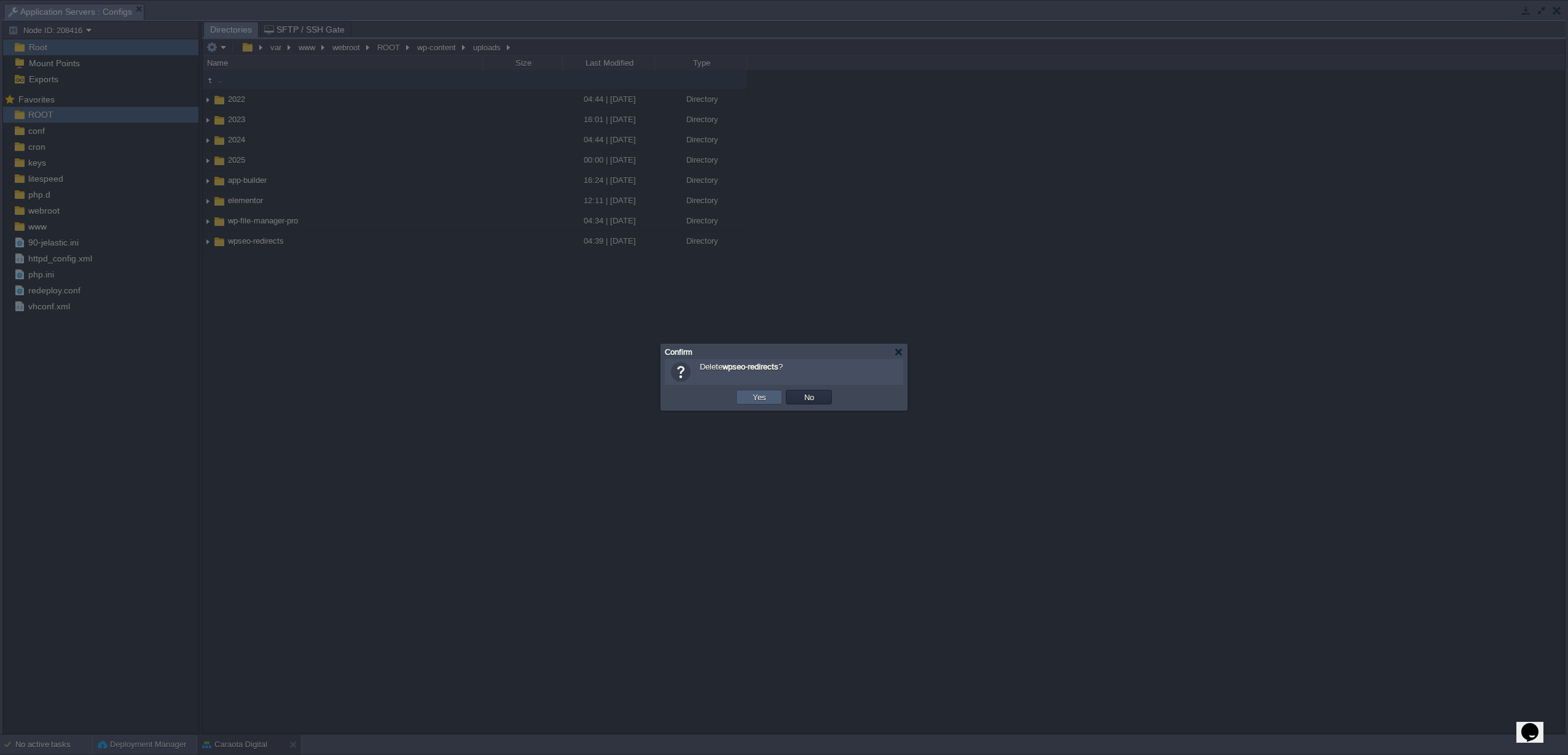
click at [741, 396] on td "Yes" at bounding box center [758, 397] width 46 height 15
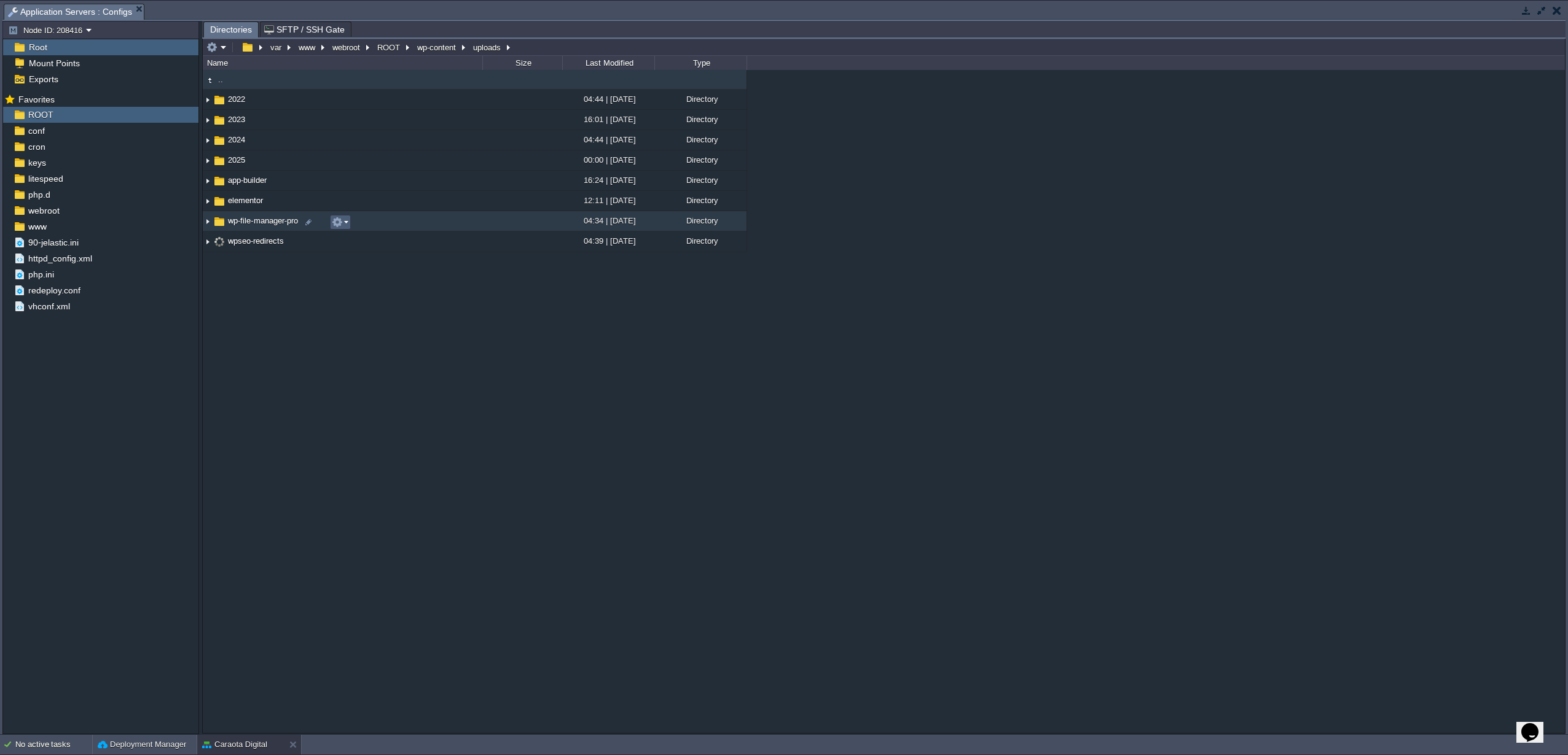
click at [339, 227] on button "button" at bounding box center [337, 222] width 11 height 11
click at [375, 405] on link "Delete" at bounding box center [376, 402] width 88 height 13
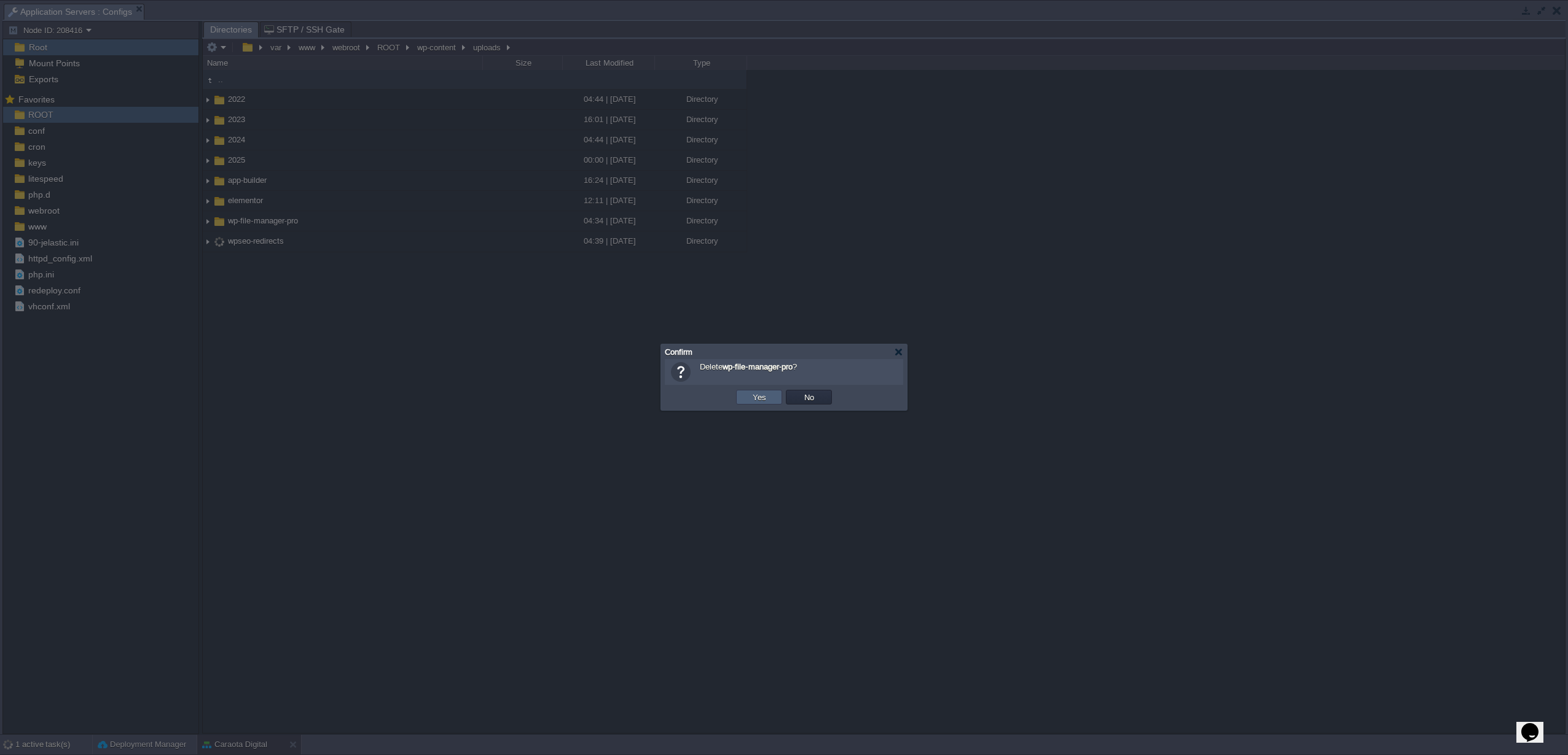
click at [756, 401] on button "Yes" at bounding box center [759, 397] width 21 height 11
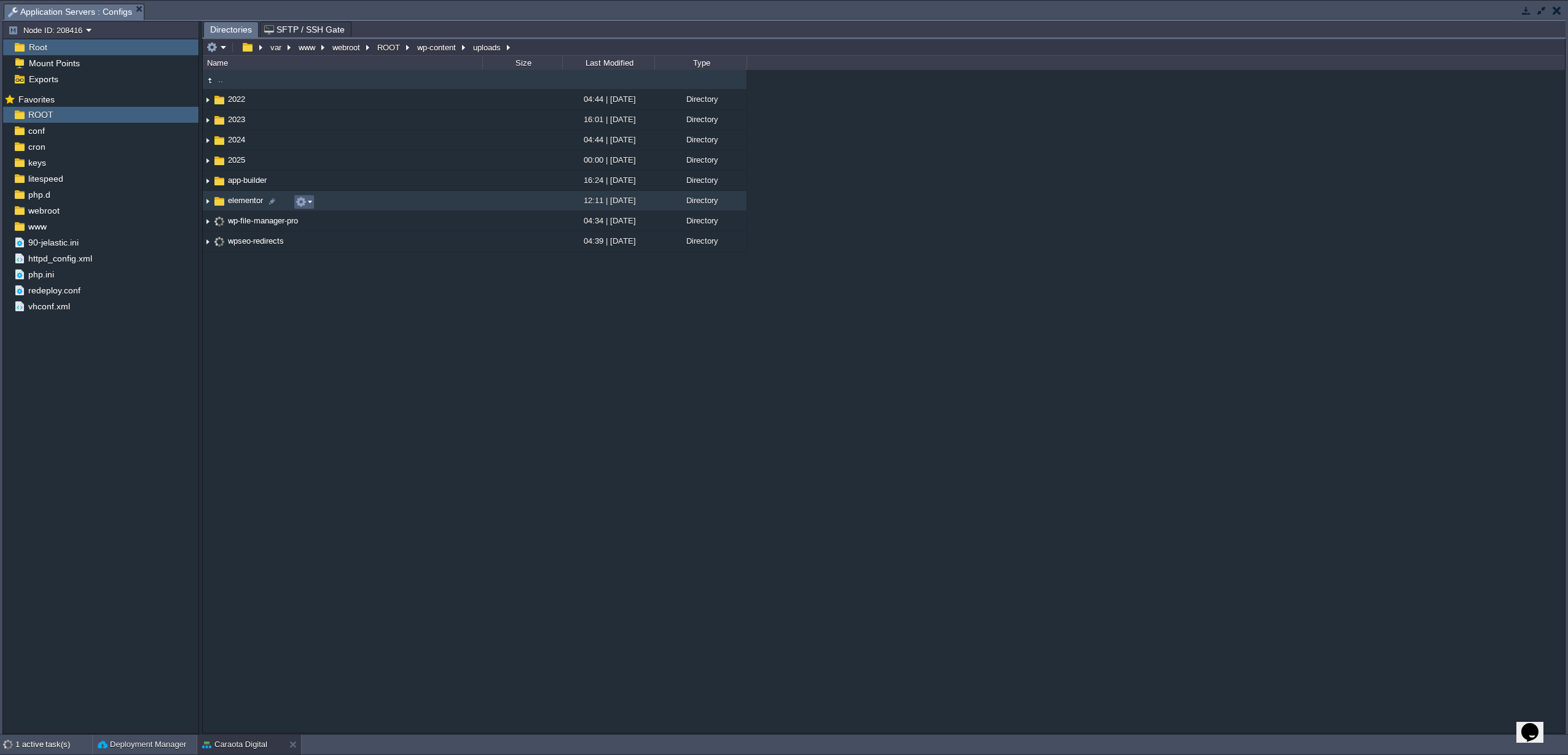
click at [305, 203] on button "button" at bounding box center [301, 202] width 11 height 11
click at [337, 391] on div "Refresh Open Copy Path New Folder New File Upload Mount Export Add to Favorites…" at bounding box center [340, 301] width 93 height 181
click at [333, 387] on link "Delete" at bounding box center [339, 382] width 88 height 13
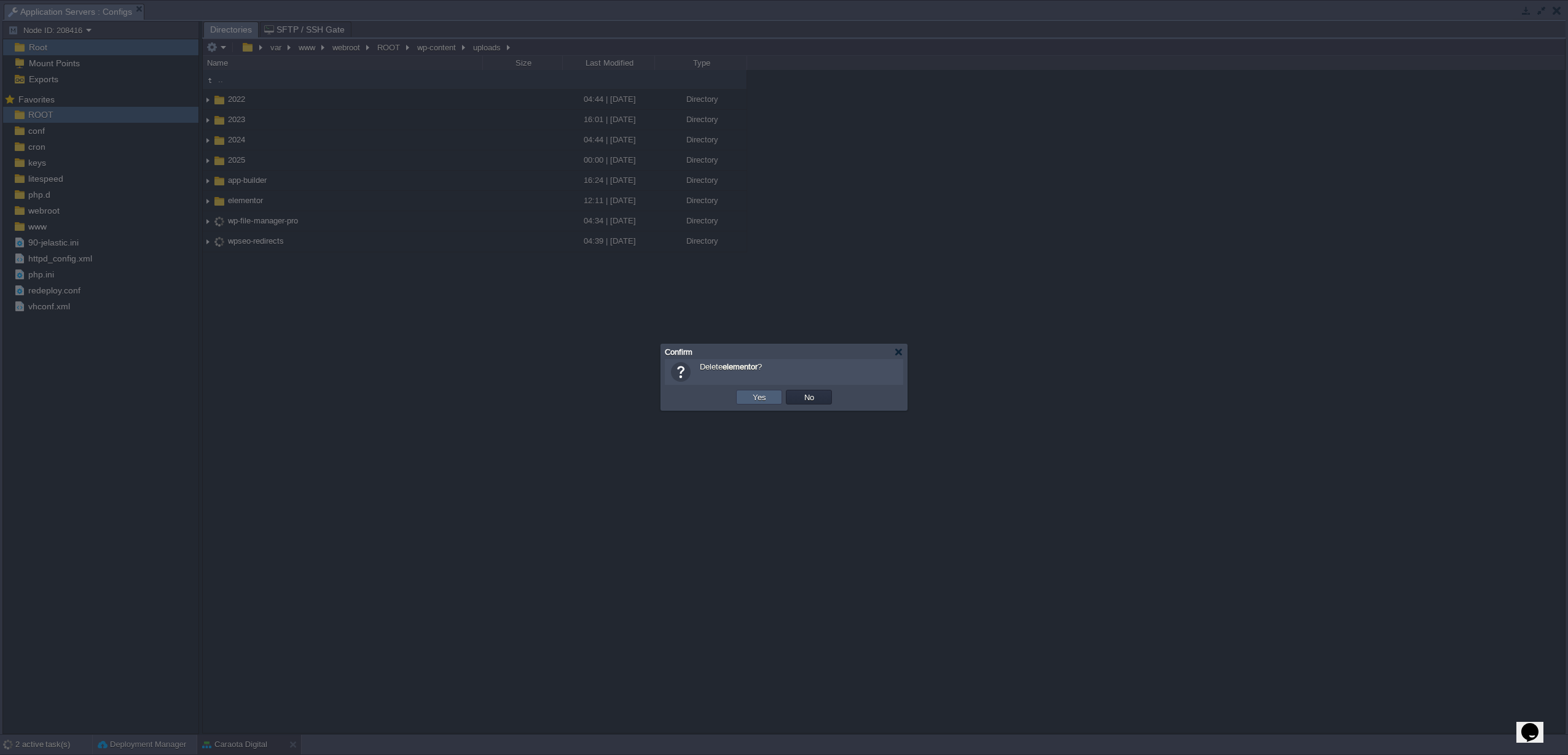
click at [744, 400] on td "Yes" at bounding box center [758, 397] width 46 height 15
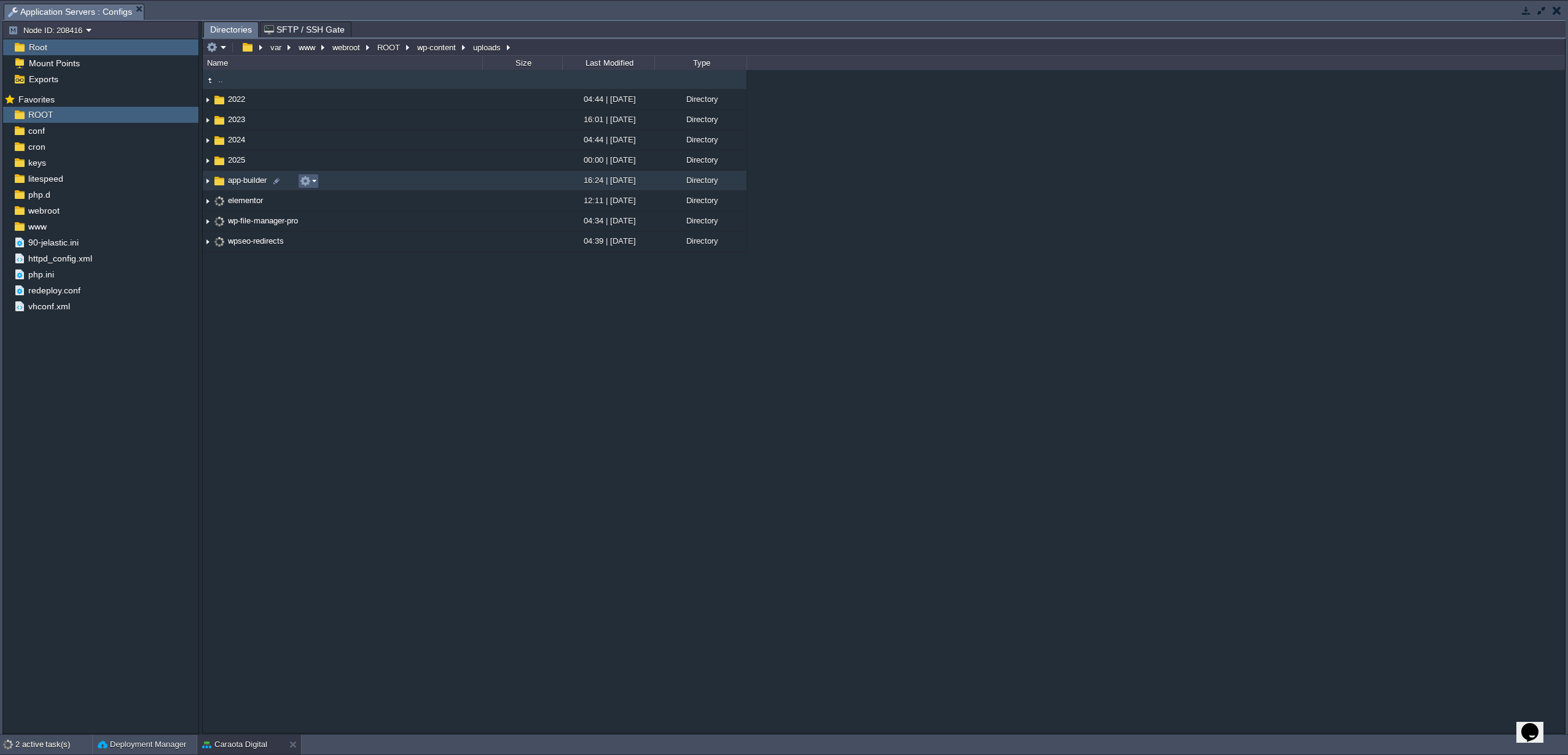
click at [305, 187] on button "button" at bounding box center [305, 181] width 11 height 11
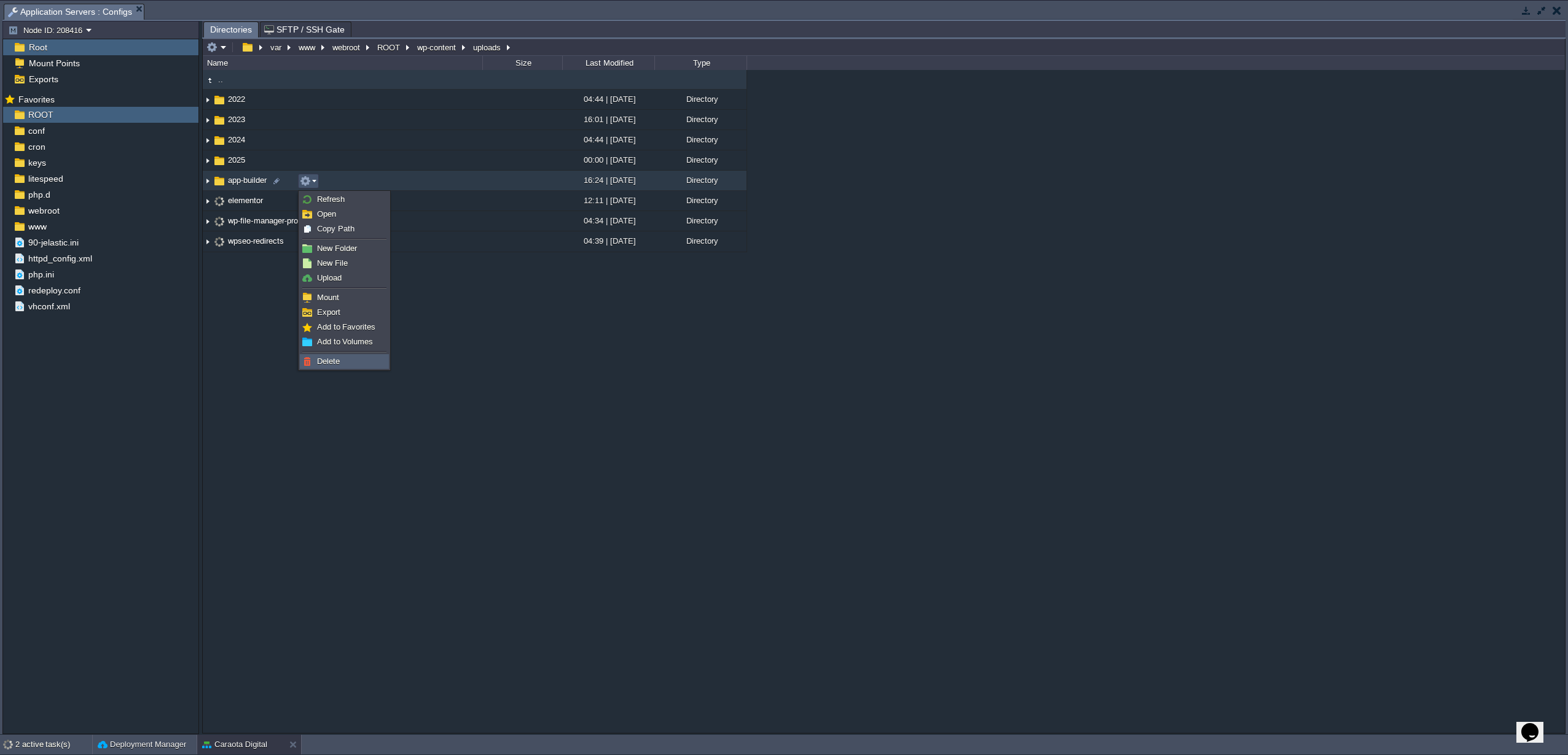
click at [337, 358] on span "Delete" at bounding box center [328, 362] width 23 height 9
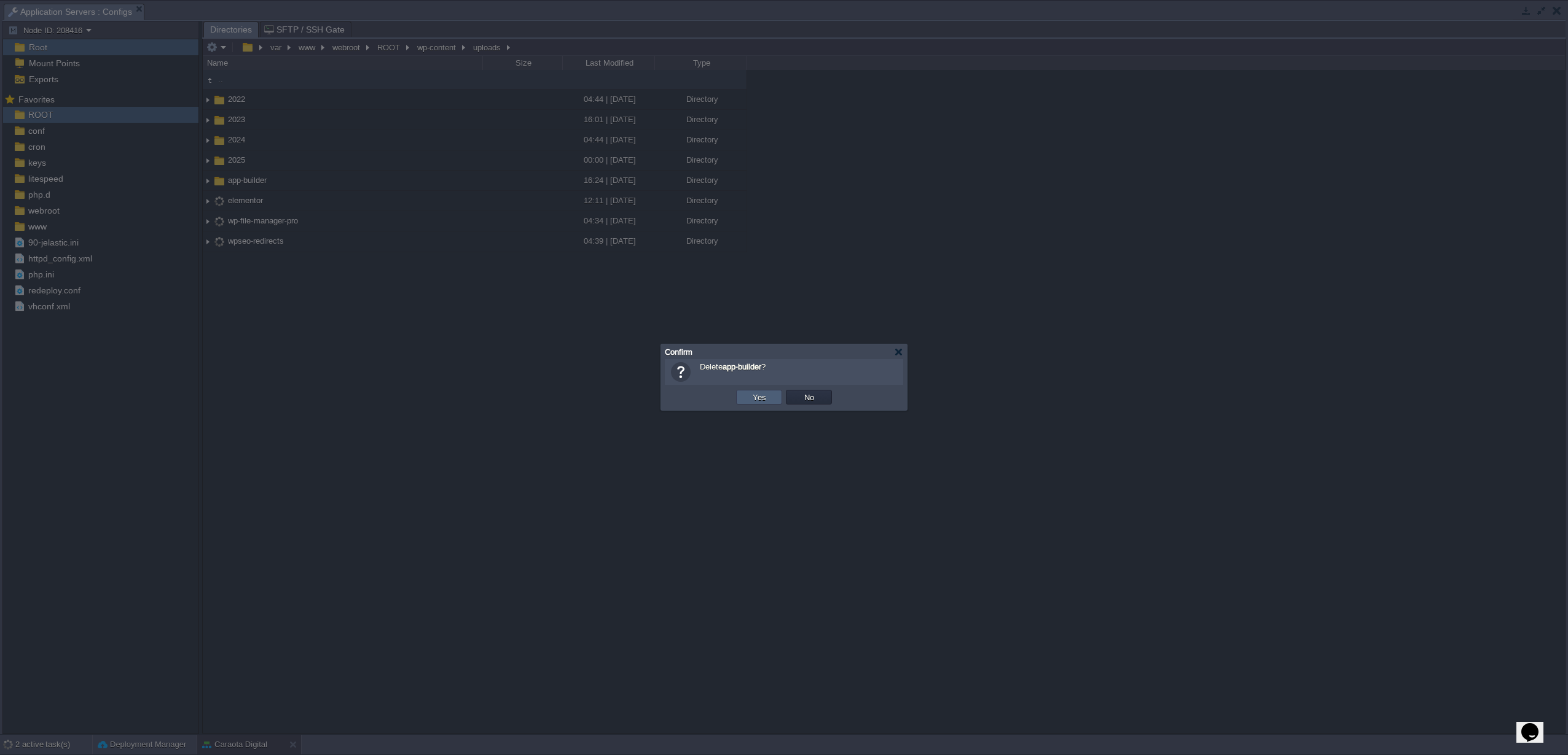
click at [758, 393] on button "Yes" at bounding box center [759, 397] width 21 height 11
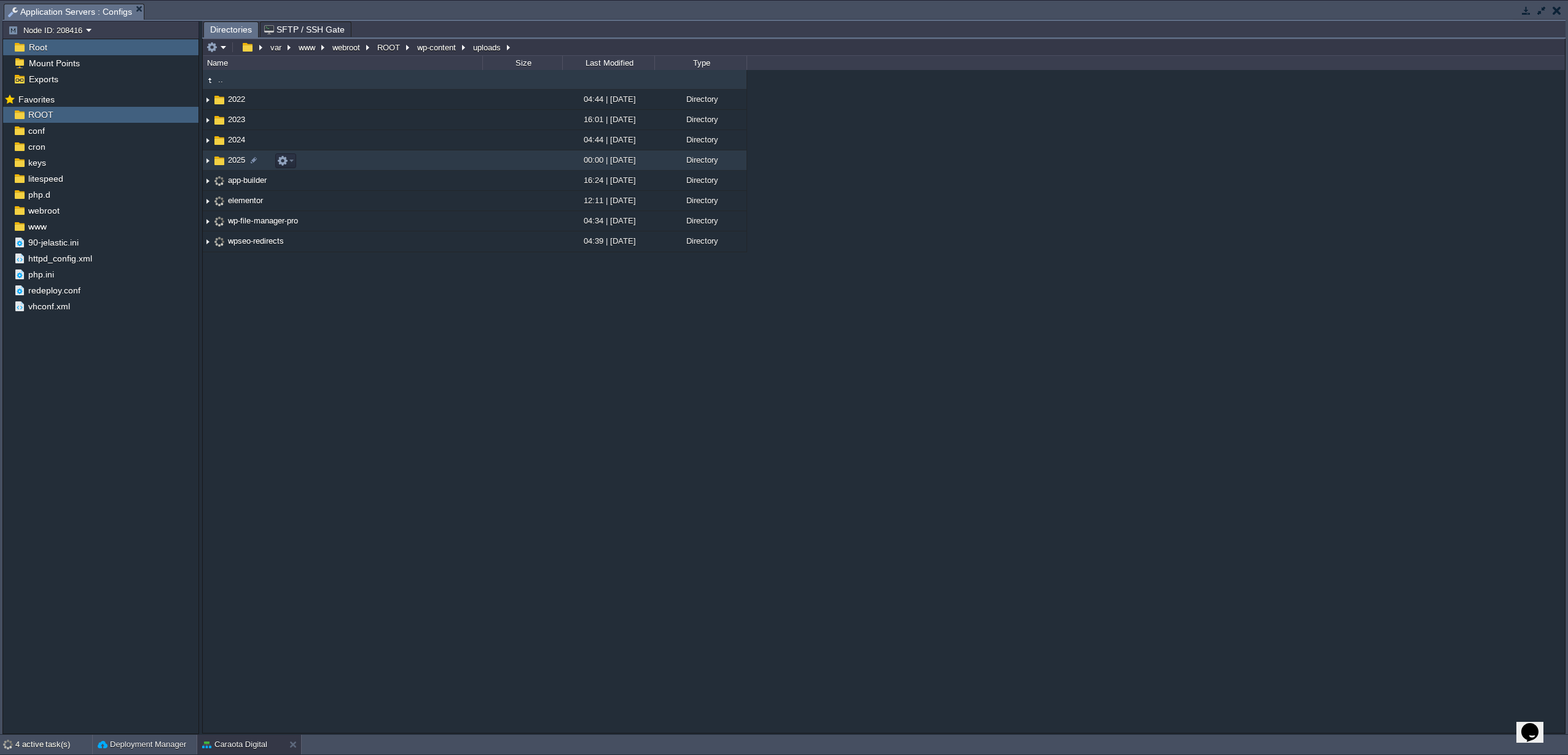
click at [223, 163] on img at bounding box center [219, 161] width 13 height 13
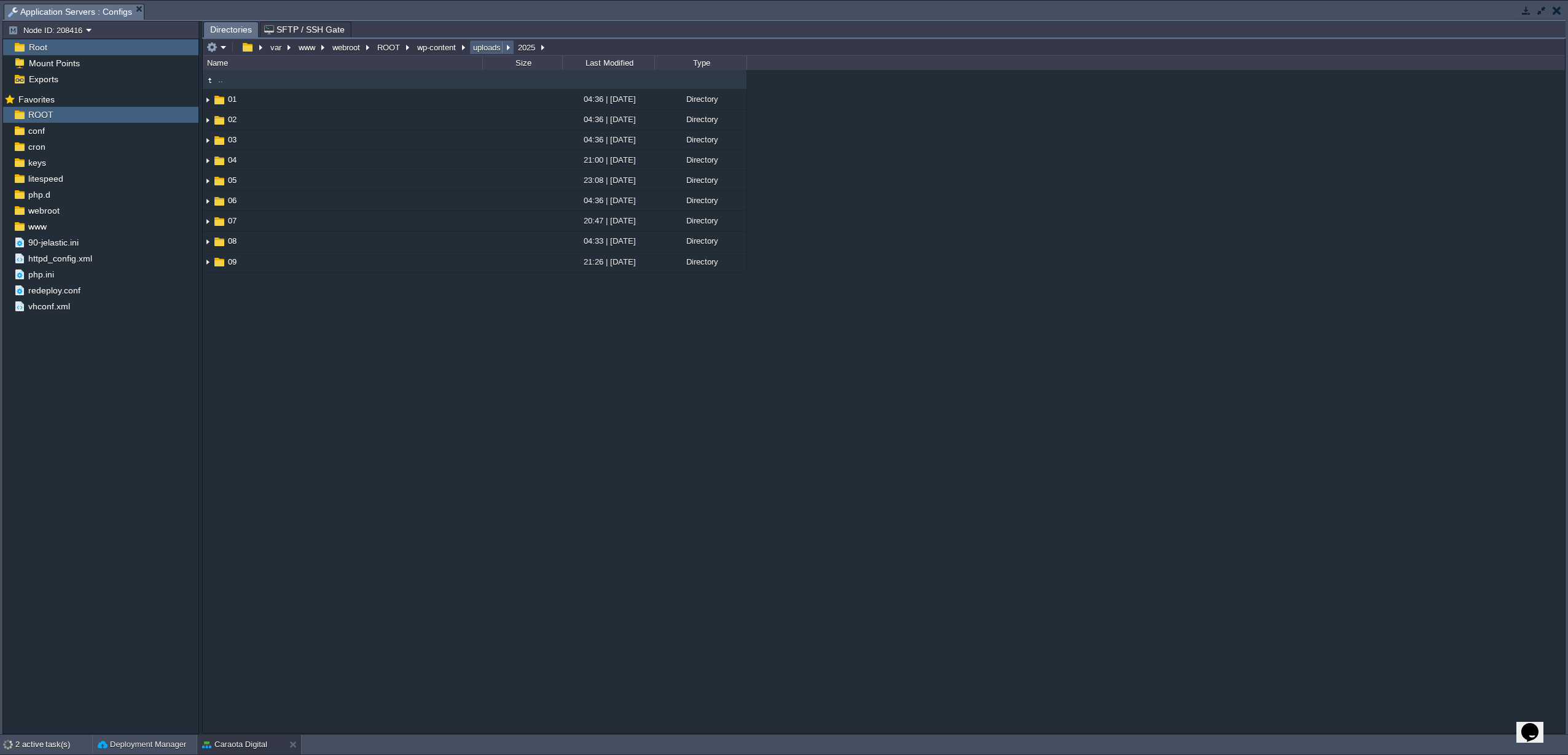
click at [481, 47] on button "uploads" at bounding box center [487, 47] width 33 height 11
click at [442, 50] on button "wp-content" at bounding box center [437, 47] width 43 height 11
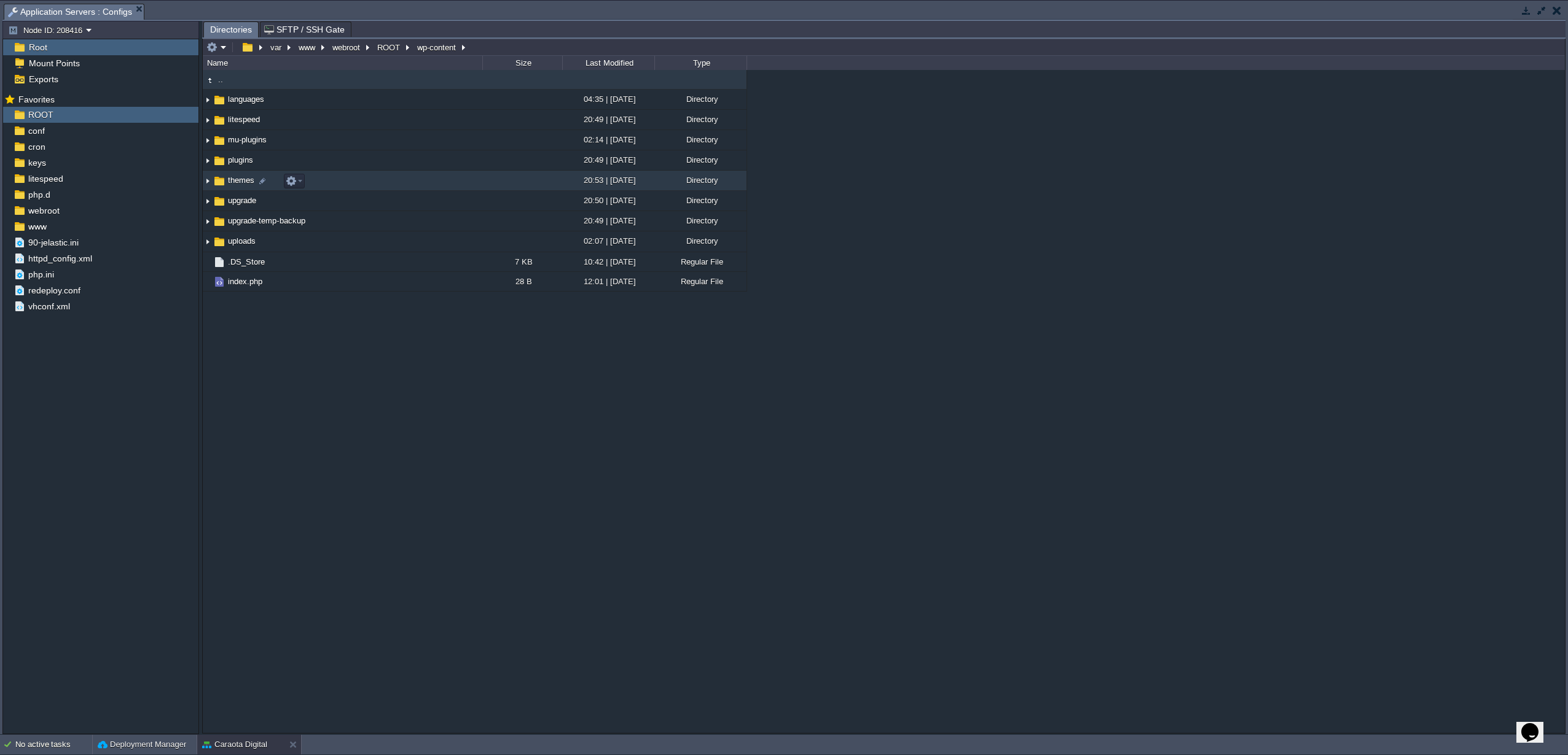
click at [232, 184] on span "themes" at bounding box center [241, 180] width 30 height 10
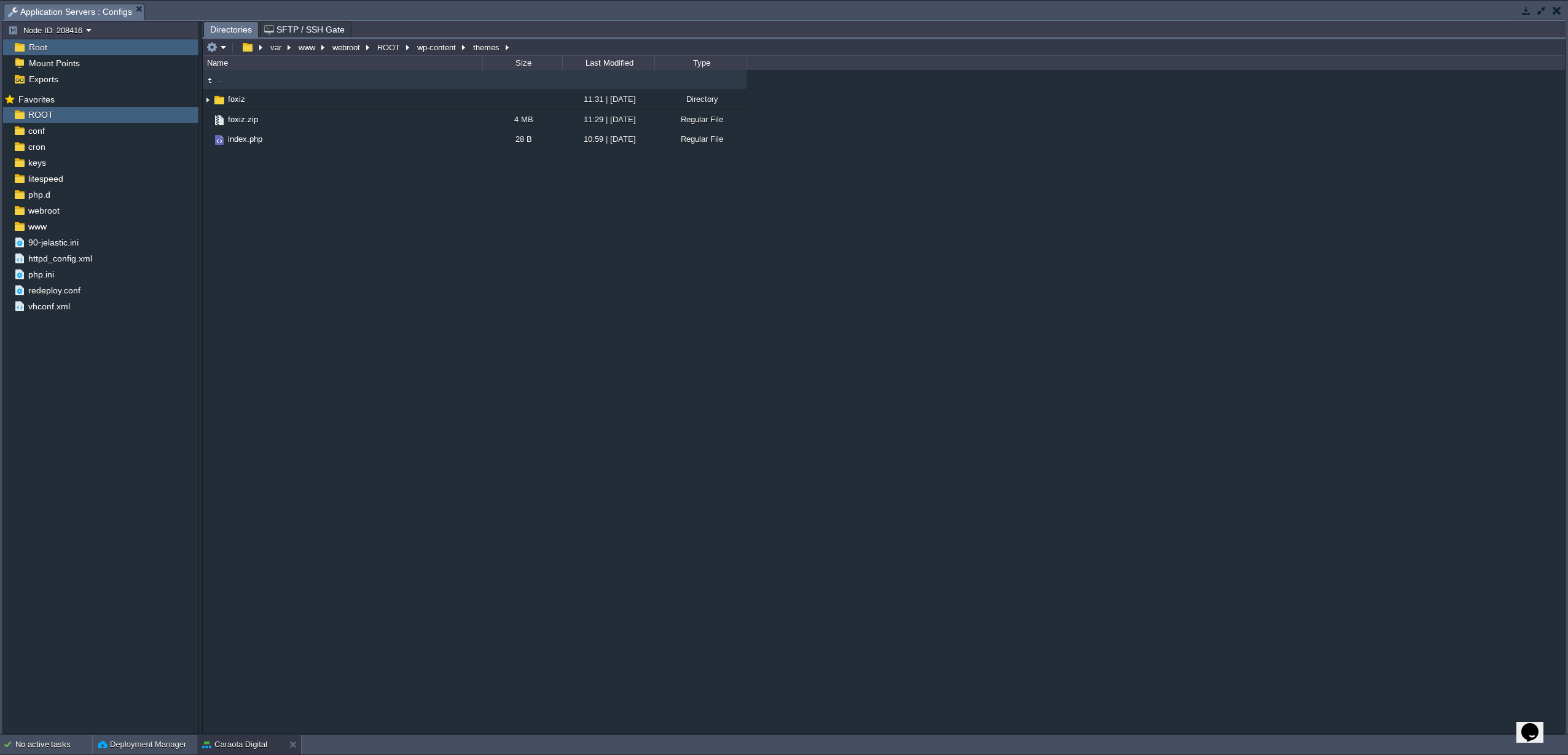
click at [1528, 11] on button "button" at bounding box center [1526, 10] width 11 height 11
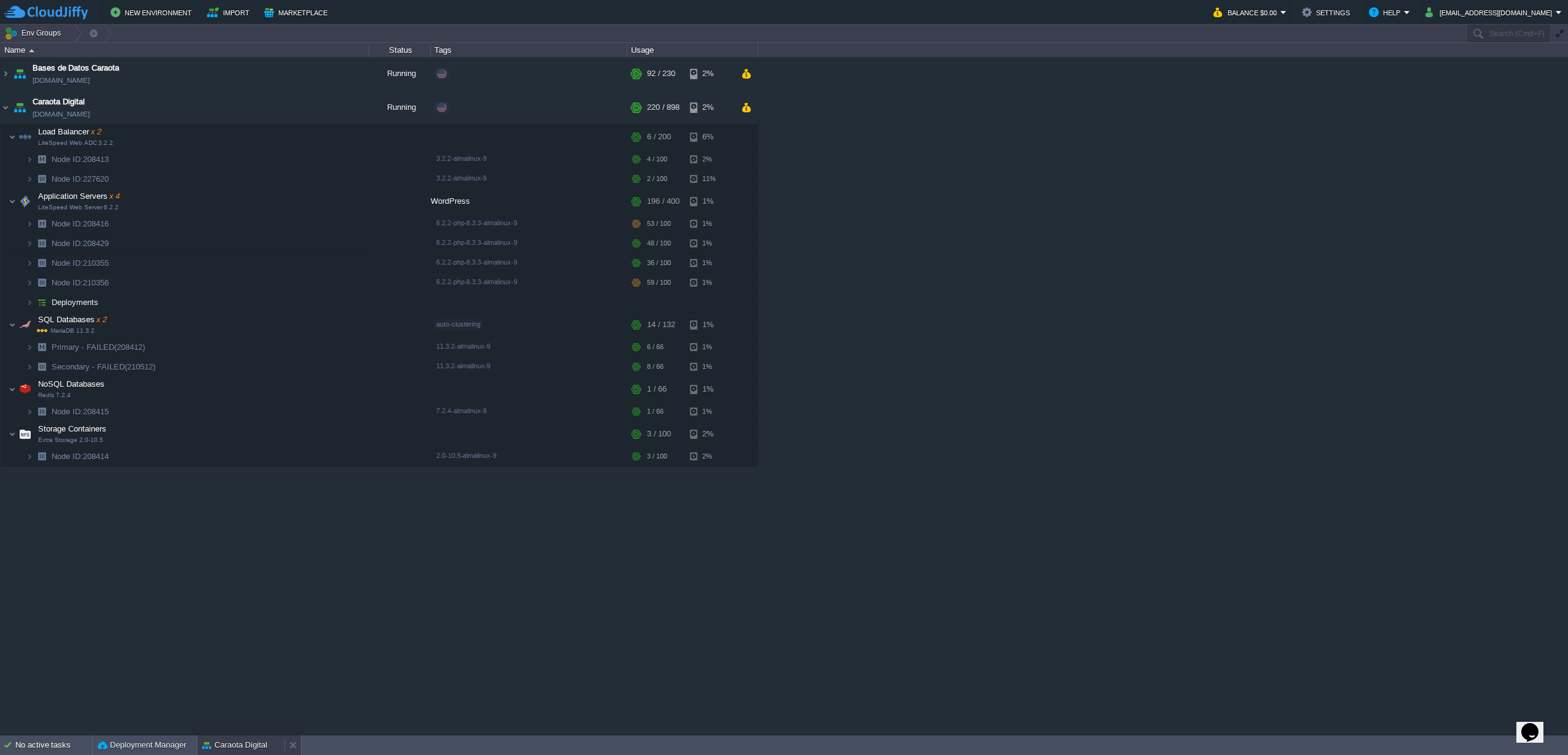
click at [216, 743] on button "Caraota Digital" at bounding box center [234, 746] width 65 height 12
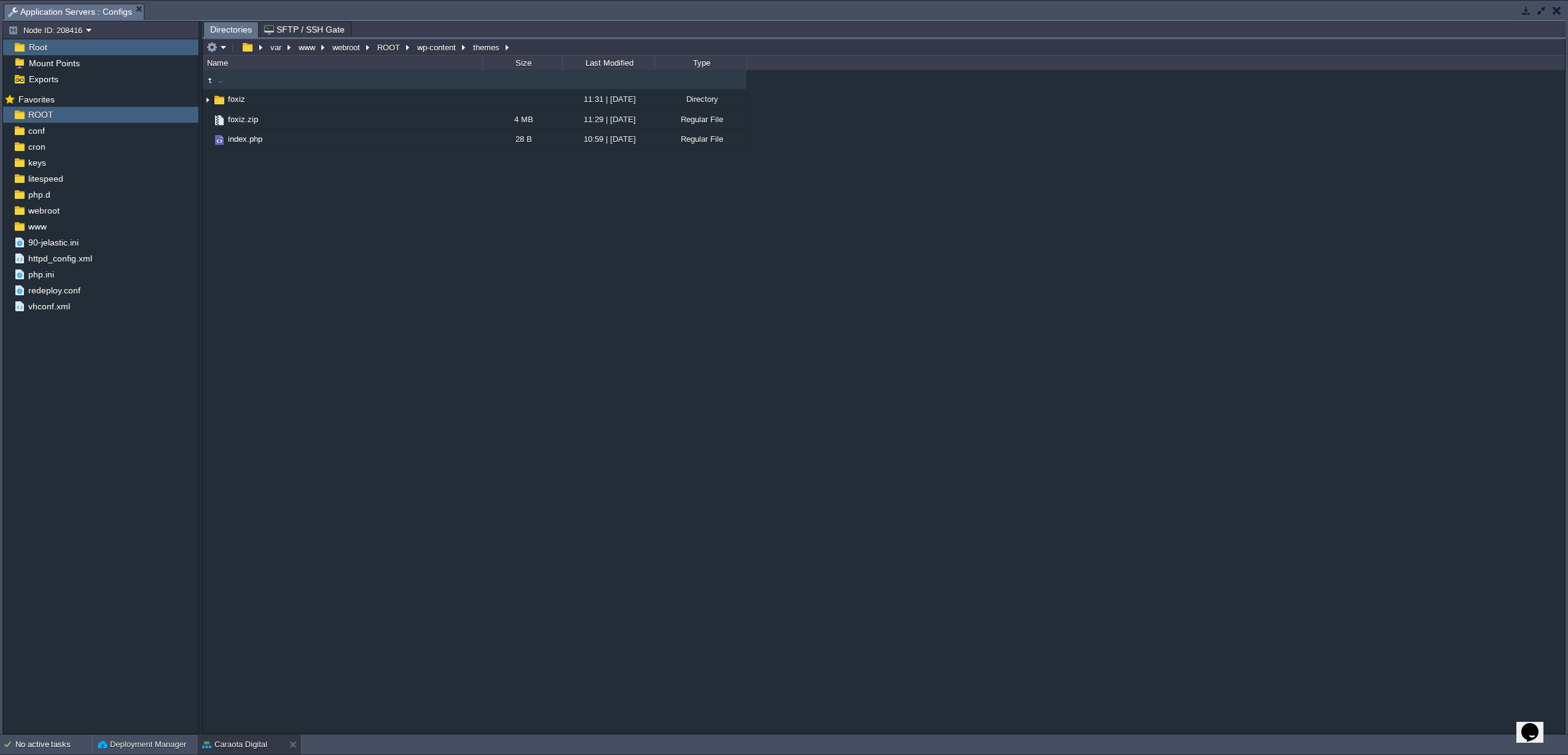
click at [1525, 14] on button "button" at bounding box center [1526, 10] width 11 height 11
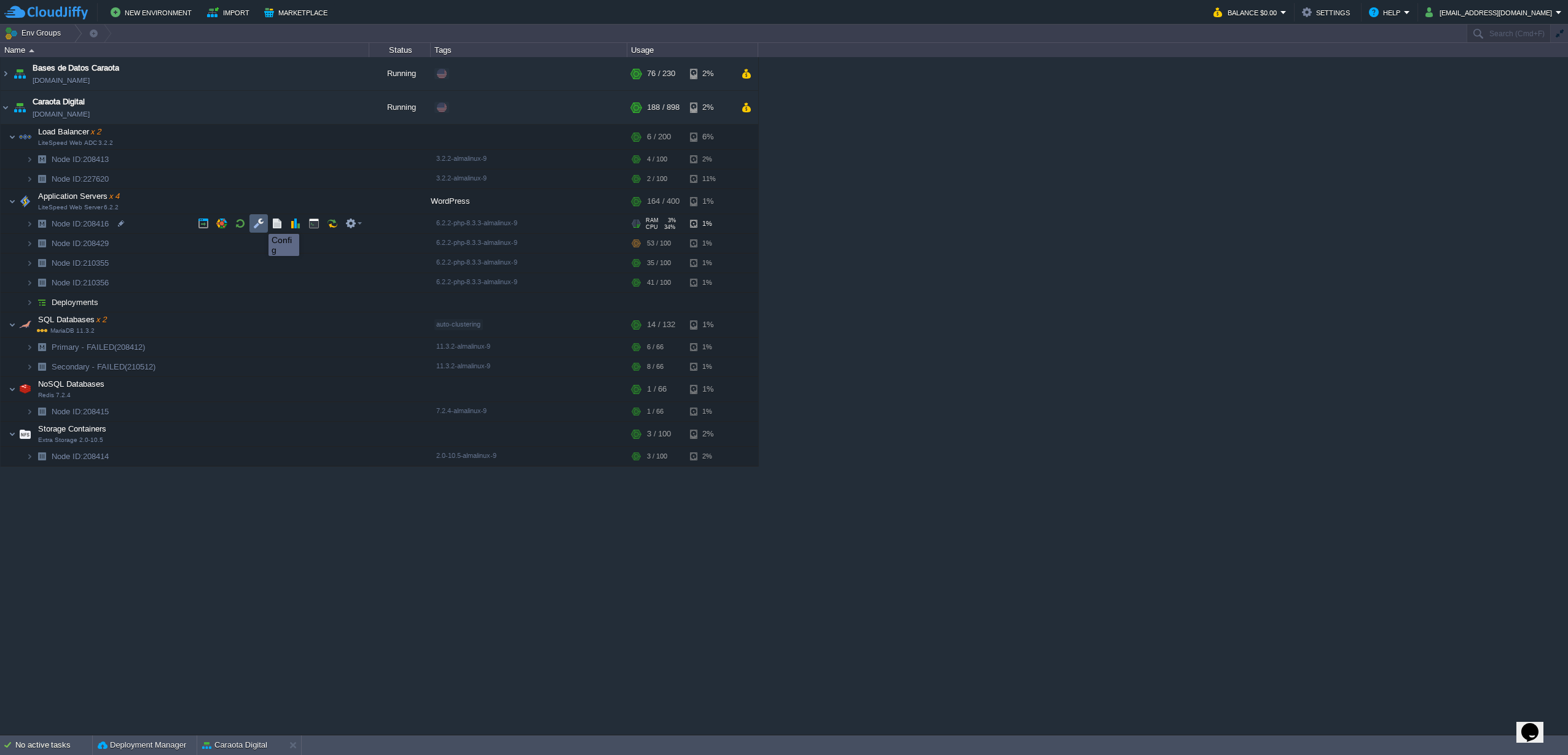
click at [259, 223] on button "button" at bounding box center [258, 223] width 11 height 11
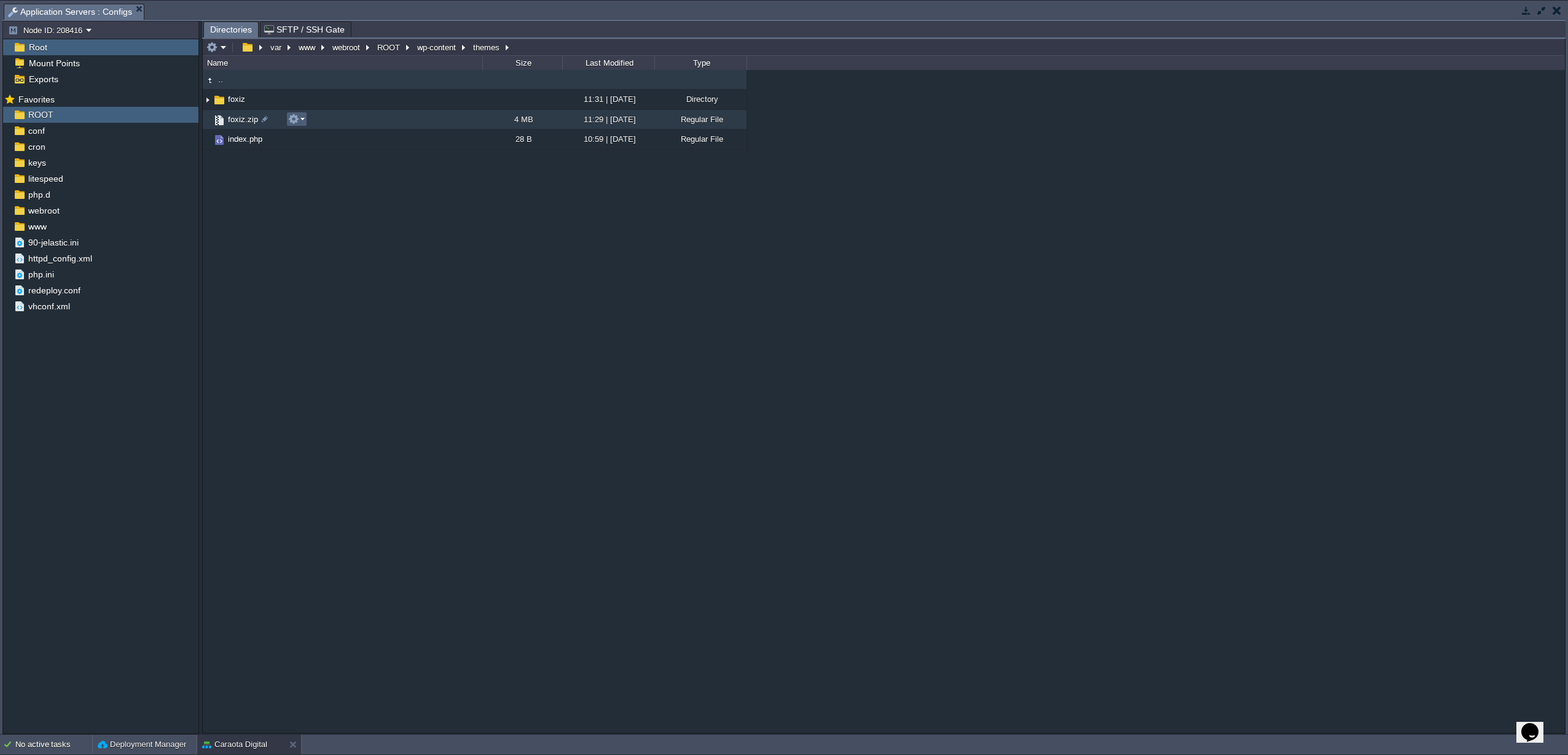
click at [293, 122] on button "button" at bounding box center [293, 119] width 11 height 11
click at [320, 225] on span "Delete" at bounding box center [316, 221] width 23 height 9
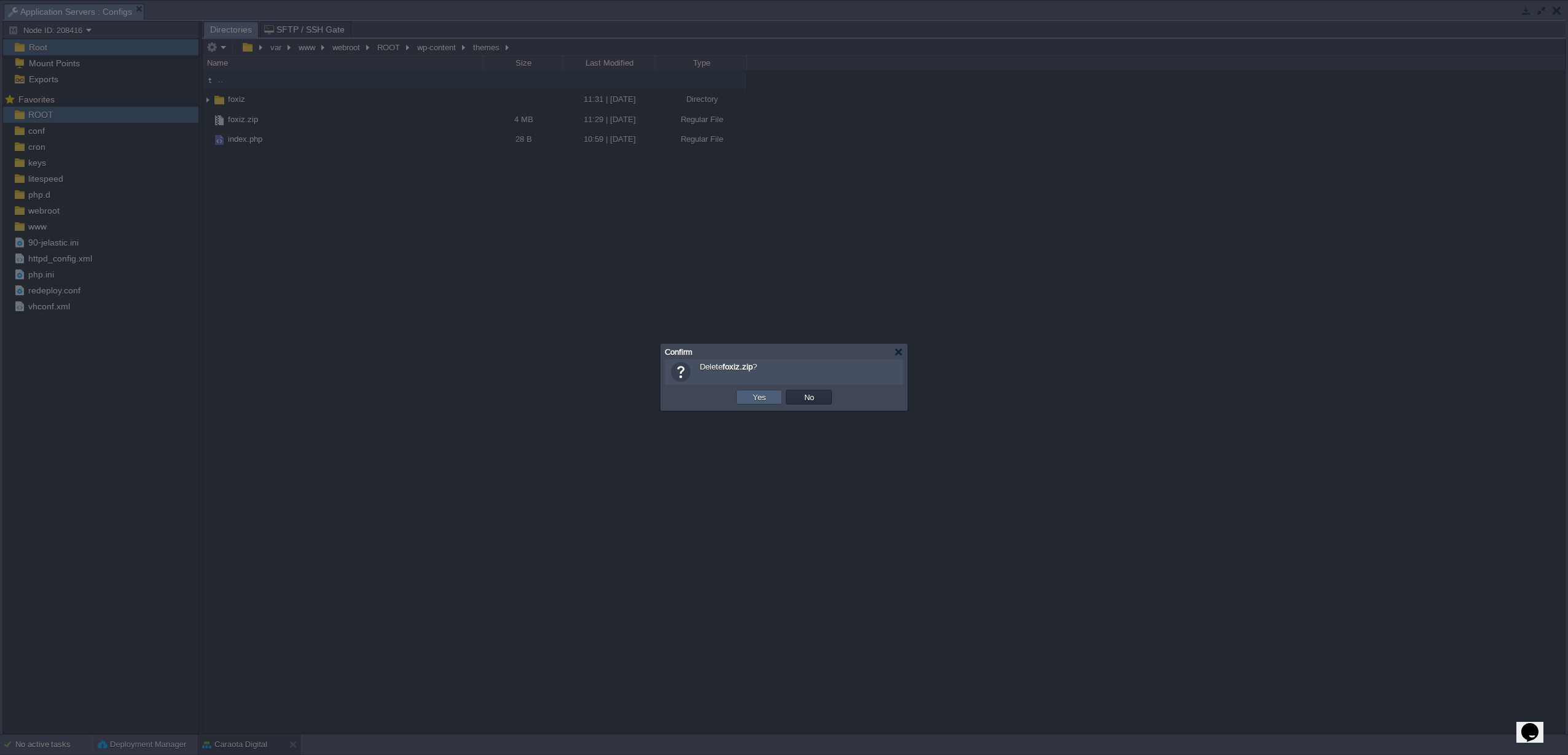
click at [756, 393] on button "Yes" at bounding box center [759, 397] width 21 height 11
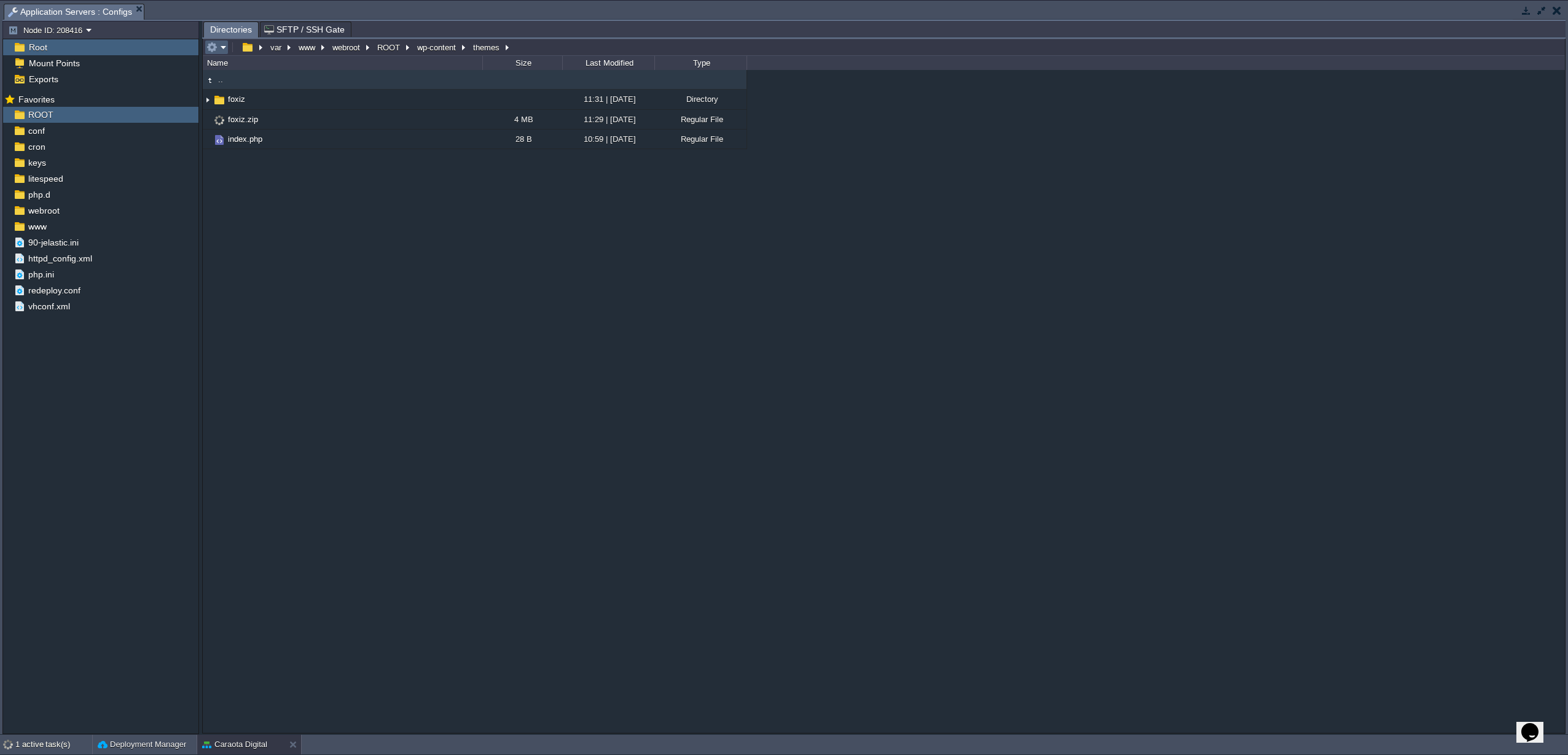
click at [219, 49] on em at bounding box center [217, 47] width 20 height 11
click at [549, 308] on div ".. foxiz 11:31 | [DATE] Directory foxiz.zip 4 MB 11:29 | [DATE] Regular File in…" at bounding box center [883, 401] width 1362 height 663
click at [225, 53] on em at bounding box center [217, 47] width 20 height 11
click at [242, 124] on span "Upload" at bounding box center [236, 129] width 25 height 9
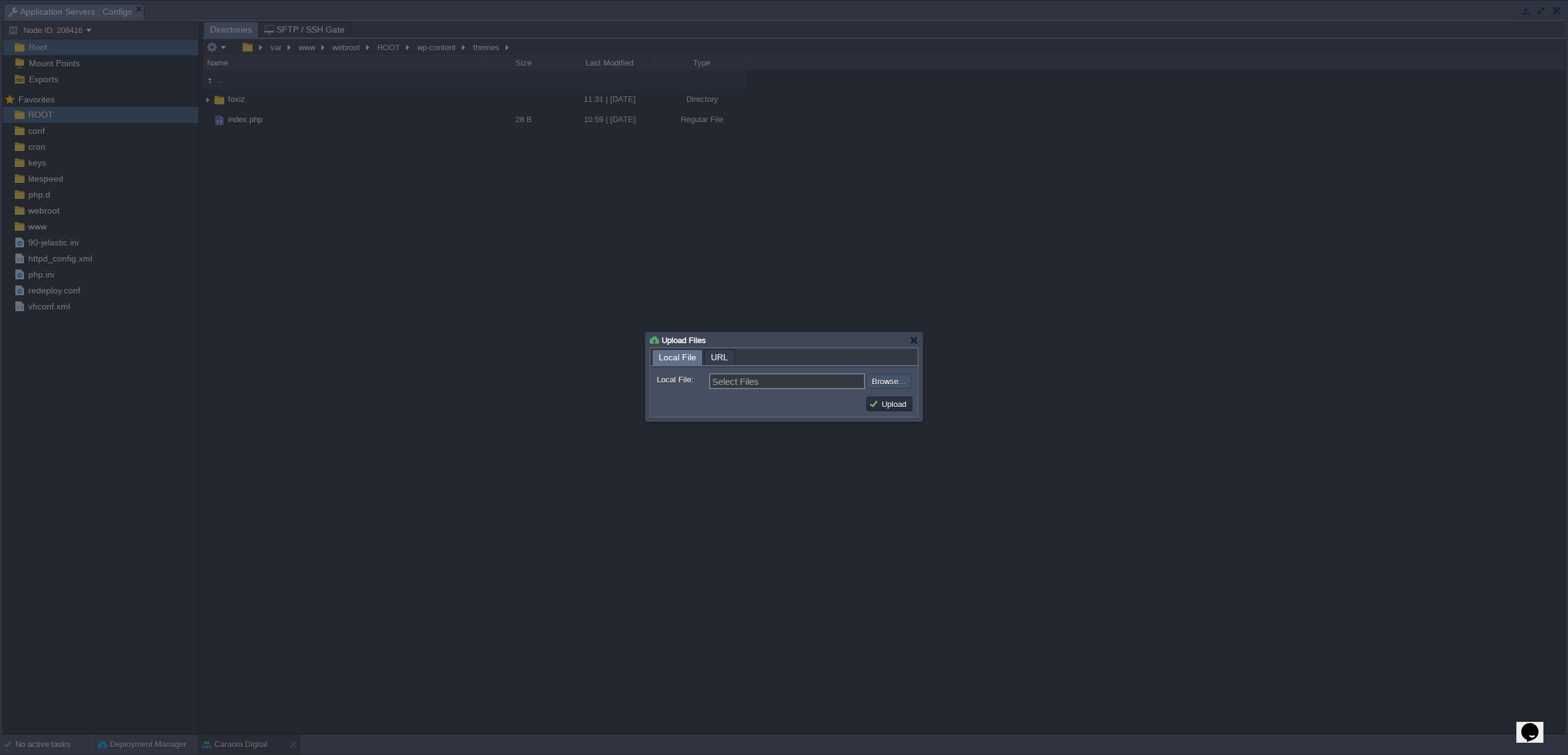
click at [874, 386] on input "file" at bounding box center [833, 381] width 155 height 15
type input "C:\fakepath\foxiz.zip"
type input "foxiz.zip"
click at [886, 410] on button "Upload" at bounding box center [889, 404] width 41 height 11
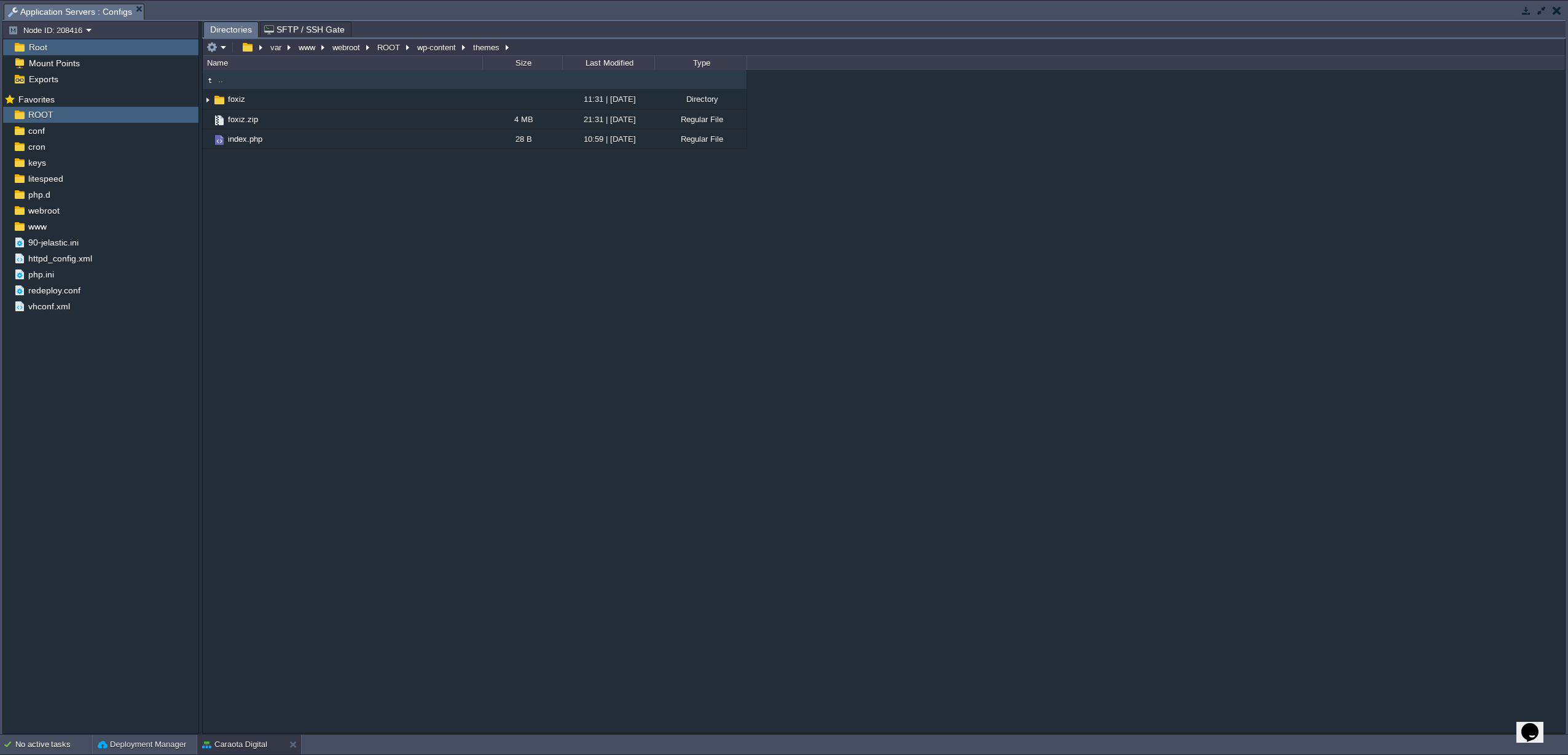
click at [1525, 12] on button "button" at bounding box center [1526, 10] width 11 height 11
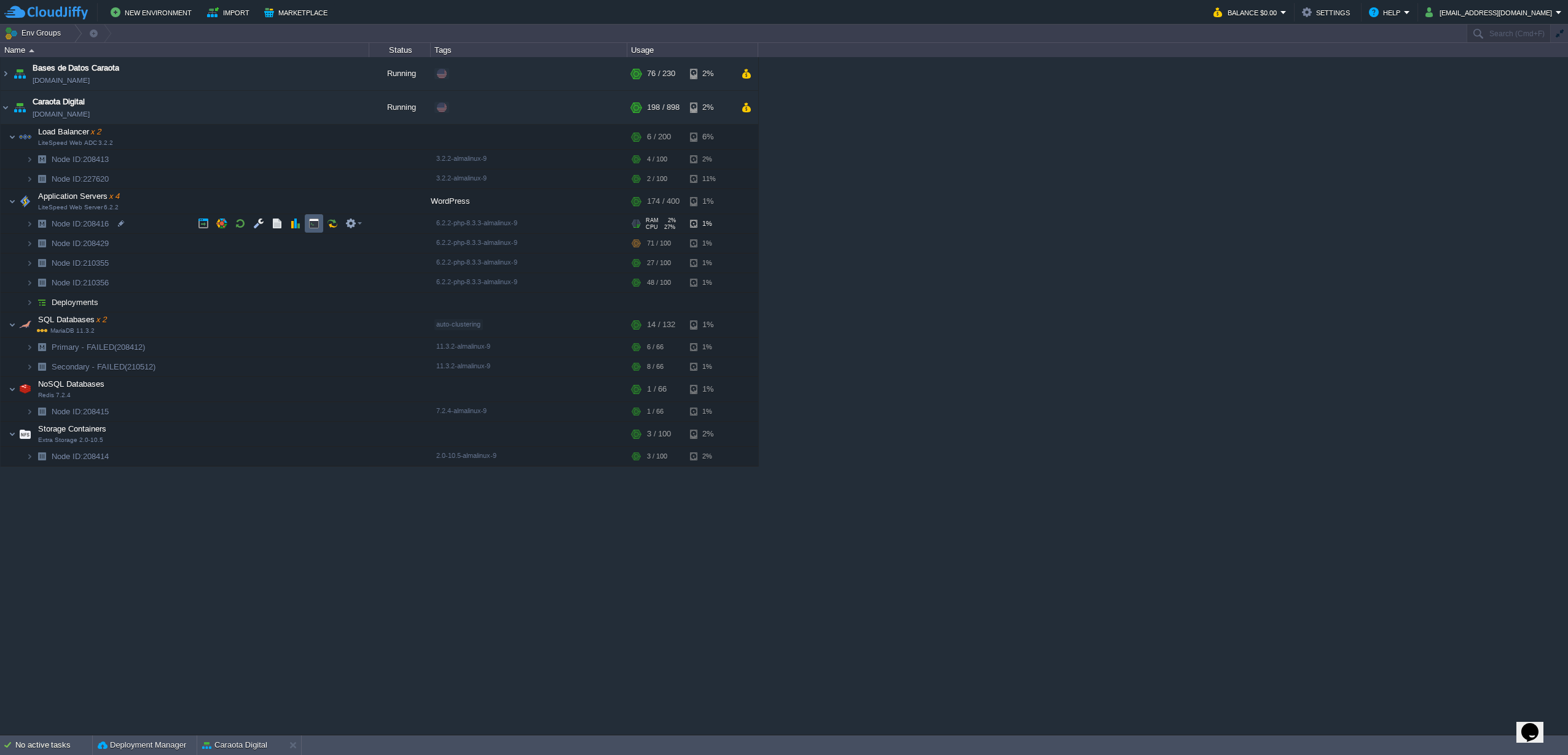
click at [308, 231] on td at bounding box center [314, 223] width 19 height 19
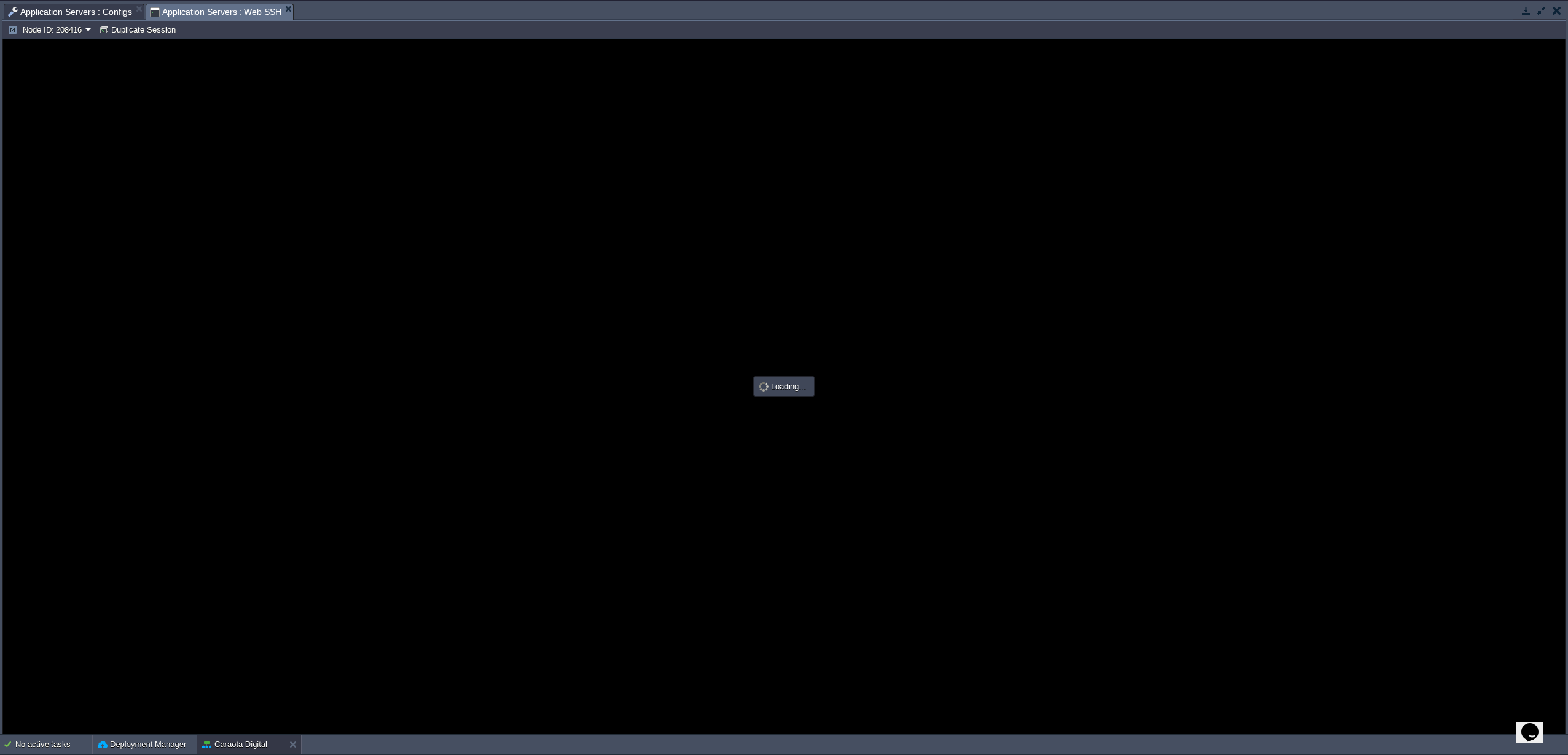
type input "#000000"
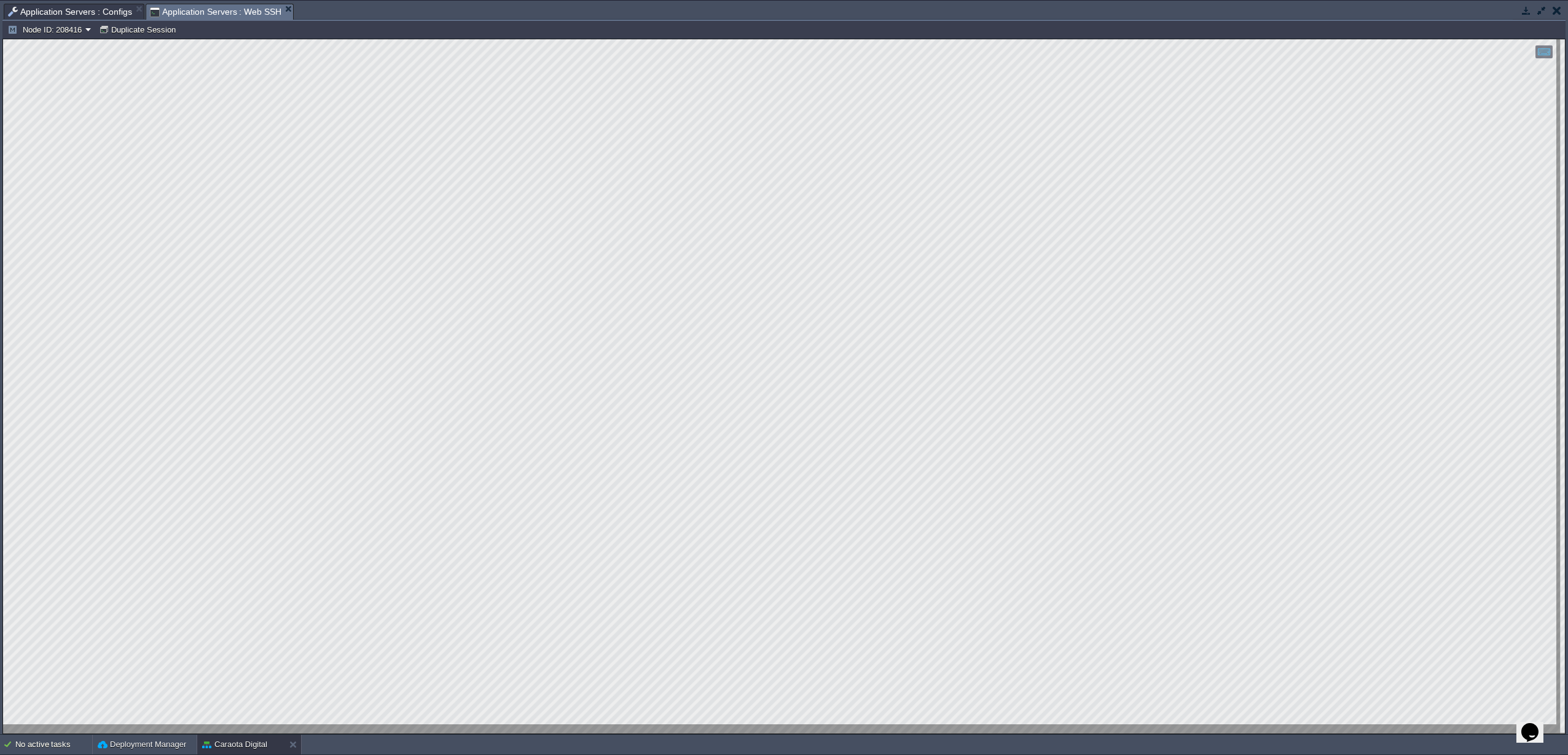
click at [78, 12] on span "Application Servers : Configs" at bounding box center [70, 12] width 124 height 15
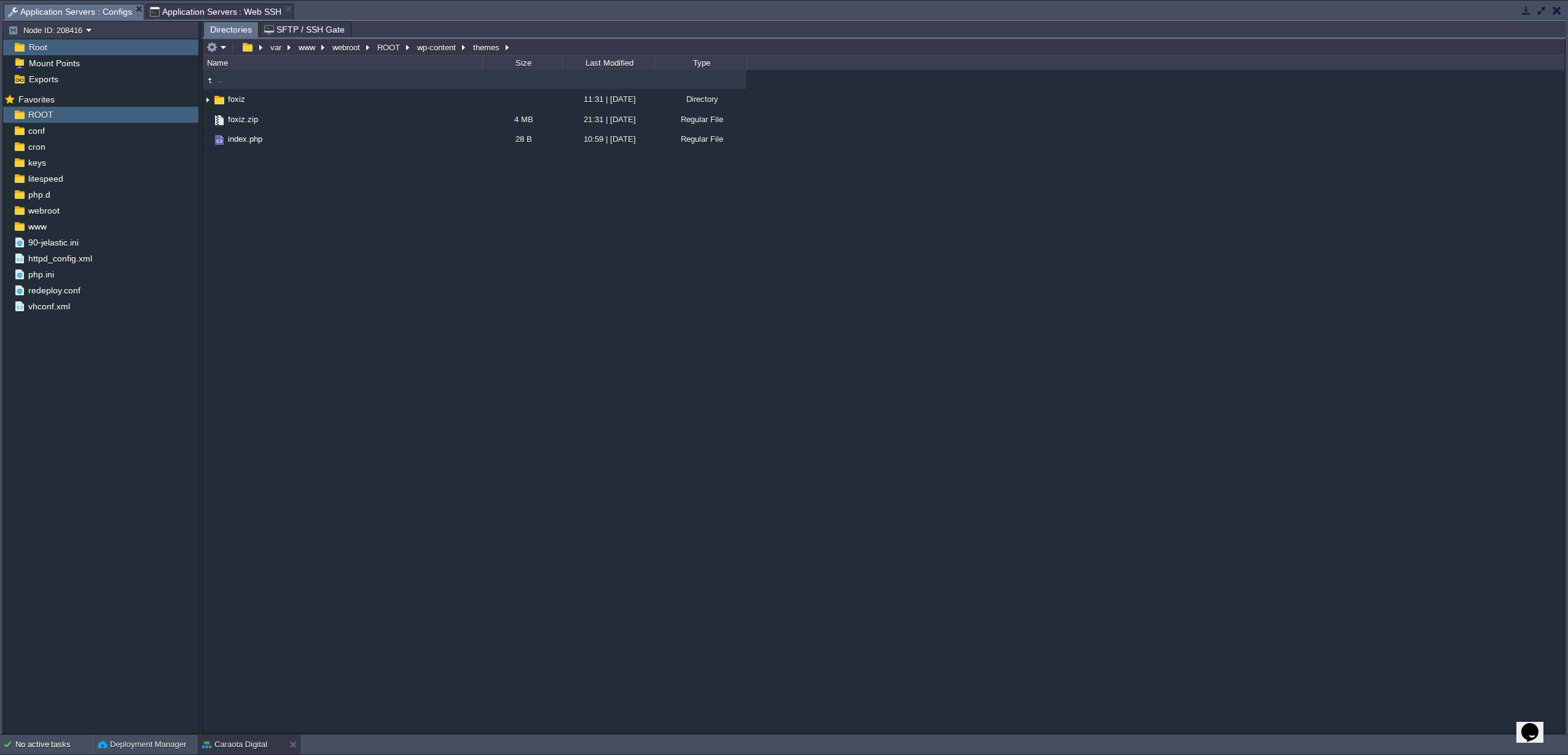
click at [227, 9] on span "Application Servers : Web SSH" at bounding box center [216, 12] width 132 height 15
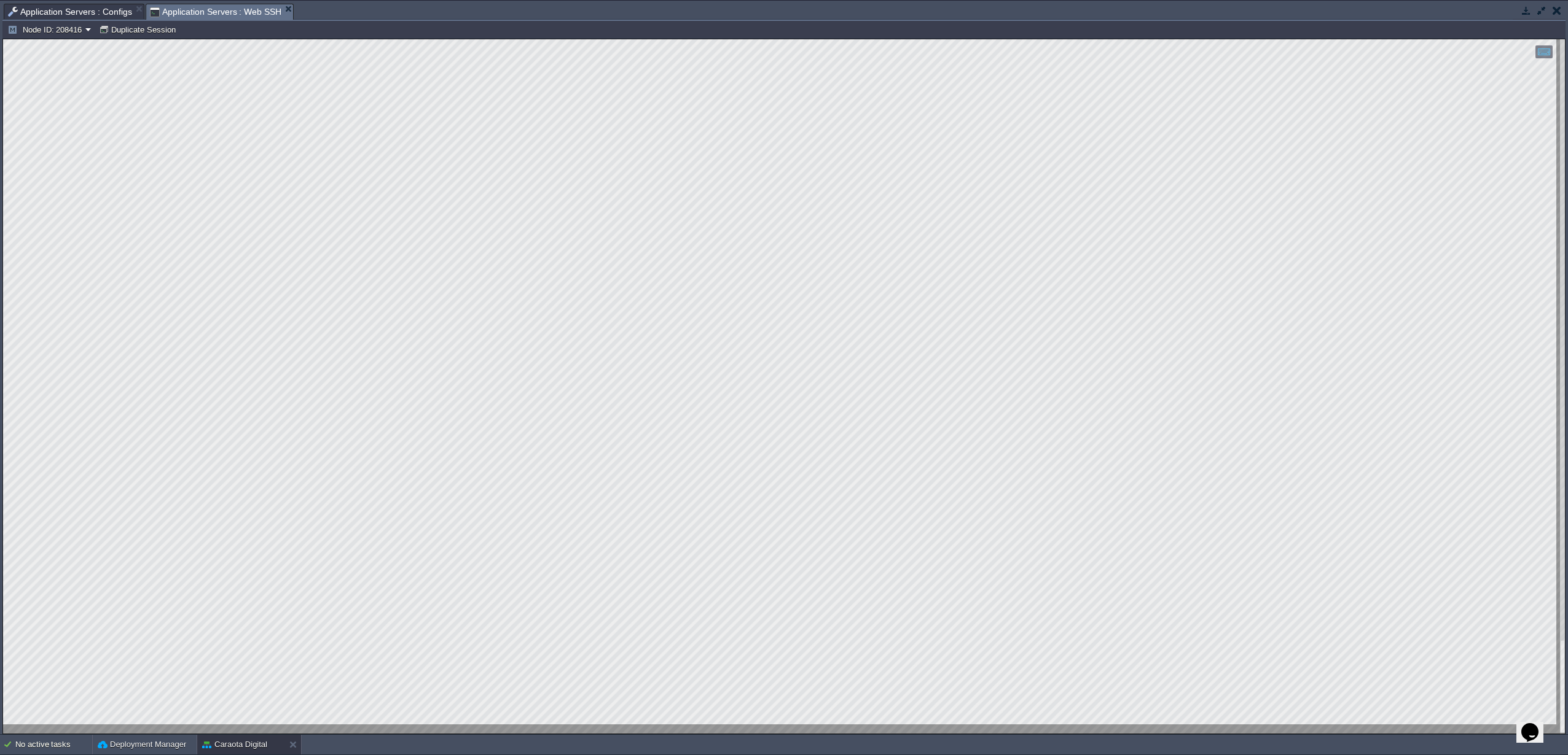
click at [1524, 13] on button "button" at bounding box center [1526, 10] width 11 height 11
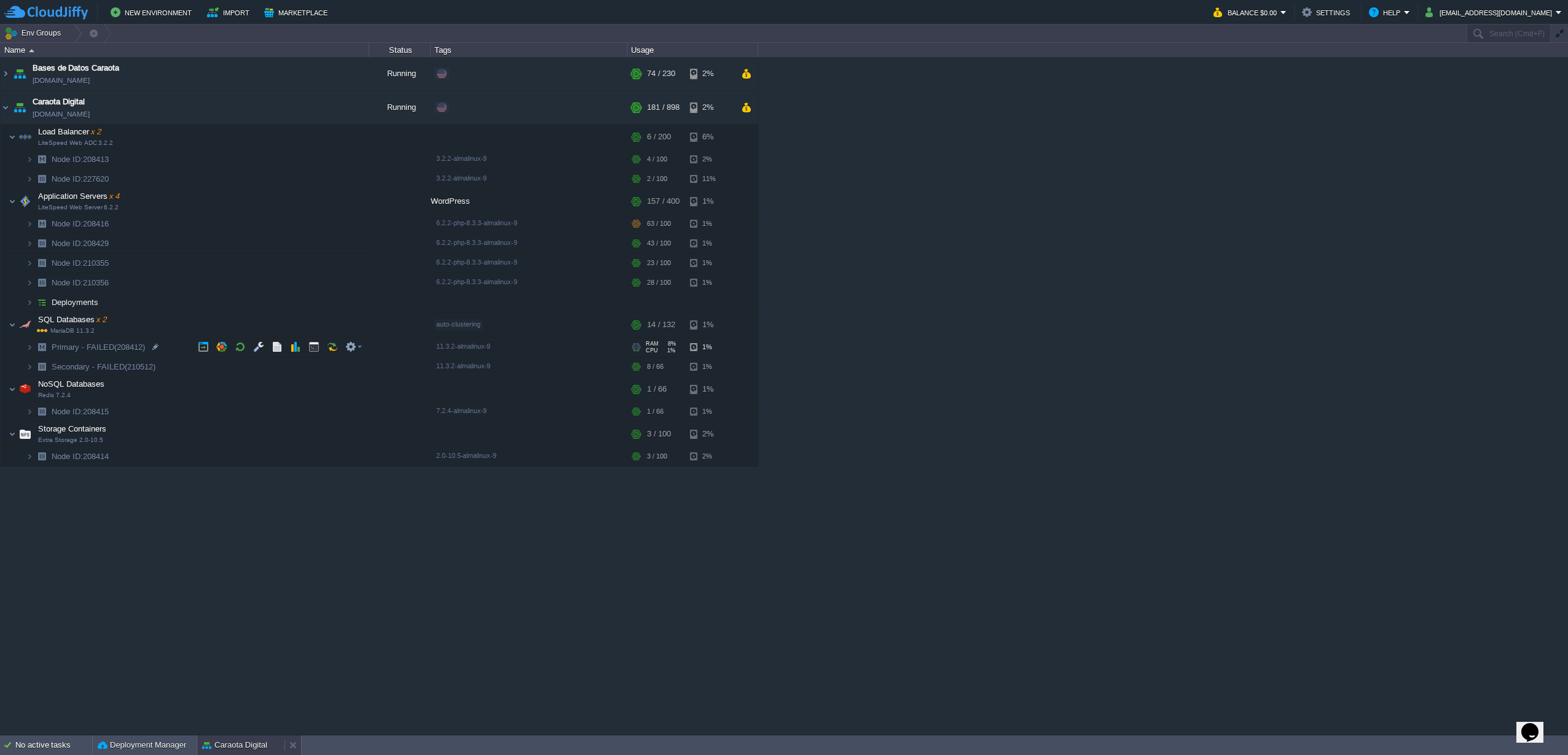
click at [226, 750] on button "Caraota Digital" at bounding box center [234, 746] width 65 height 12
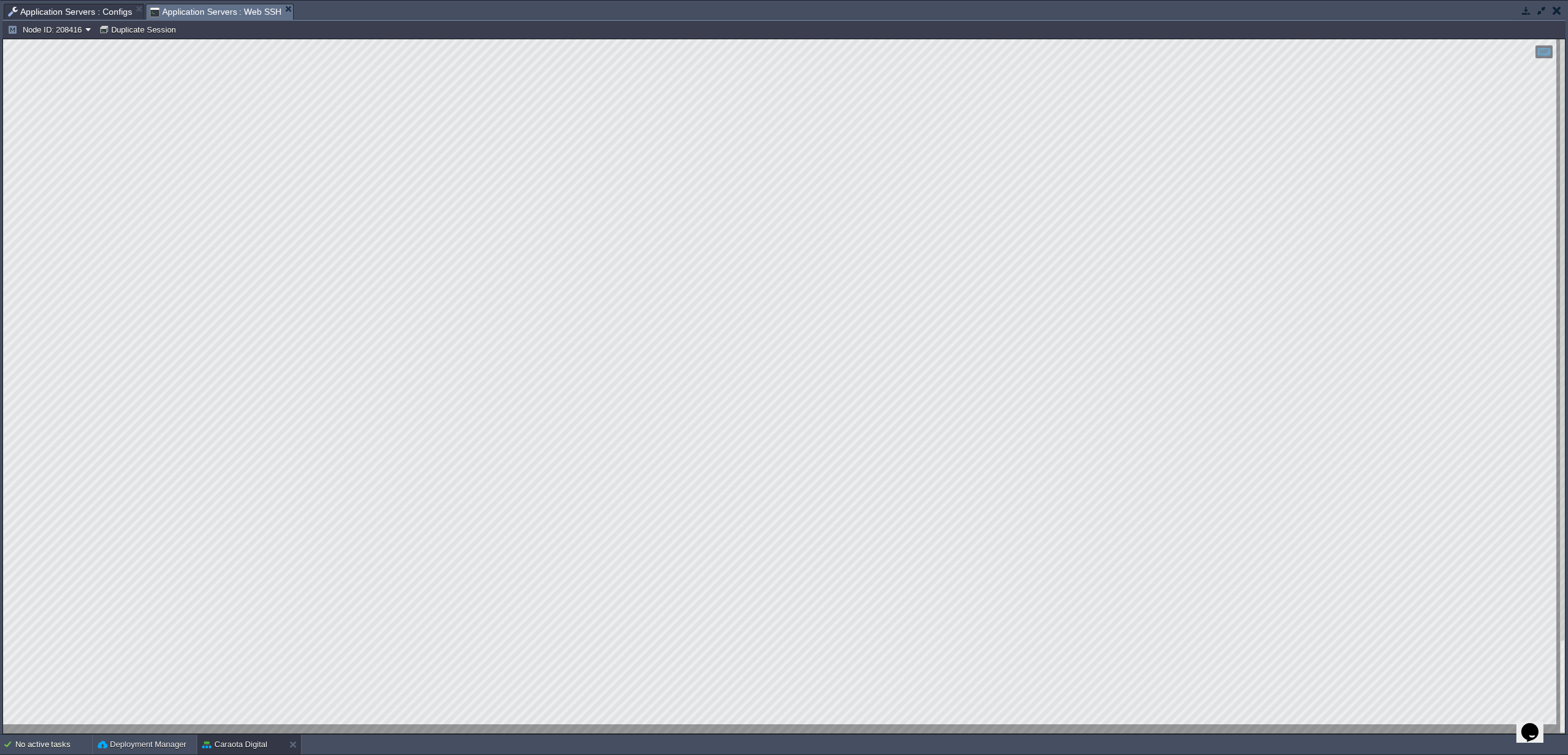
click at [50, 17] on span "Application Servers : Configs" at bounding box center [70, 12] width 124 height 15
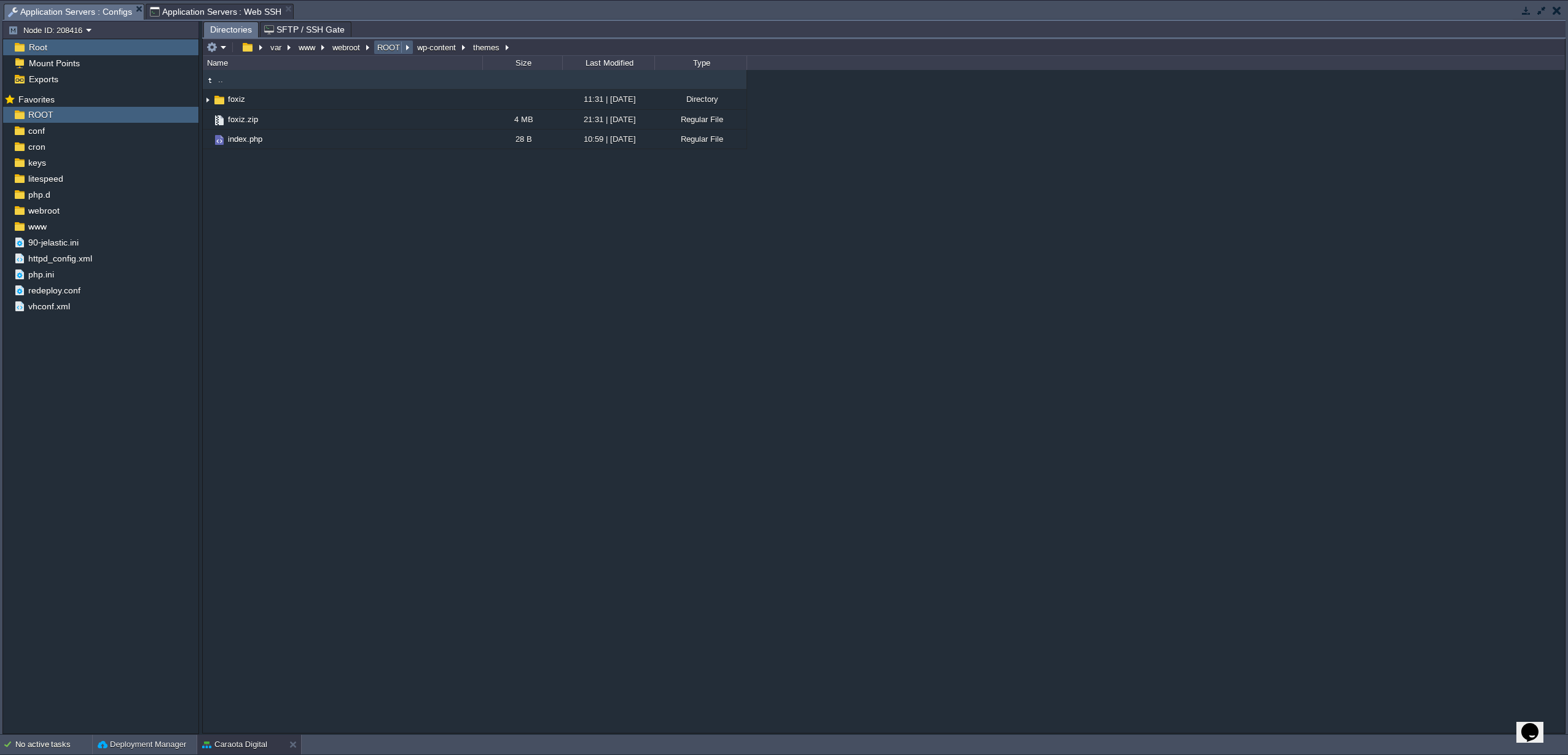
click at [394, 52] on button "ROOT" at bounding box center [390, 47] width 28 height 11
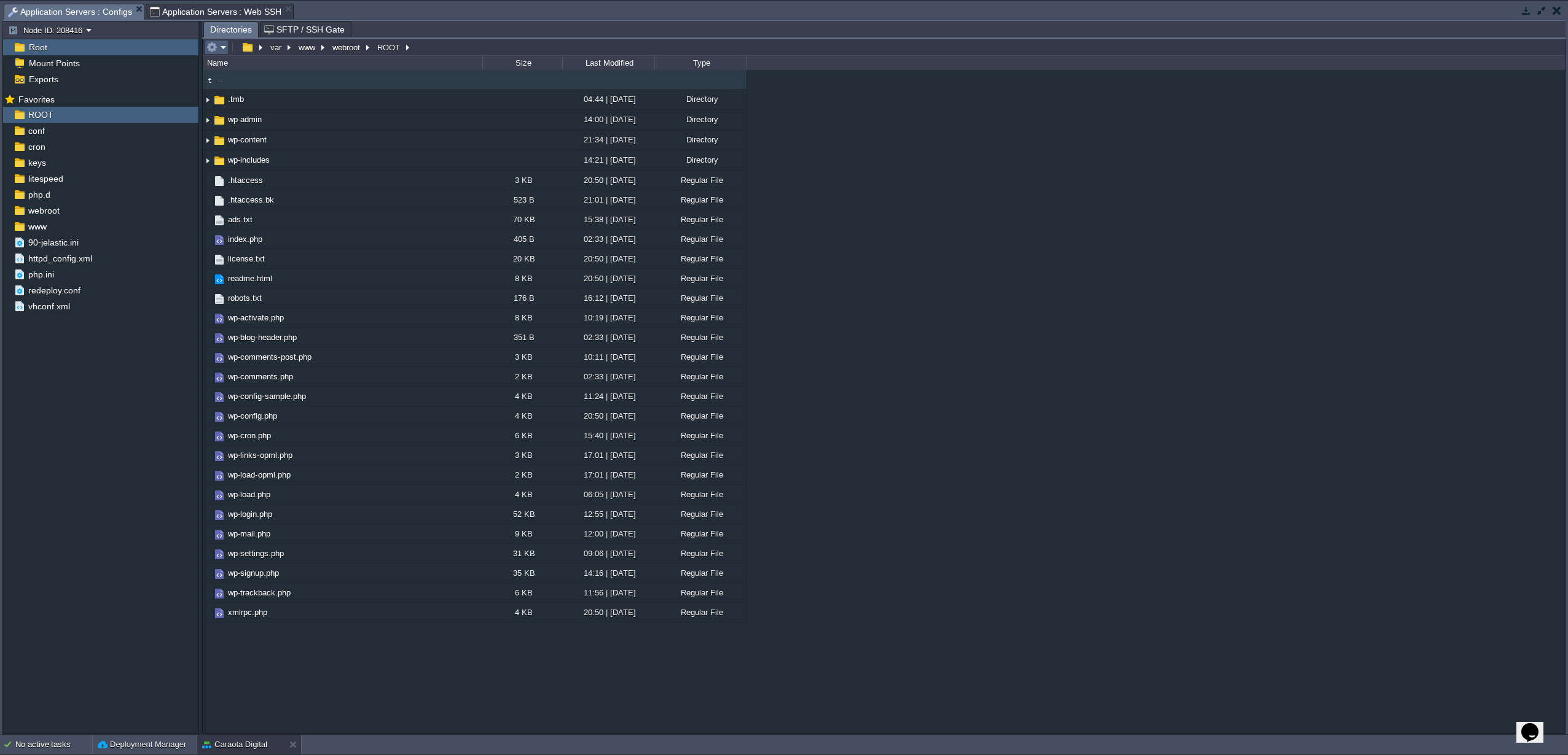
click at [227, 52] on td at bounding box center [217, 47] width 24 height 15
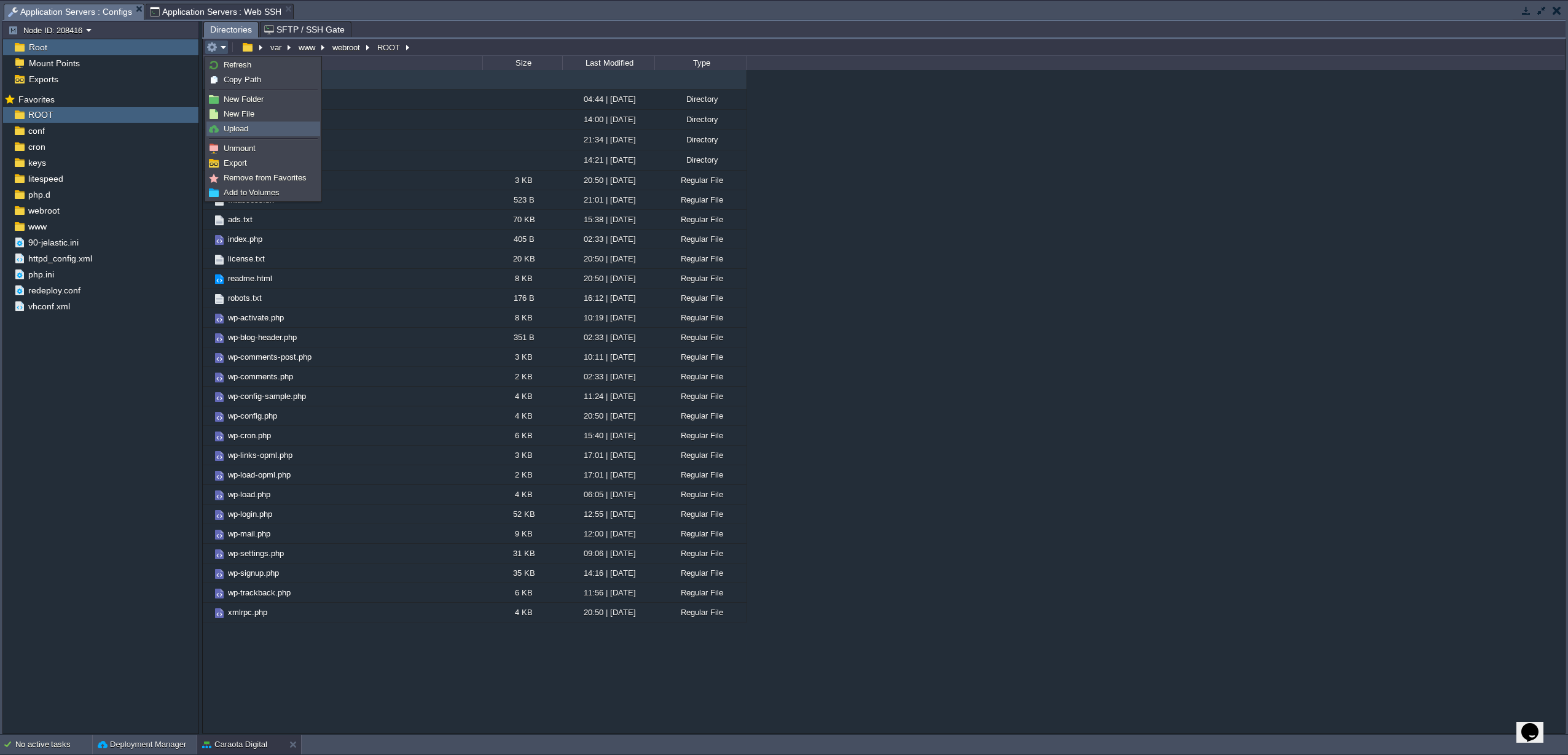
click at [232, 125] on span "Upload" at bounding box center [236, 129] width 25 height 9
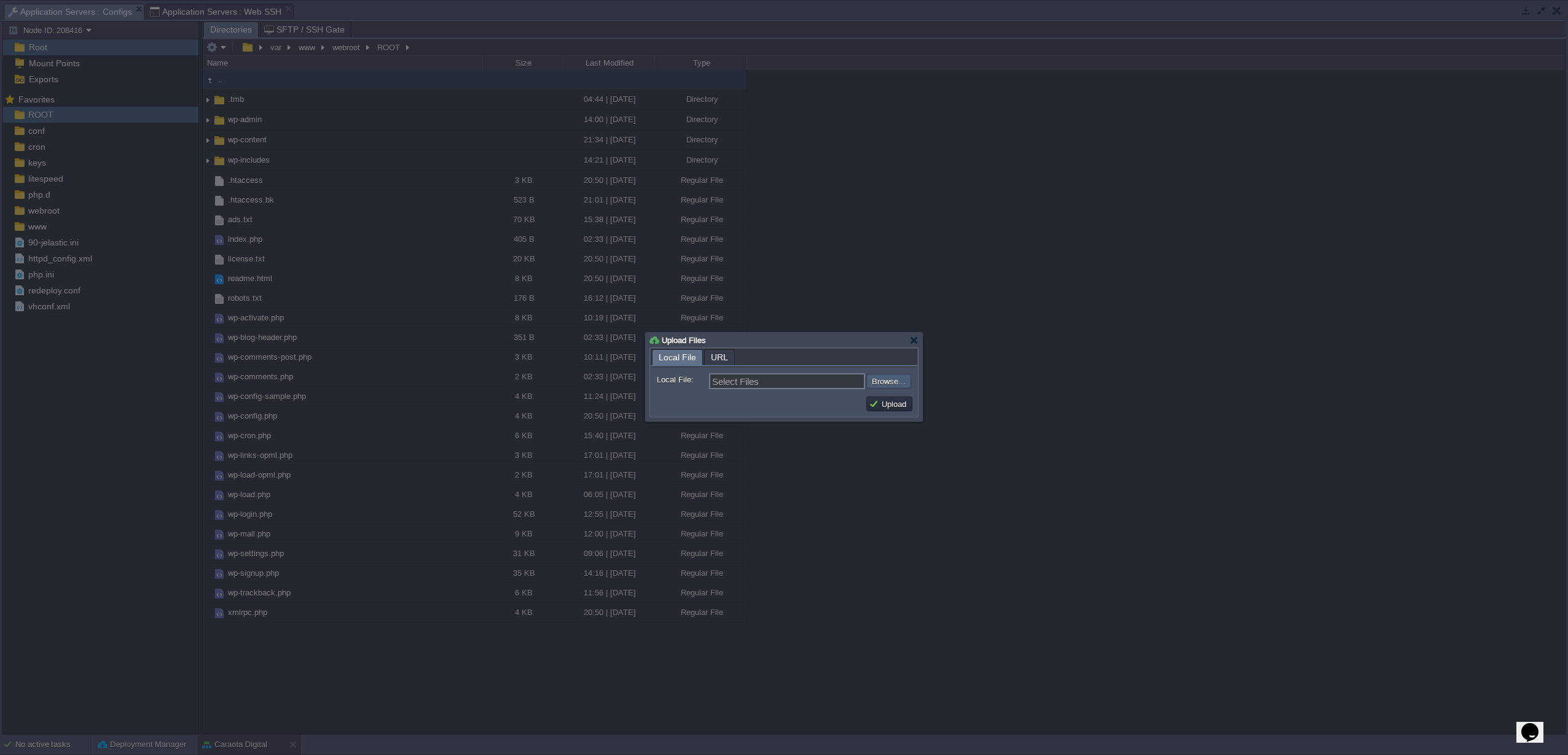
click at [878, 384] on input "file" at bounding box center [833, 381] width 155 height 15
type input "C:\fakepath\Archivo.zip"
type input "Archivo.zip"
click at [890, 403] on button "Upload" at bounding box center [889, 404] width 41 height 11
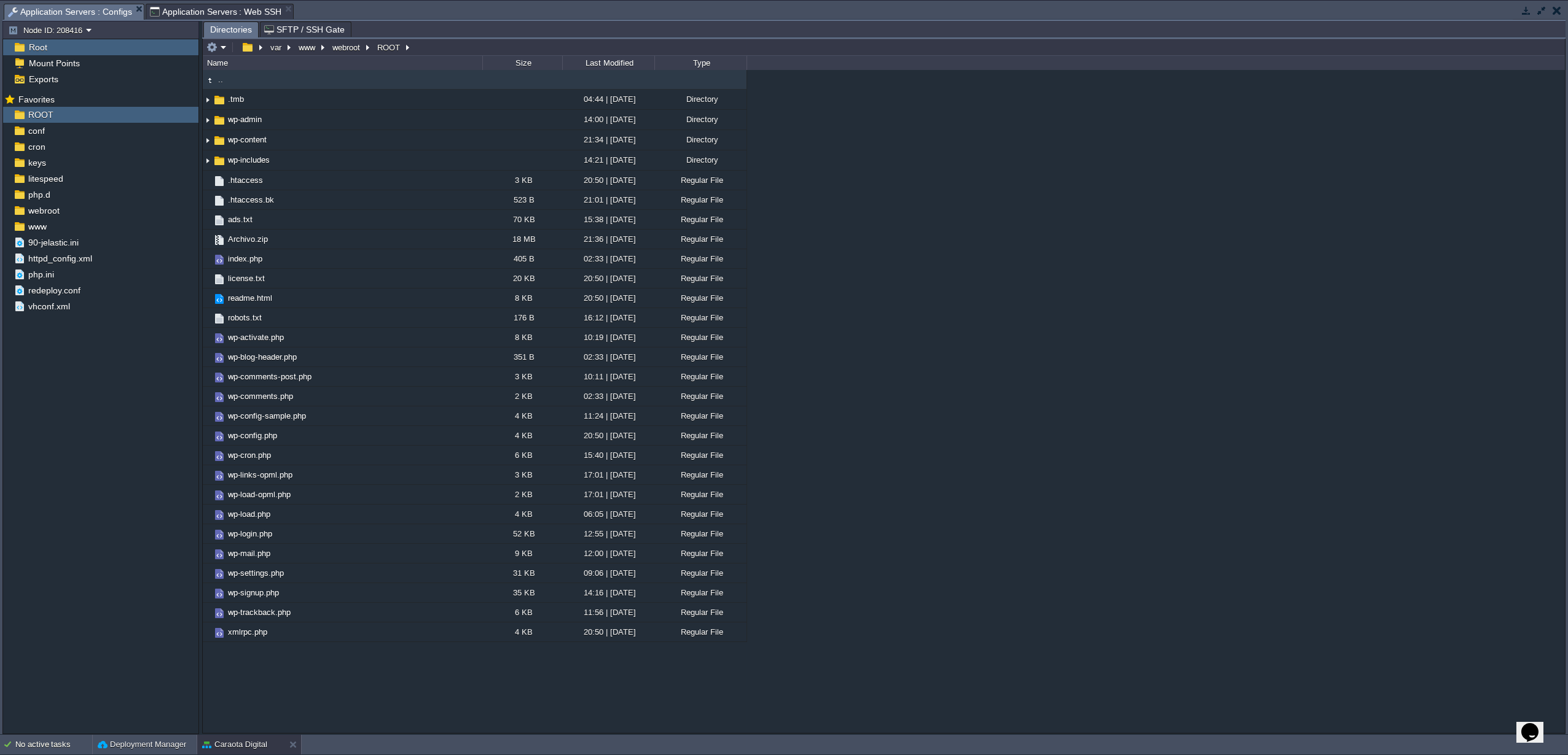
click at [186, 10] on span "Application Servers : Web SSH" at bounding box center [216, 12] width 132 height 15
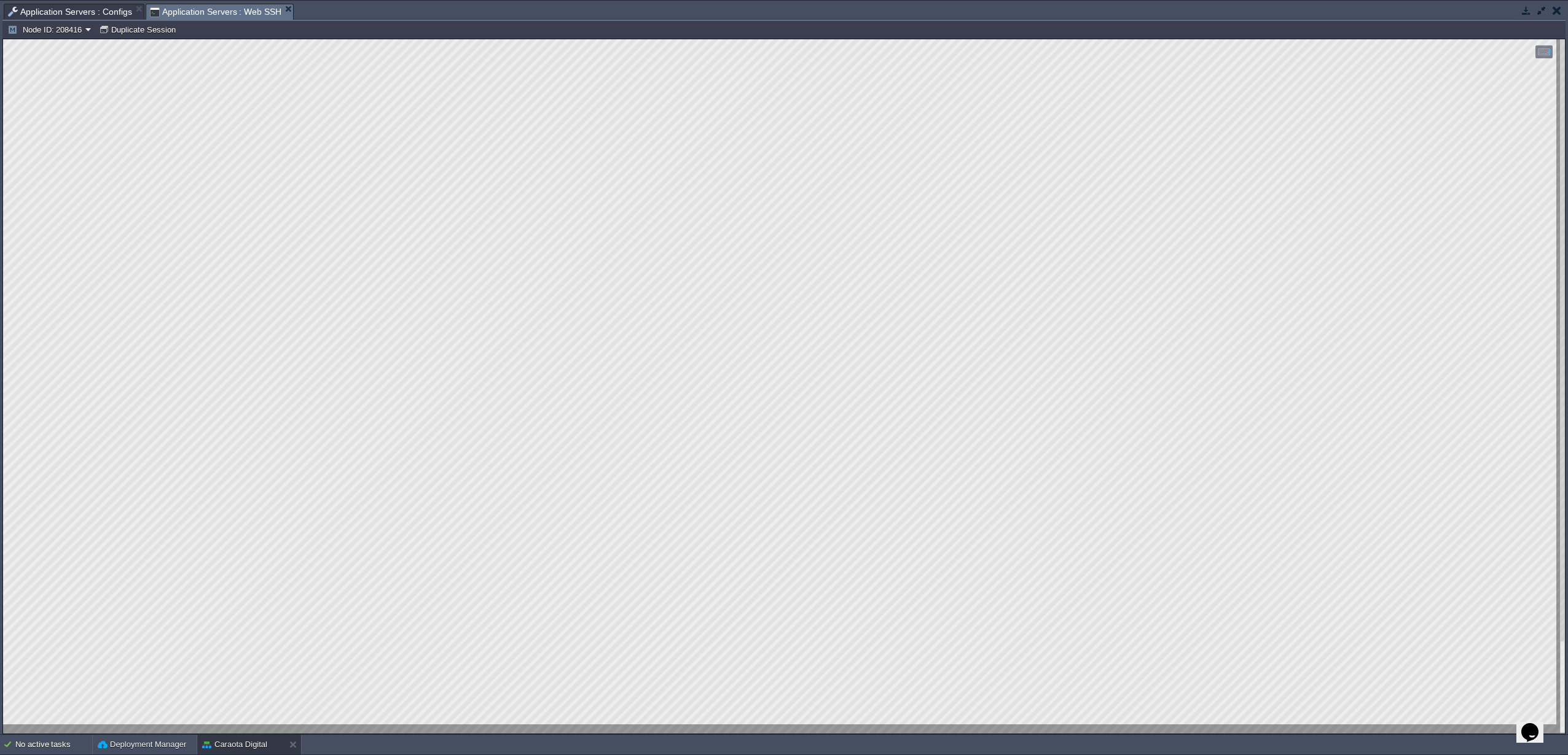
click at [41, 12] on span "Application Servers : Configs" at bounding box center [70, 12] width 124 height 15
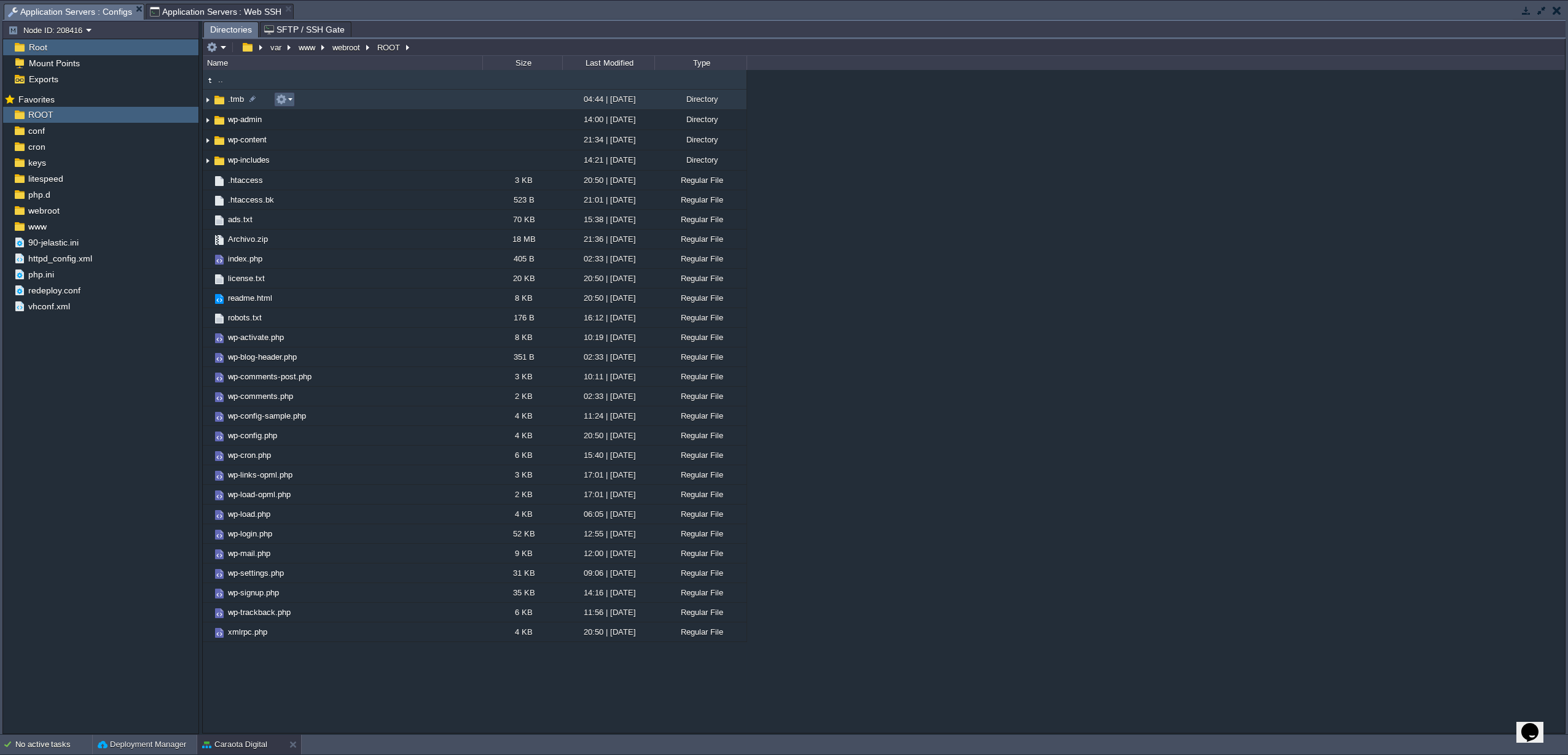
click at [293, 102] on td at bounding box center [284, 99] width 21 height 15
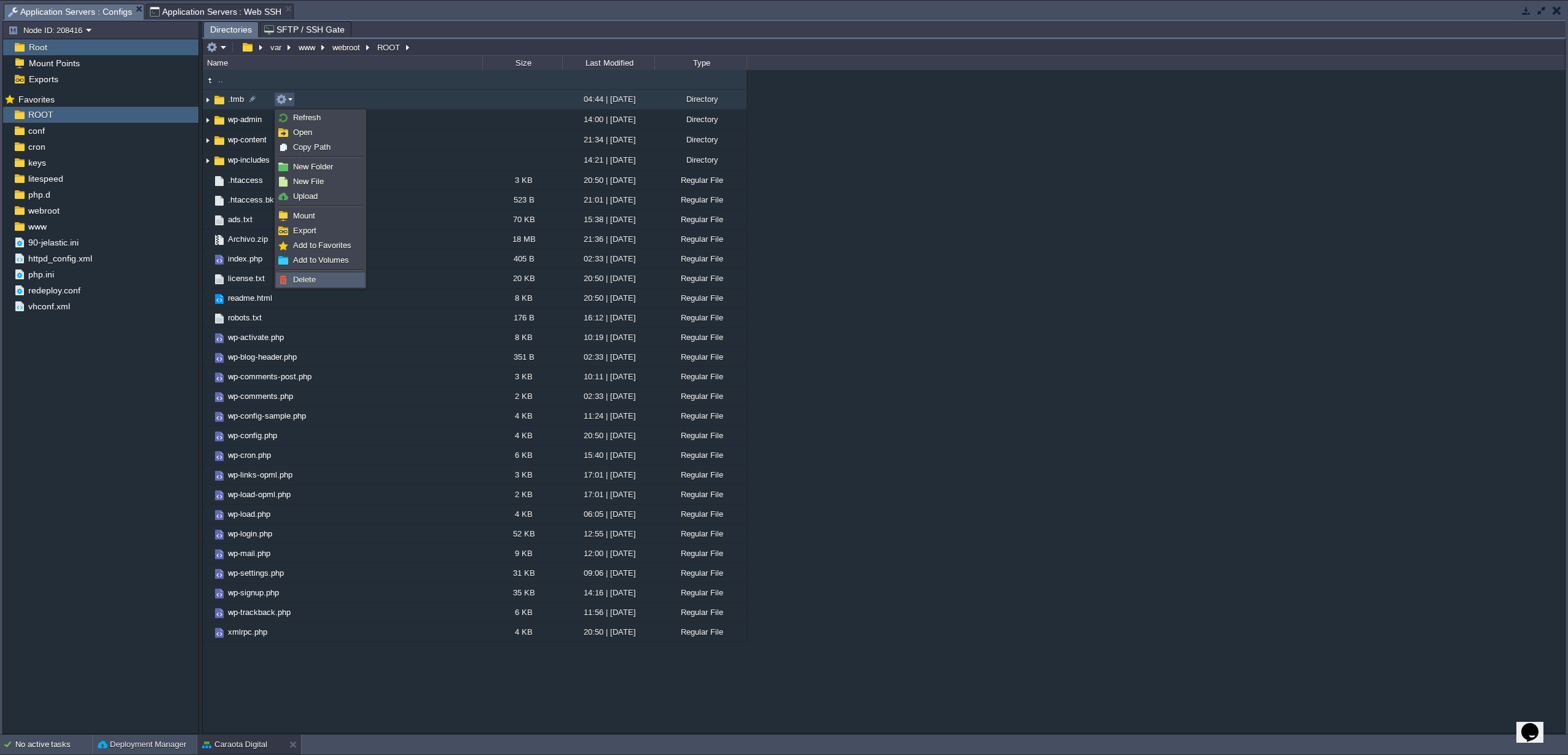
click at [322, 279] on link "Delete" at bounding box center [320, 279] width 88 height 13
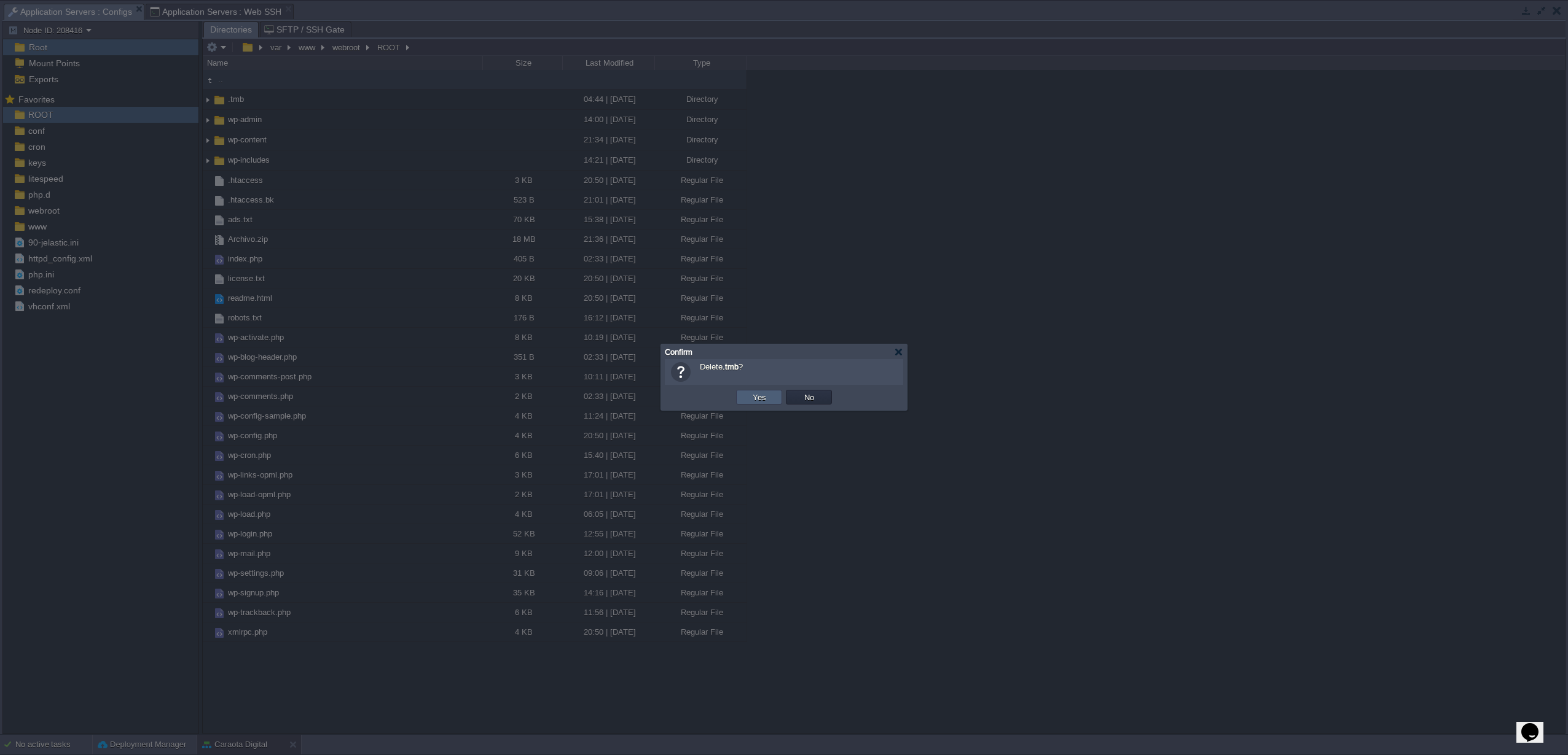
click at [750, 402] on button "Yes" at bounding box center [759, 397] width 21 height 11
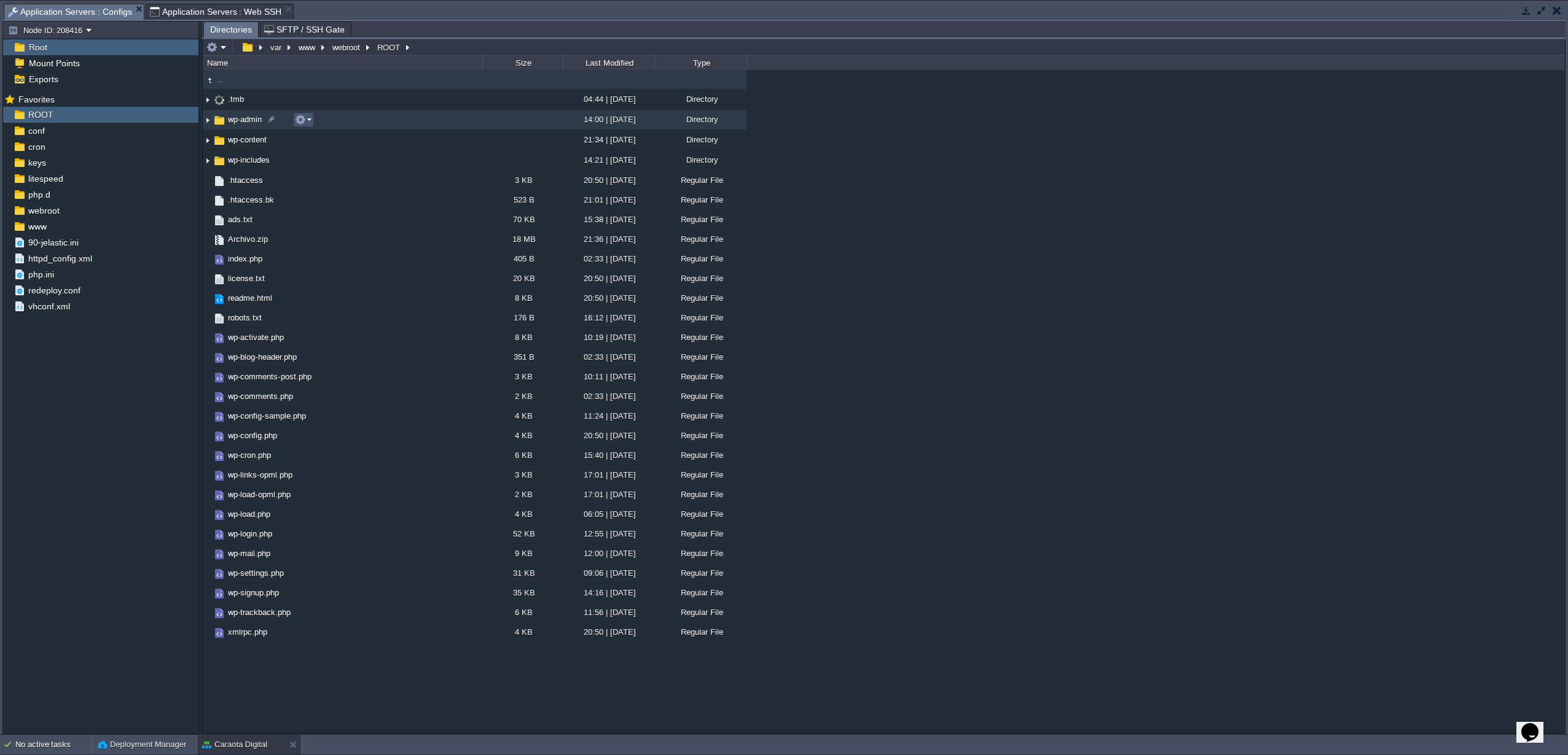
click at [302, 125] on button "button" at bounding box center [300, 119] width 11 height 11
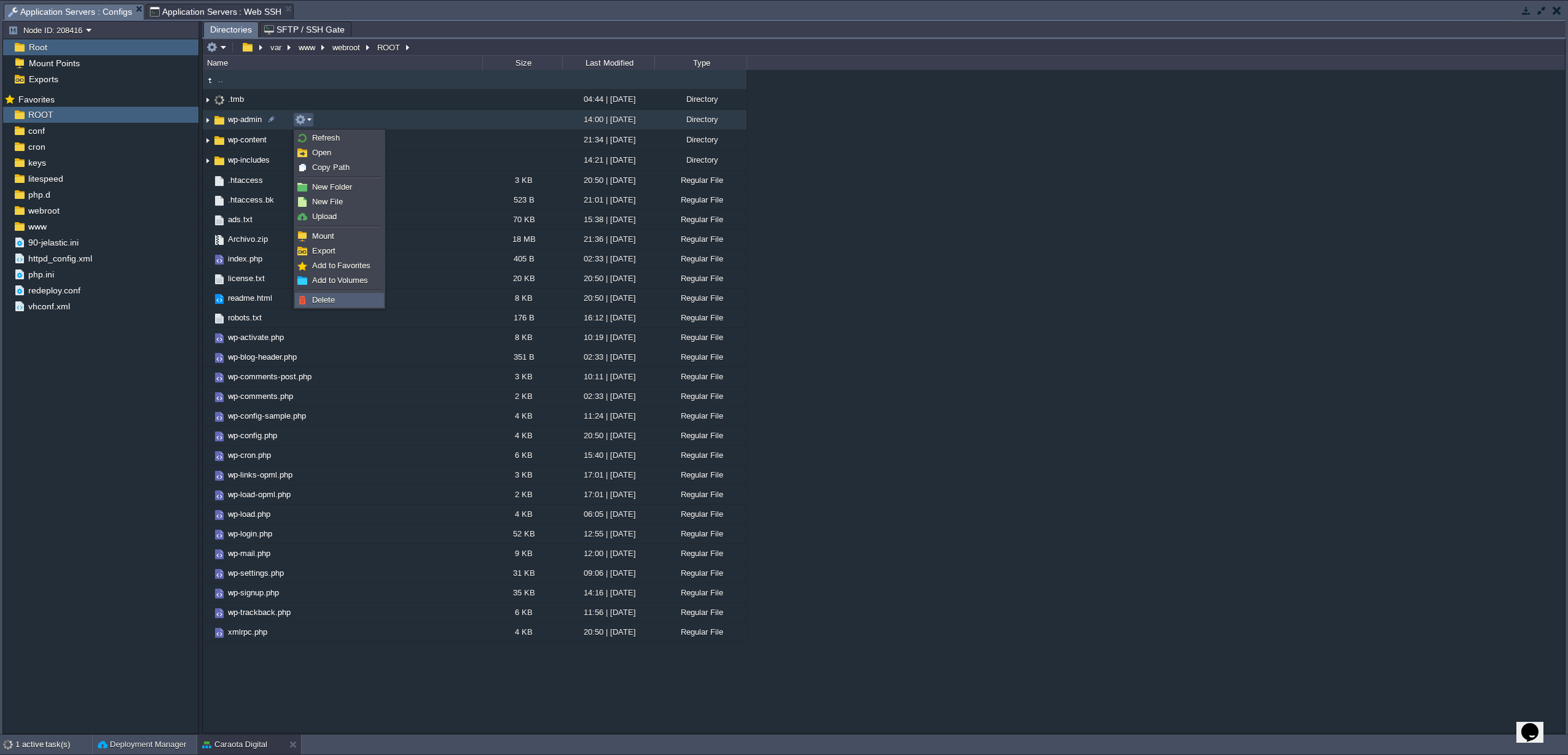
click at [317, 302] on span "Delete" at bounding box center [323, 300] width 23 height 9
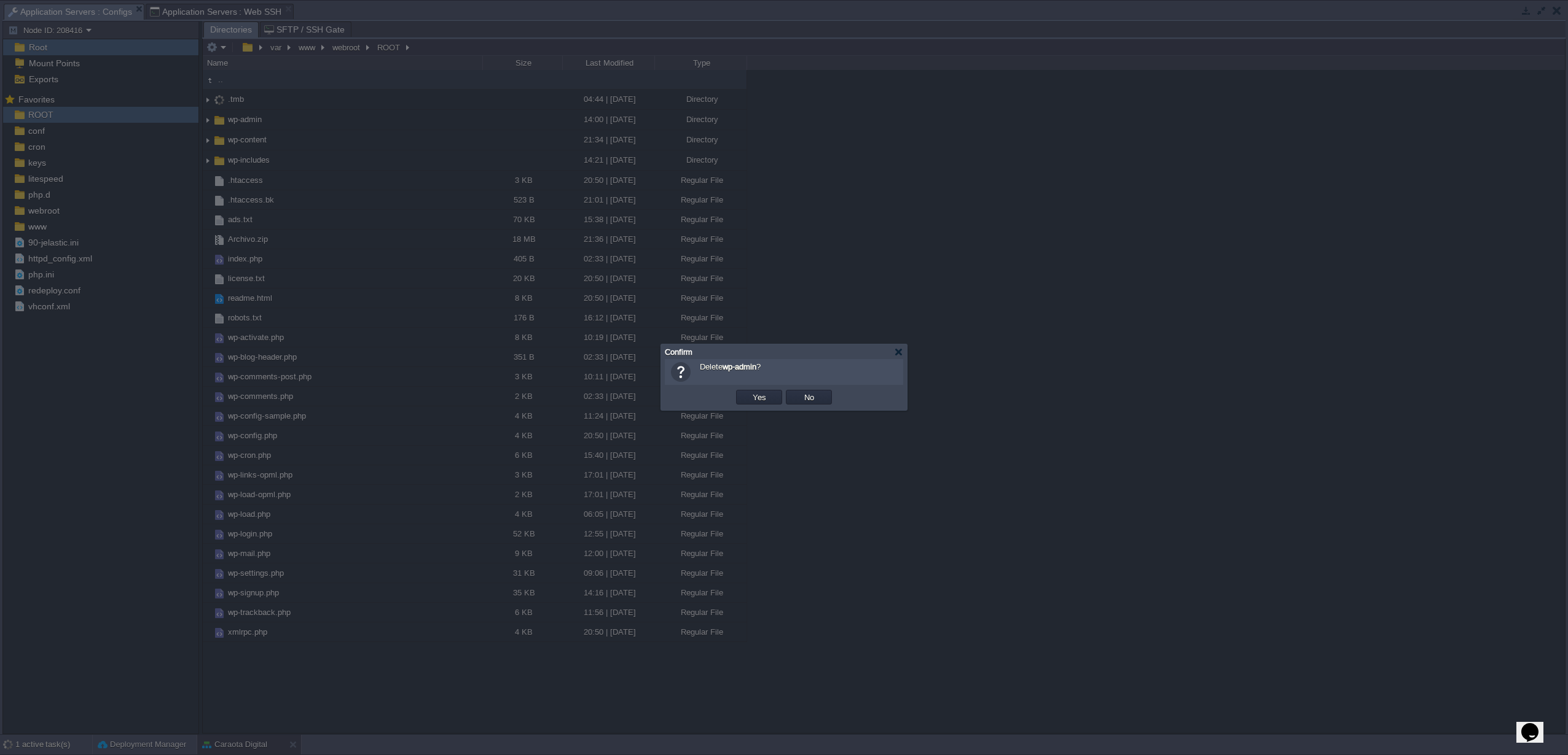
click at [766, 402] on button "Yes" at bounding box center [759, 397] width 21 height 11
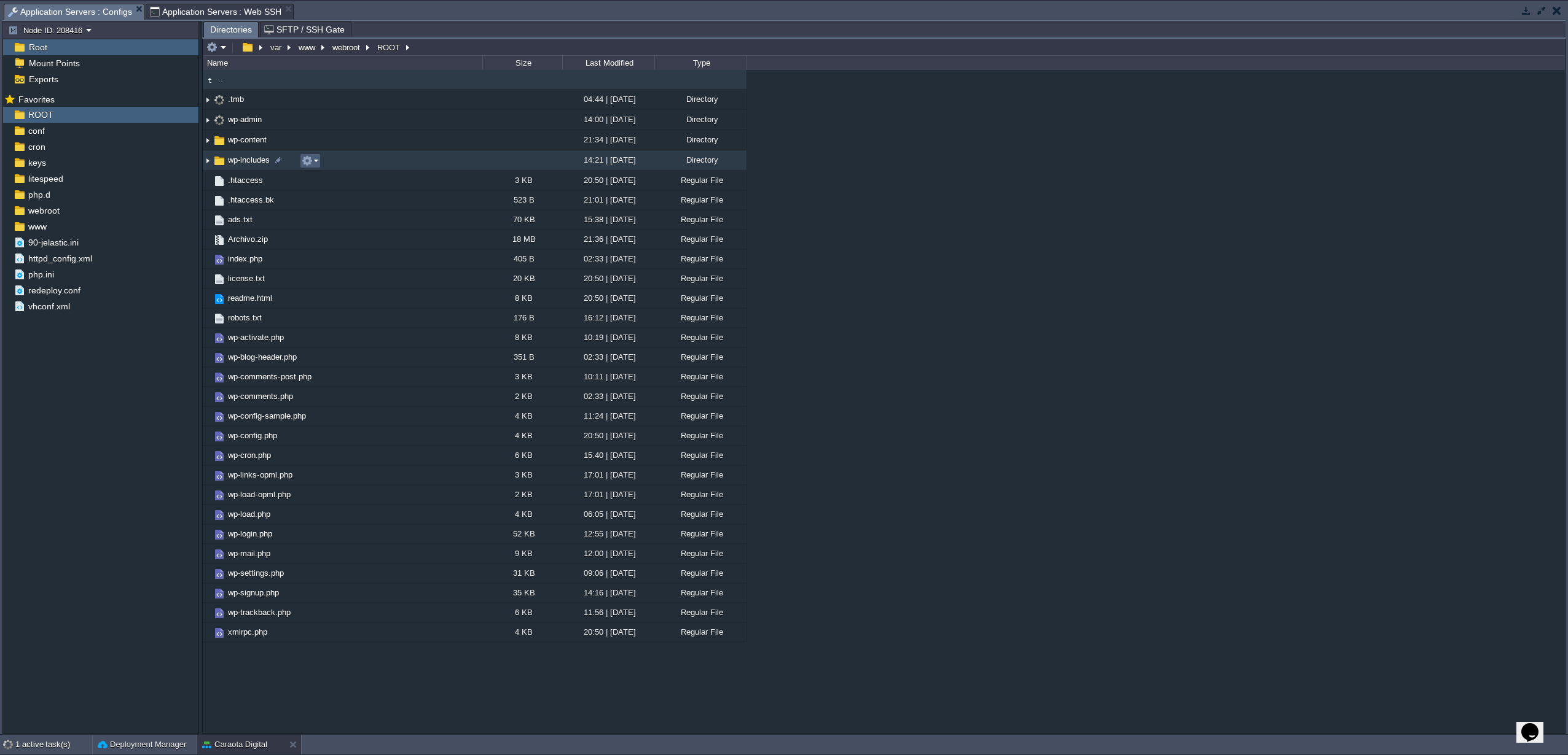
click at [317, 165] on em at bounding box center [310, 161] width 16 height 11
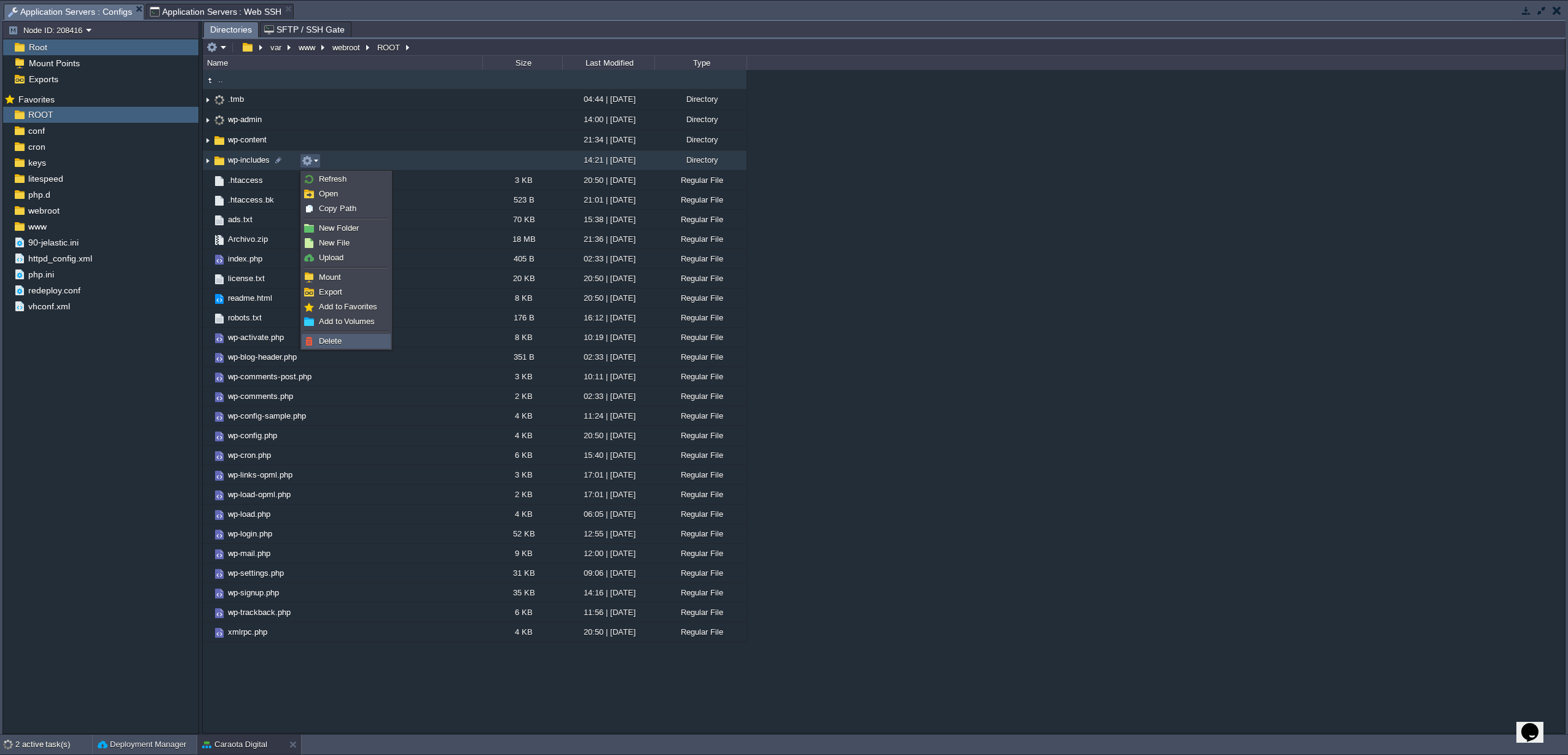
click at [319, 345] on span "Delete" at bounding box center [330, 341] width 23 height 9
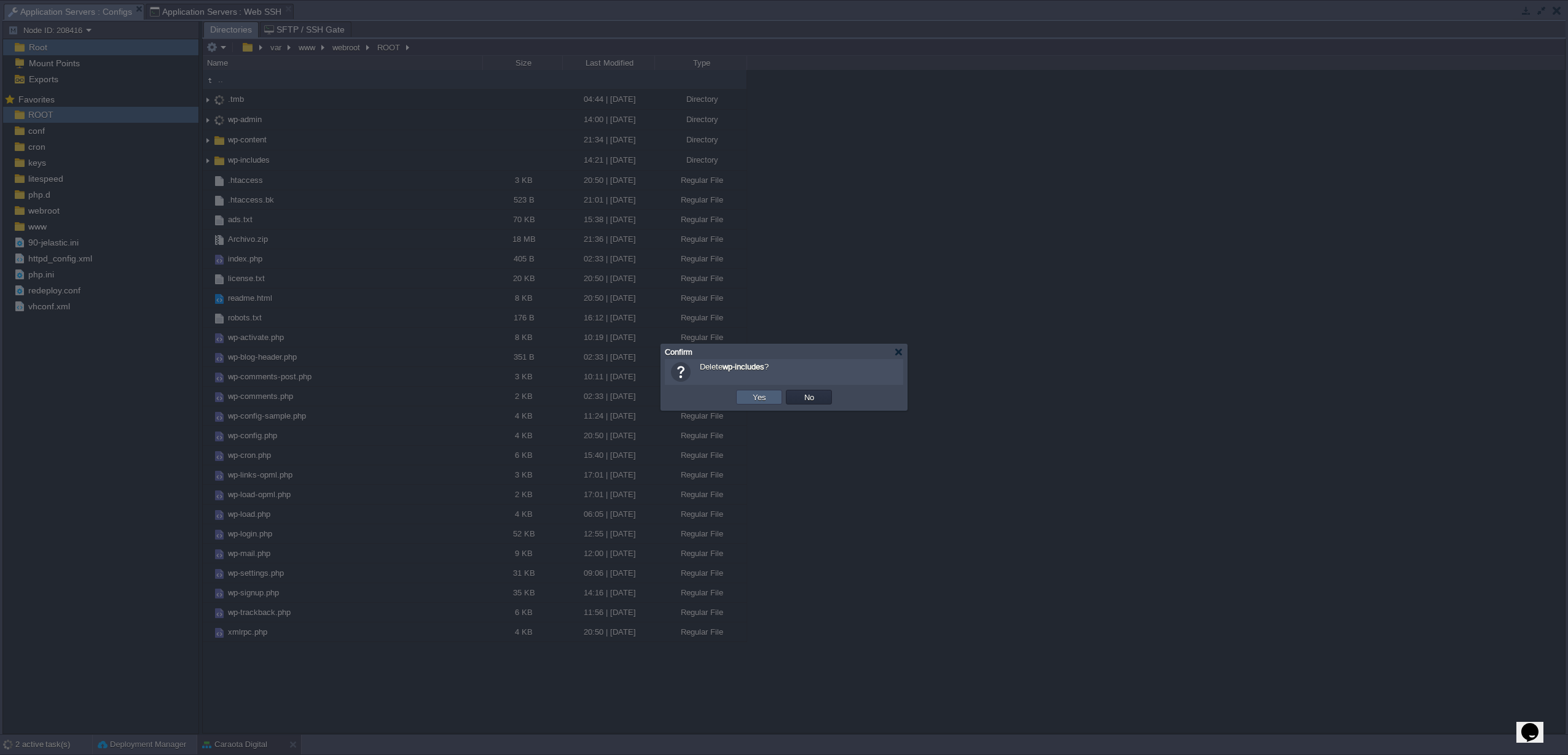
click at [744, 399] on td "Yes" at bounding box center [758, 397] width 46 height 15
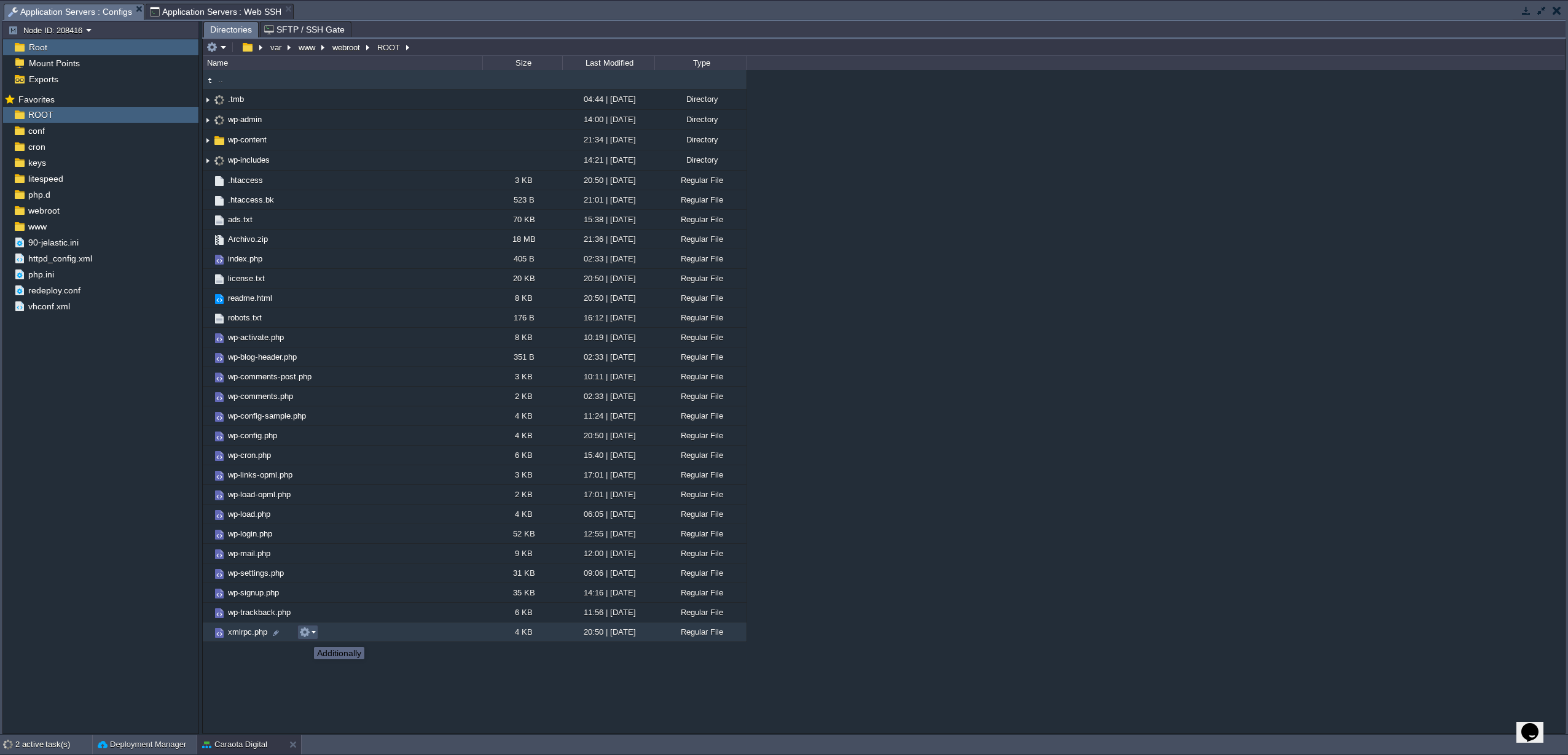
click at [305, 636] on button "button" at bounding box center [304, 632] width 11 height 11
click at [238, 698] on div ".. .tmb 04:44 | [DATE] Directory wp-admin 14:00 | [DATE] Directory wp-content 2…" at bounding box center [883, 401] width 1362 height 663
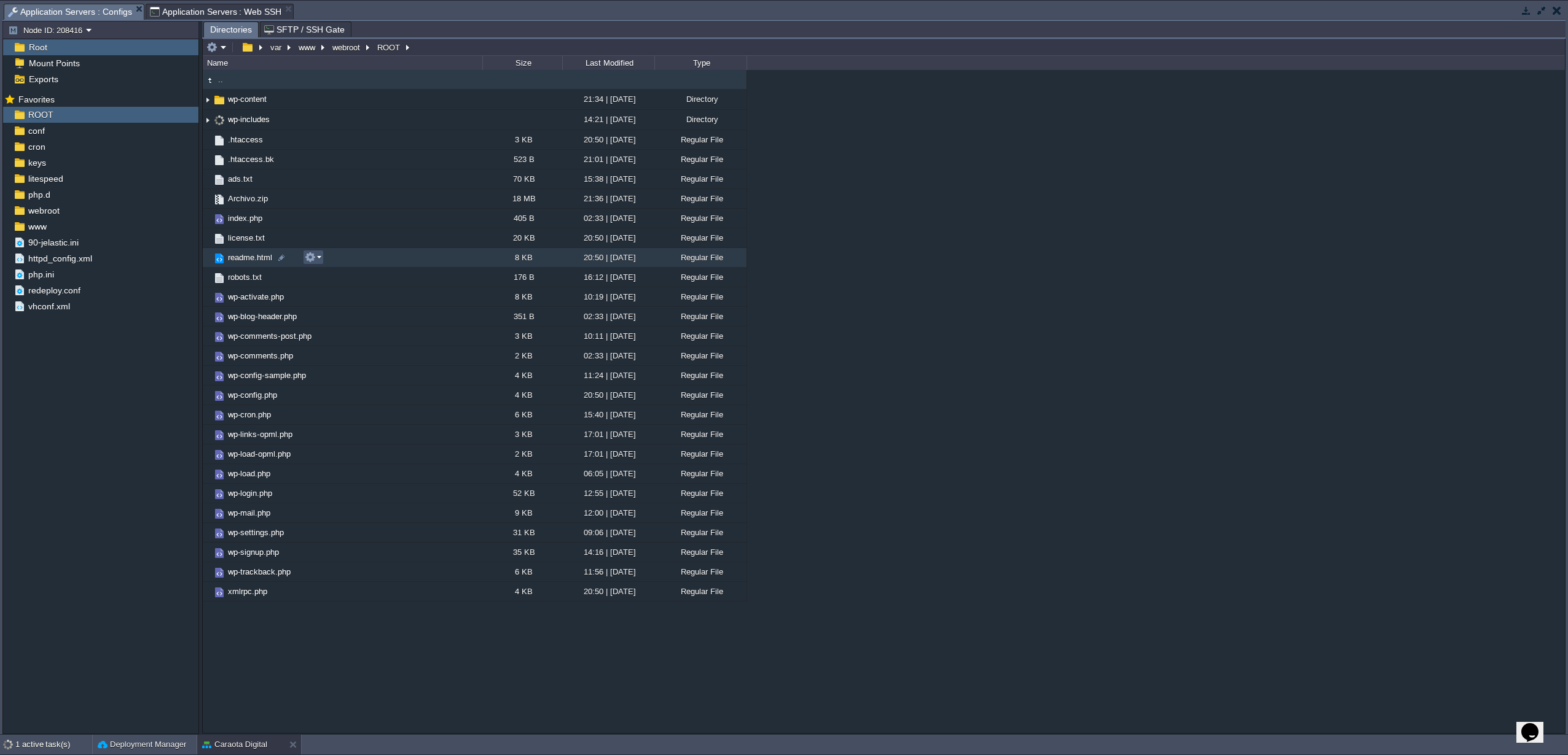
click at [314, 261] on button "button" at bounding box center [310, 257] width 11 height 11
click at [354, 365] on link "Delete" at bounding box center [349, 358] width 88 height 13
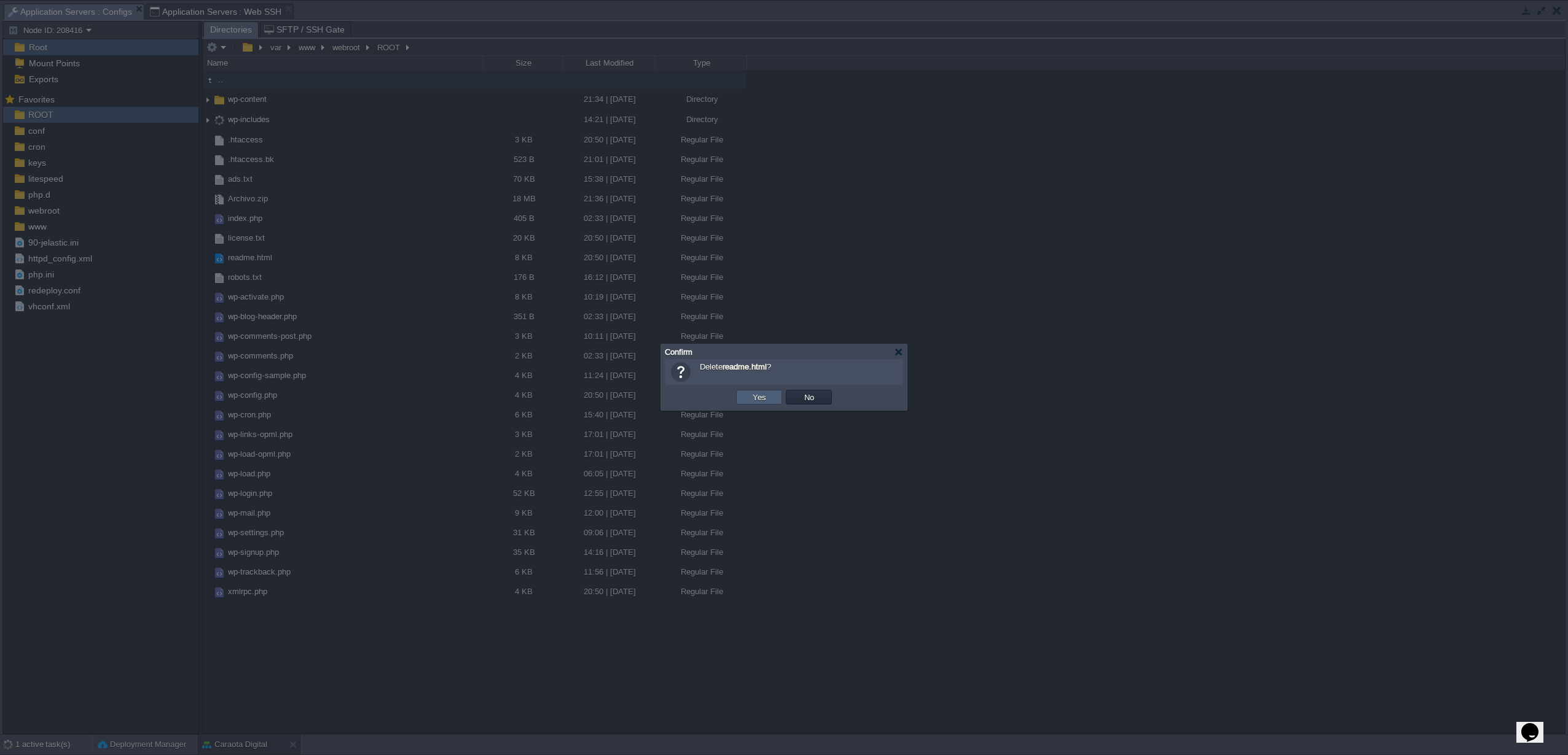
click at [767, 403] on td "Yes" at bounding box center [758, 397] width 46 height 15
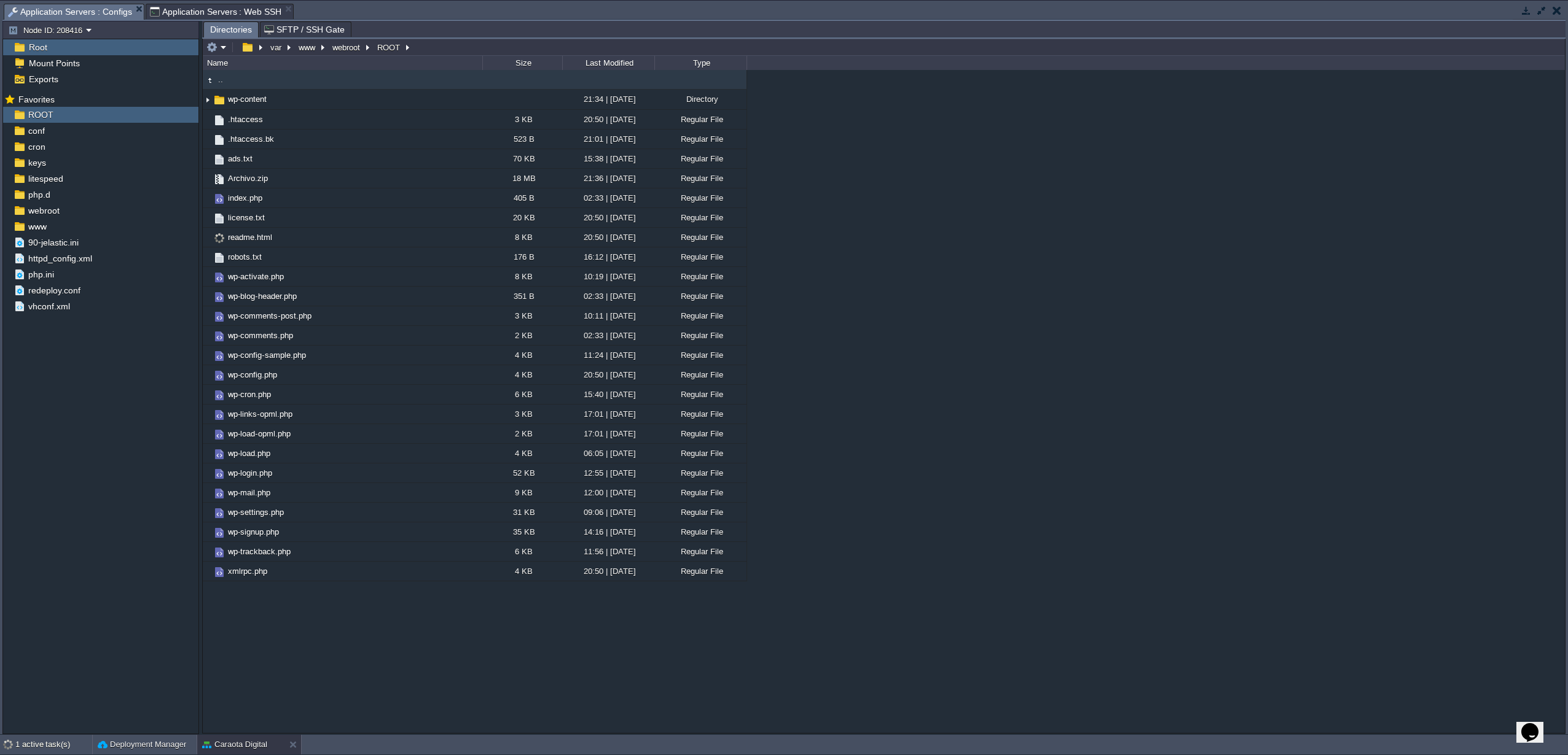
click at [217, 10] on span "Application Servers : Web SSH" at bounding box center [216, 12] width 132 height 15
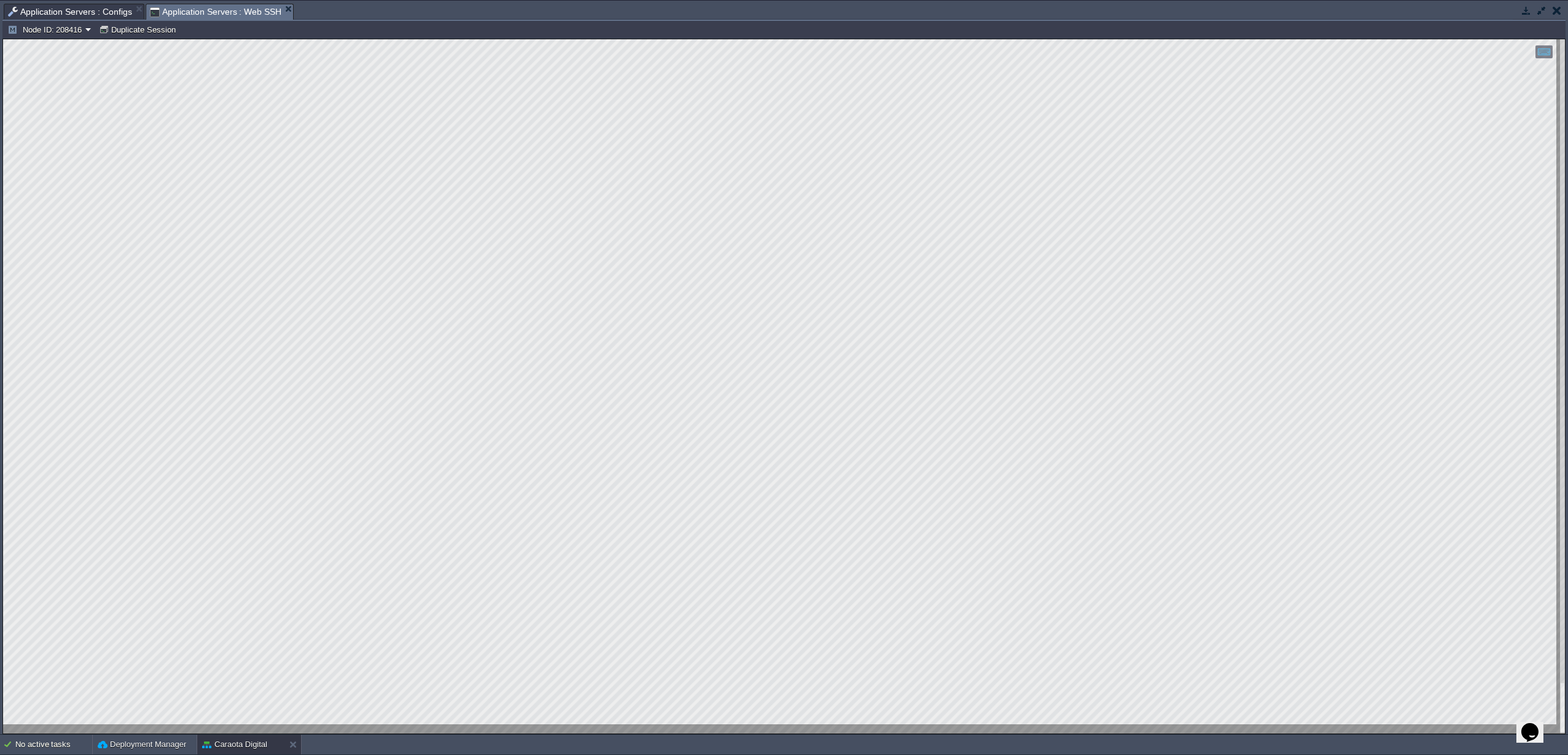
click at [87, 9] on span "Application Servers : Configs" at bounding box center [70, 12] width 124 height 15
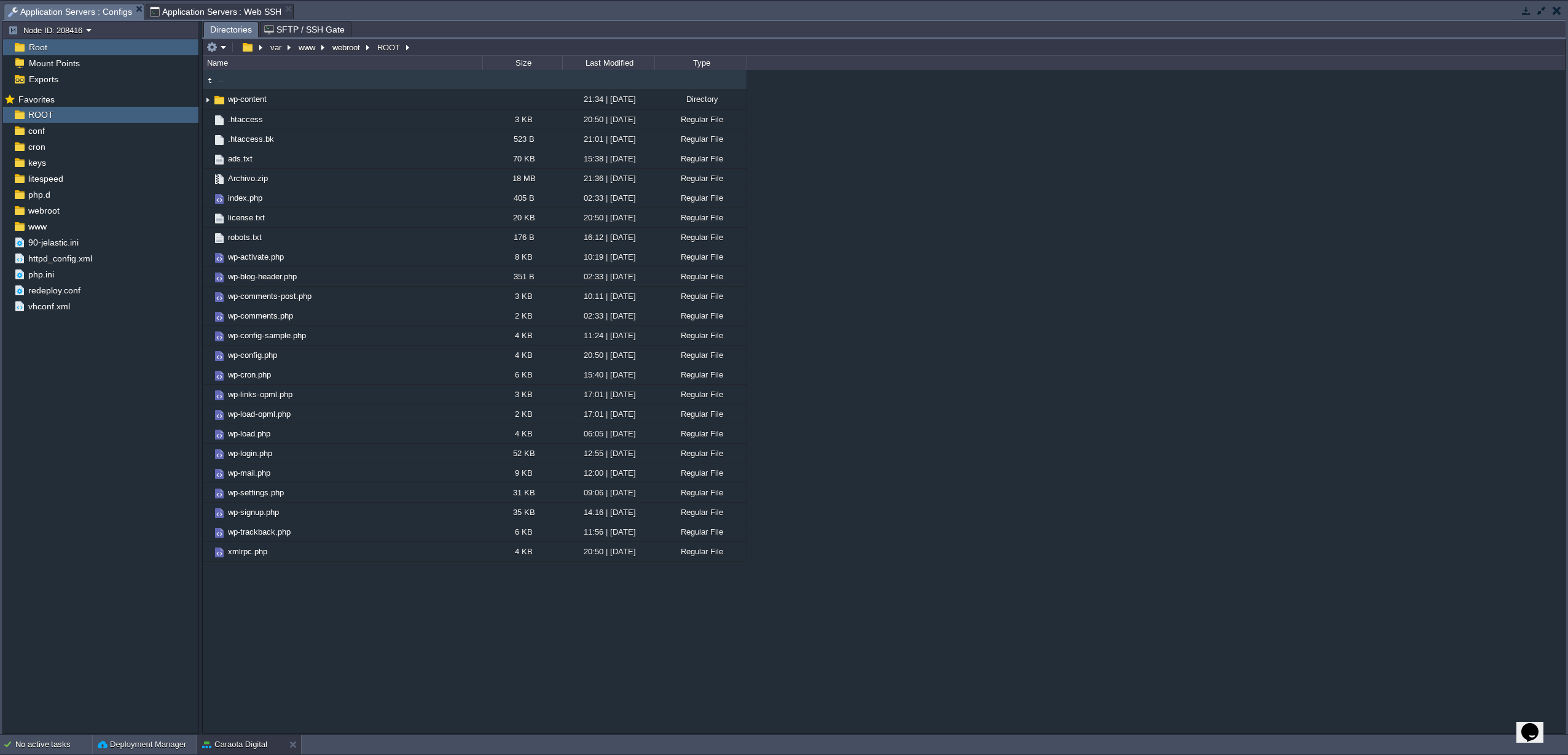
click at [168, 14] on span "Application Servers : Web SSH" at bounding box center [216, 12] width 132 height 15
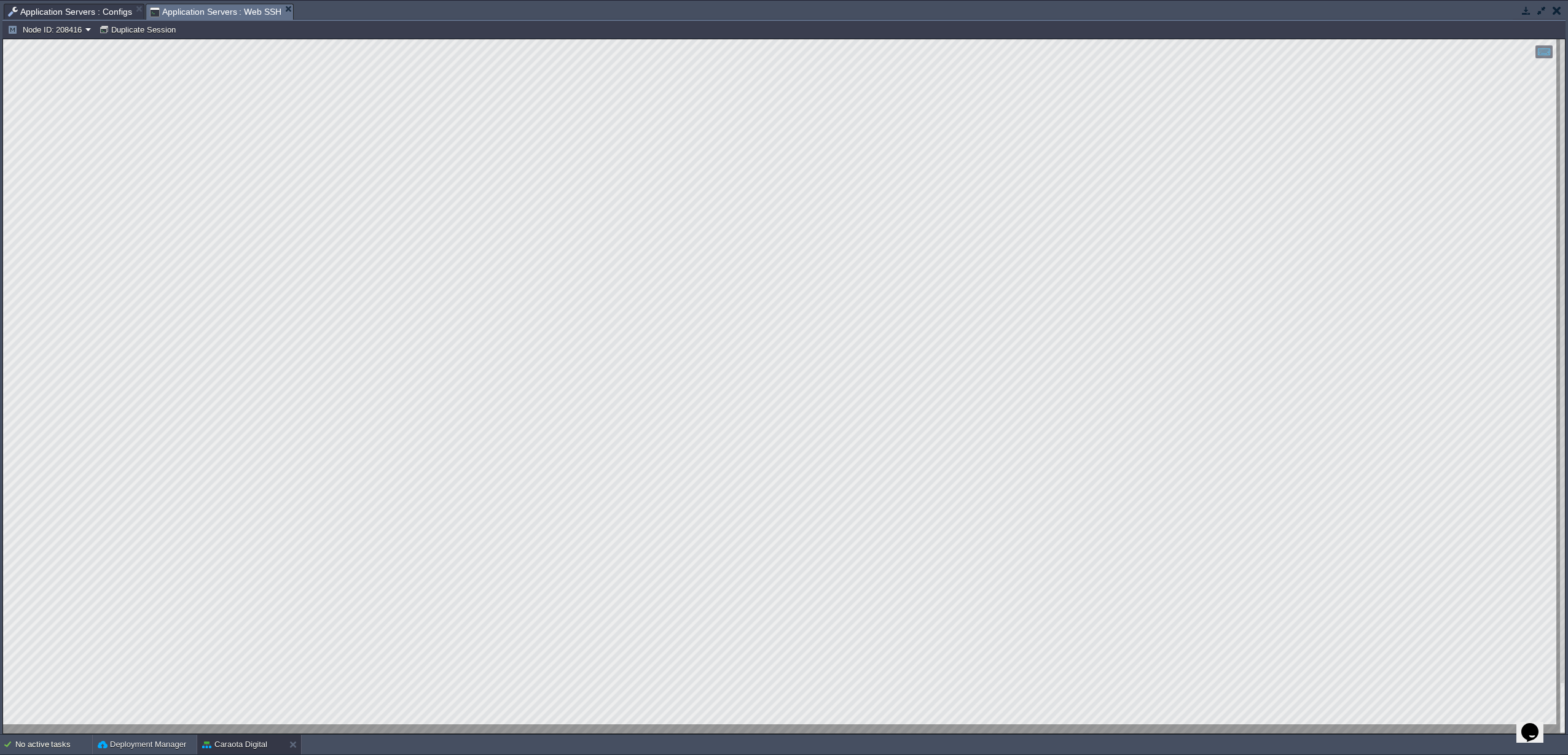
click at [55, 13] on span "Application Servers : Configs" at bounding box center [70, 12] width 124 height 15
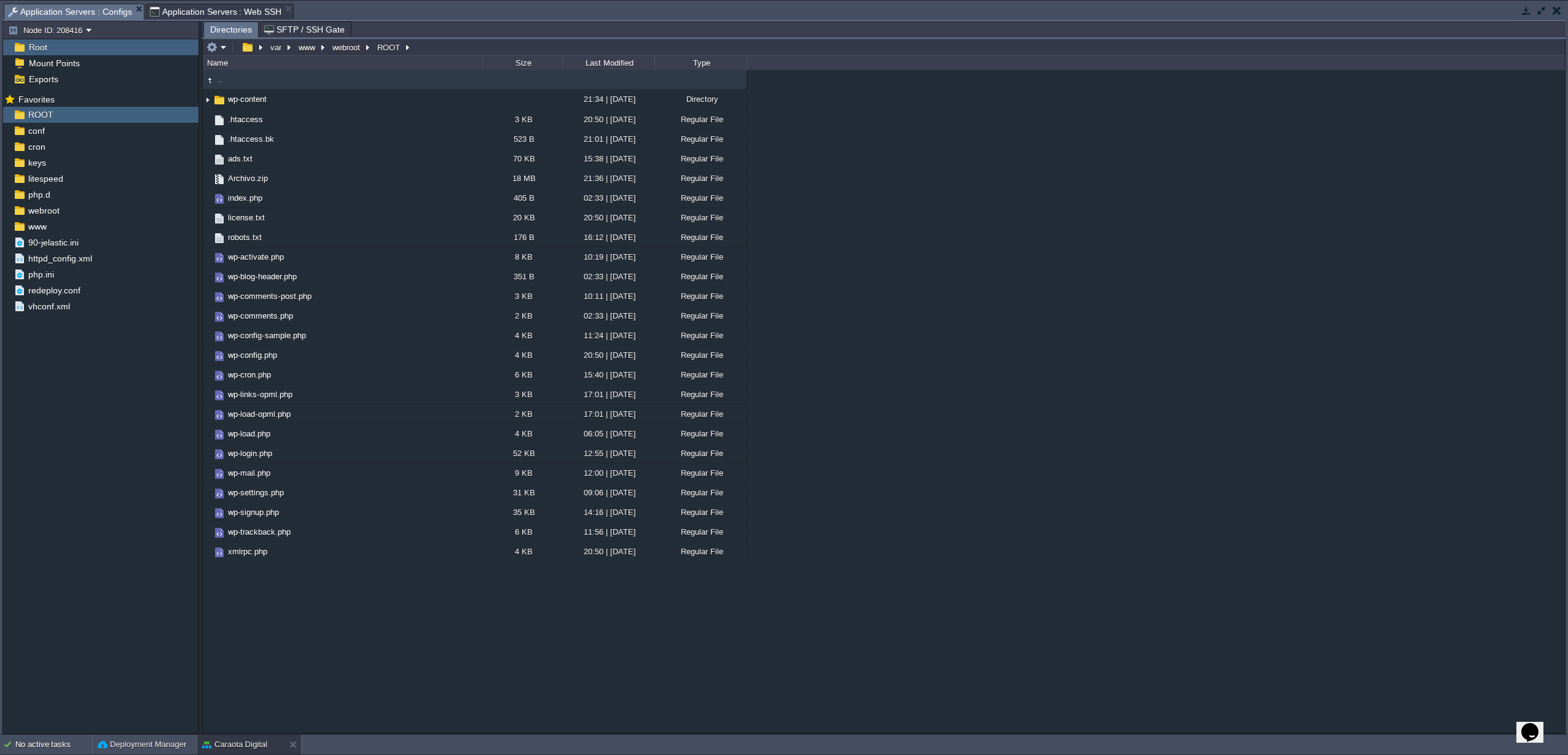
click at [1522, 7] on button "button" at bounding box center [1526, 10] width 11 height 11
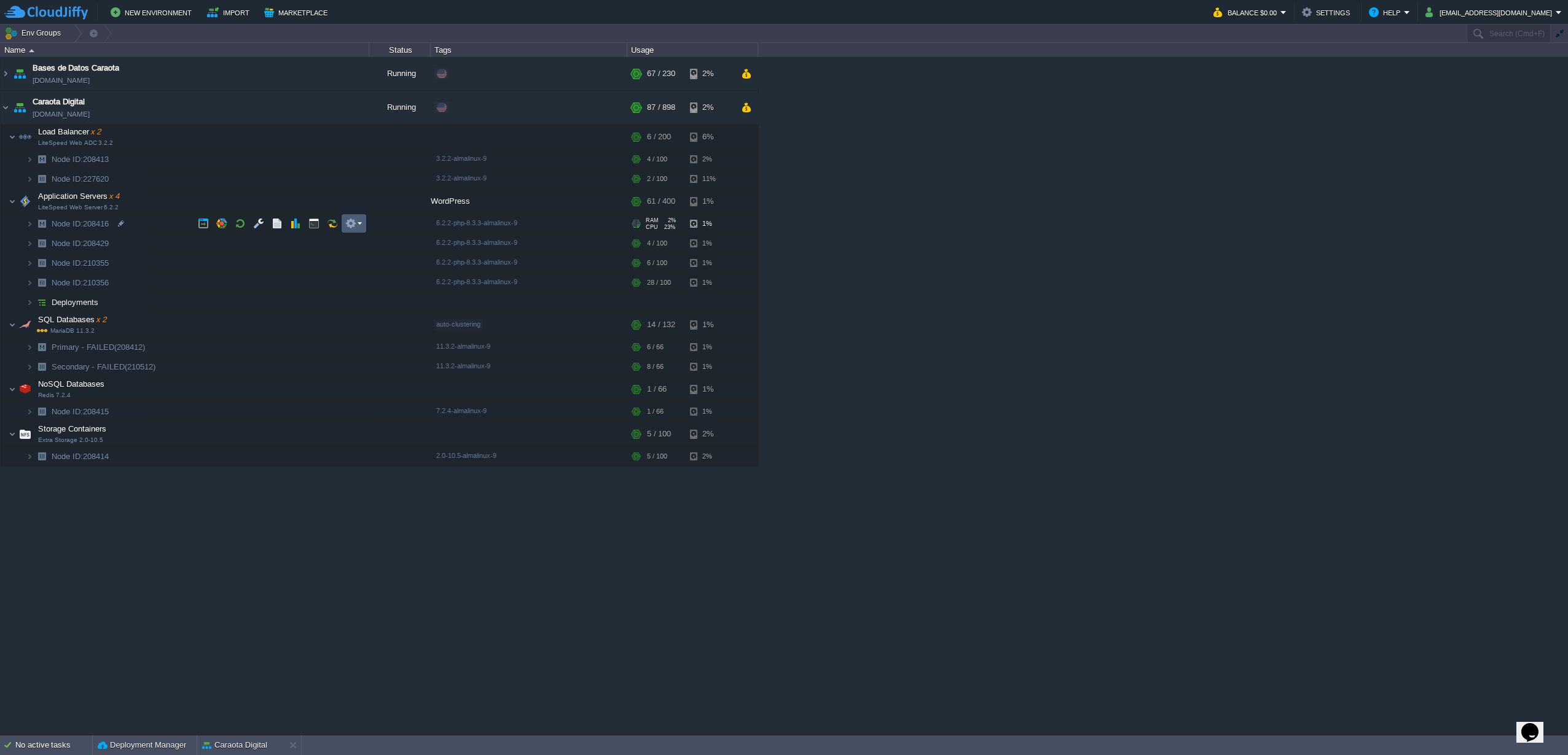
click at [350, 228] on button "button" at bounding box center [351, 223] width 11 height 11
click at [350, 225] on button "button" at bounding box center [351, 223] width 11 height 11
click at [220, 200] on button "button" at bounding box center [222, 201] width 11 height 11
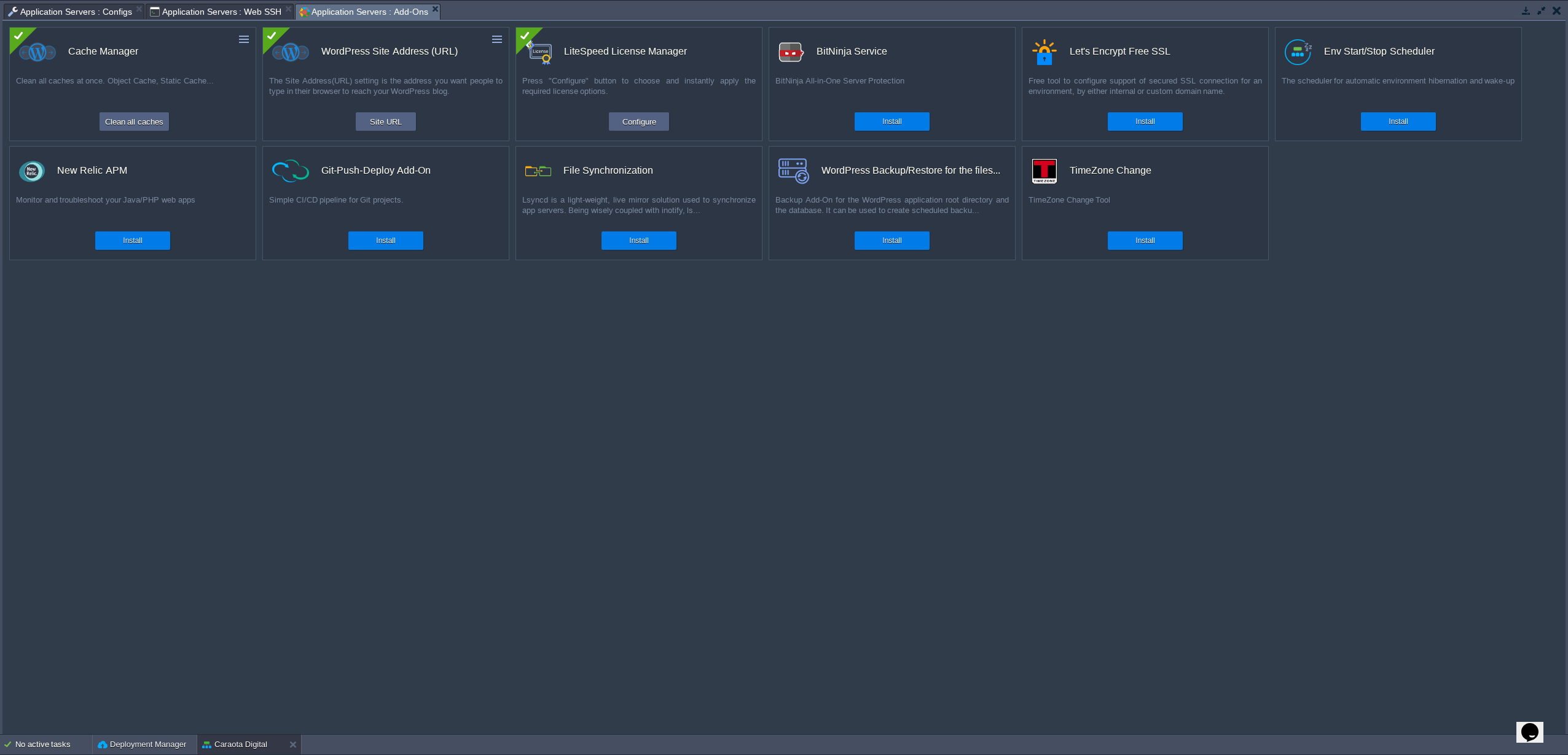
click at [1553, 15] on button "button" at bounding box center [1556, 10] width 9 height 11
